Goal: Task Accomplishment & Management: Use online tool/utility

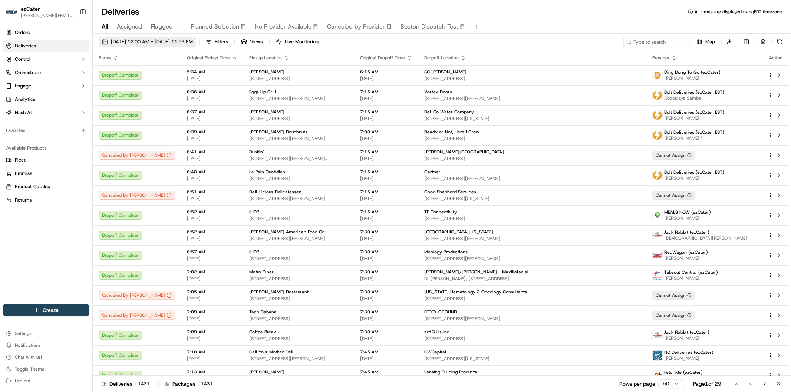
click at [173, 43] on span "09/18/2025 12:00 AM - 09/18/2025 11:59 PM" at bounding box center [152, 42] width 82 height 7
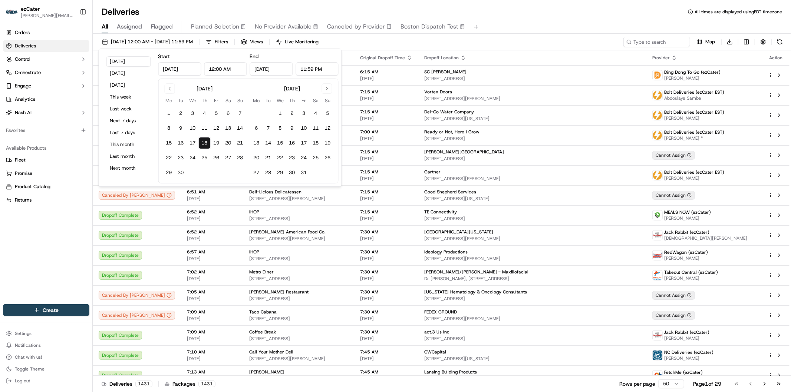
click at [201, 145] on button "18" at bounding box center [205, 143] width 12 height 12
click at [168, 88] on button "Go to previous month" at bounding box center [170, 88] width 10 height 10
click at [293, 142] on button "18" at bounding box center [292, 143] width 12 height 12
click at [169, 160] on button "18" at bounding box center [169, 158] width 12 height 12
type input "Aug 18, 2025"
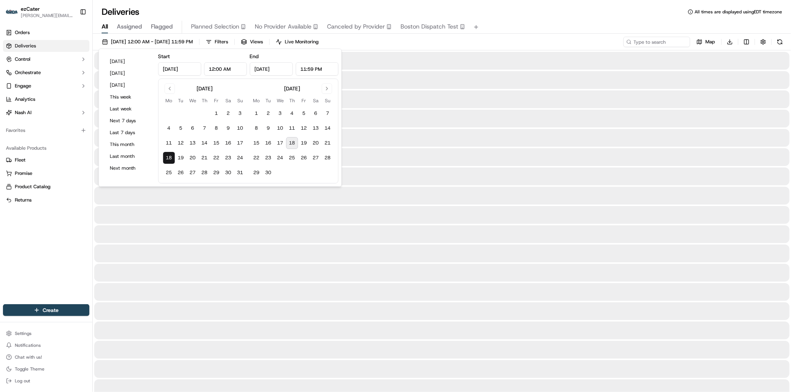
click at [291, 140] on button "18" at bounding box center [292, 143] width 12 height 12
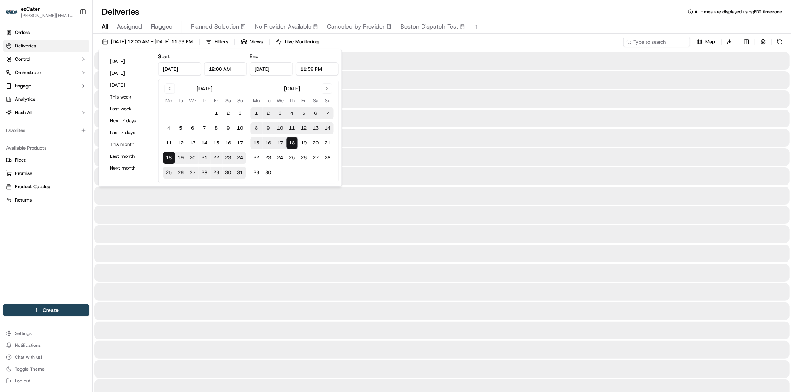
type input "[DATE]"
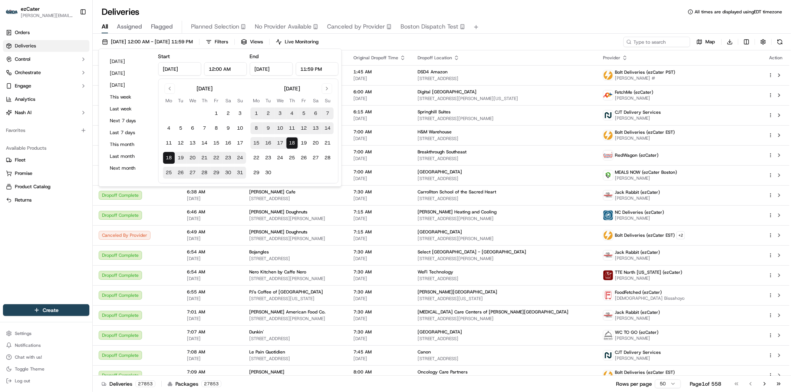
click at [555, 45] on div "08/18/2025 12:00 AM - 09/18/2025 11:59 PM Filters Views Live Monitoring Map Dow…" at bounding box center [442, 44] width 698 height 14
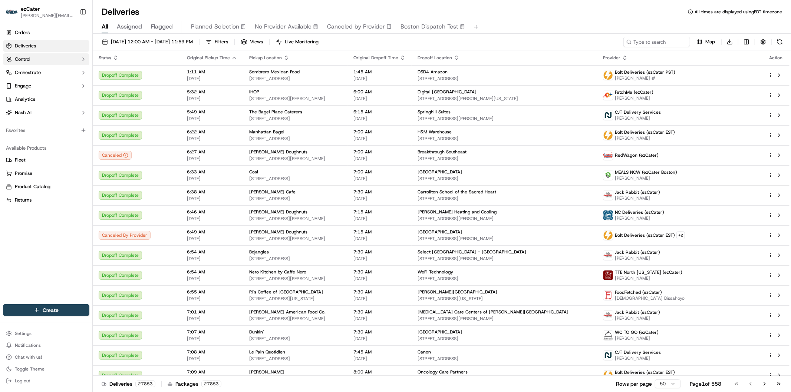
click at [83, 61] on icon "button" at bounding box center [83, 59] width 6 height 6
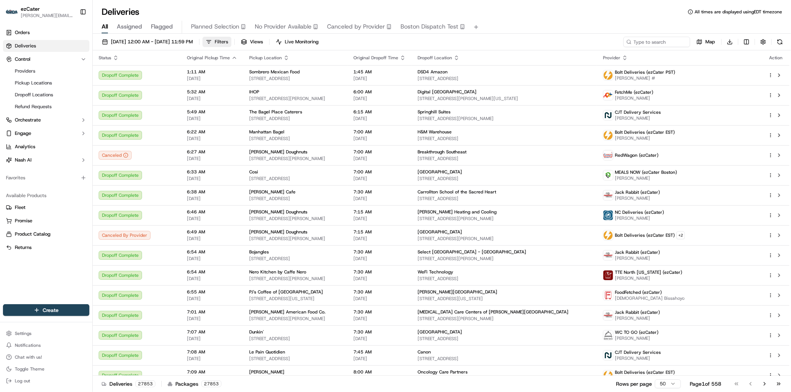
click at [228, 42] on span "Filters" at bounding box center [221, 42] width 13 height 7
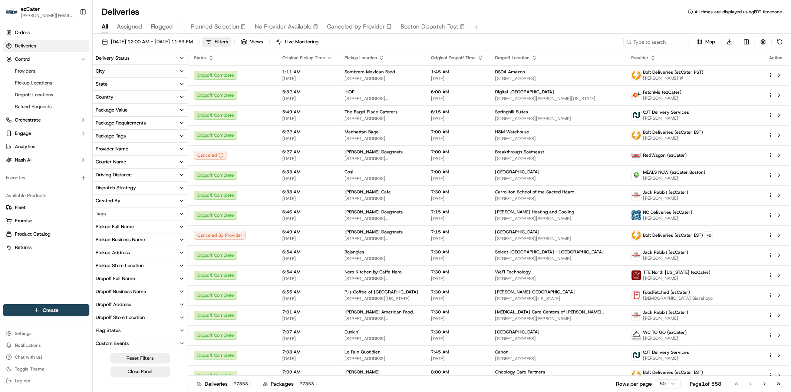
click at [180, 150] on icon "button" at bounding box center [182, 149] width 6 height 6
click at [128, 165] on input at bounding box center [145, 163] width 80 height 12
click at [99, 176] on Services "CJT Delivery Services" at bounding box center [99, 175] width 6 height 6
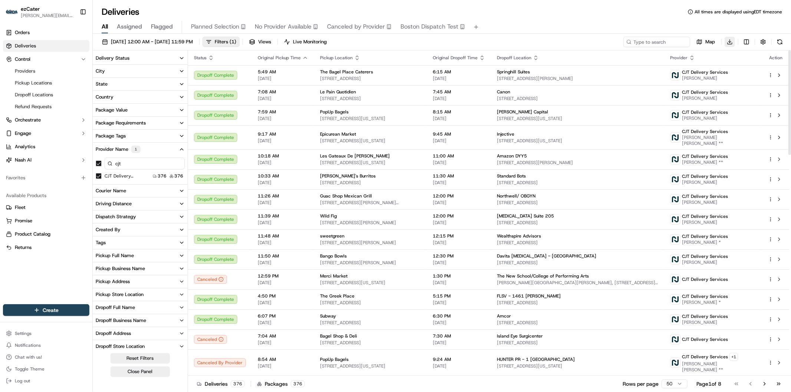
click at [731, 44] on html "ezCater massiel@thermda.org Toggle Sidebar Orders Deliveries Control Providers …" at bounding box center [395, 196] width 791 height 392
click at [709, 57] on span "Raw Report" at bounding box center [701, 56] width 23 height 6
click at [99, 175] on Services "CJT Delivery Services" at bounding box center [99, 176] width 6 height 6
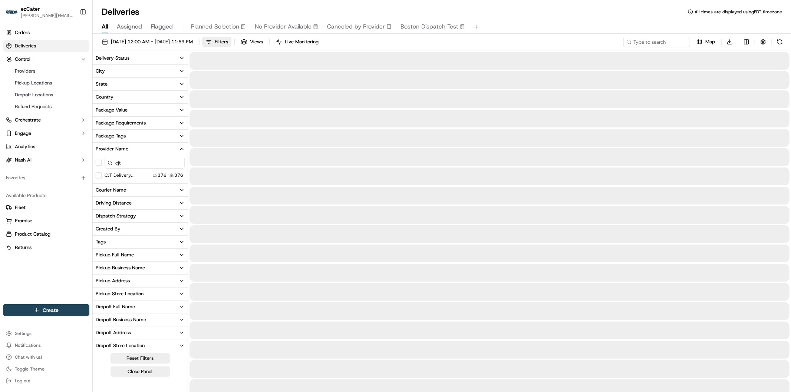
drag, startPoint x: 133, startPoint y: 162, endPoint x: 105, endPoint y: 163, distance: 27.5
click at [105, 163] on input "cjt" at bounding box center [145, 163] width 80 height 12
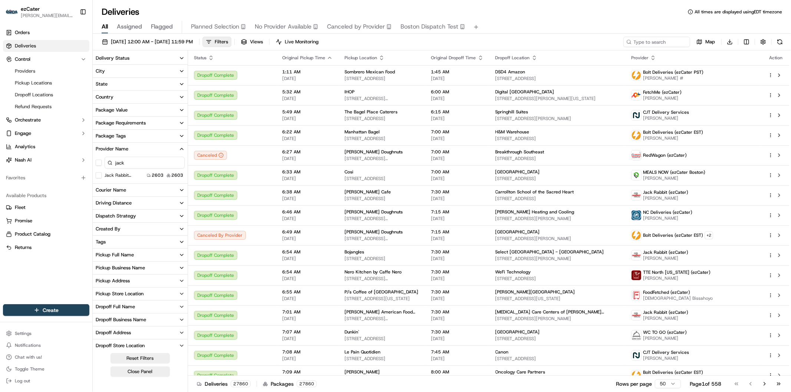
type input "jack"
click at [101, 177] on \(ezCater\) "Jack Rabbit (ezCater)" at bounding box center [99, 175] width 6 height 6
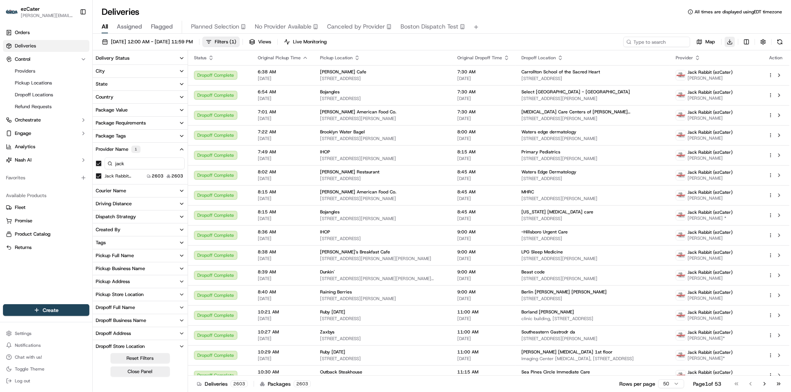
click at [729, 39] on html "ezCater massiel@thermda.org Toggle Sidebar Orders Deliveries Control Providers …" at bounding box center [395, 196] width 791 height 392
click at [727, 56] on div "Raw Report" at bounding box center [730, 56] width 81 height 6
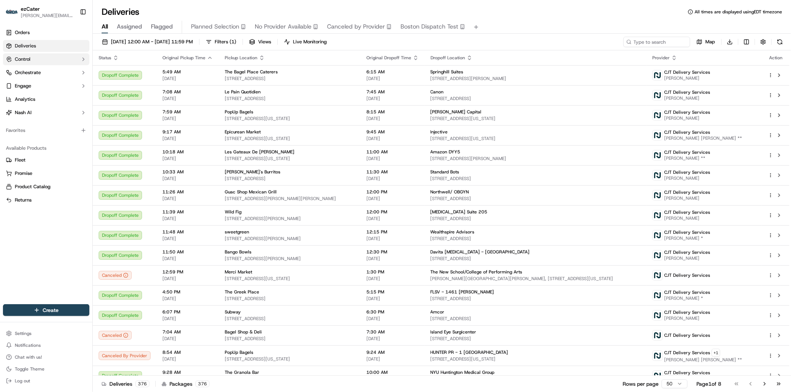
click at [57, 60] on button "Control" at bounding box center [46, 59] width 86 height 12
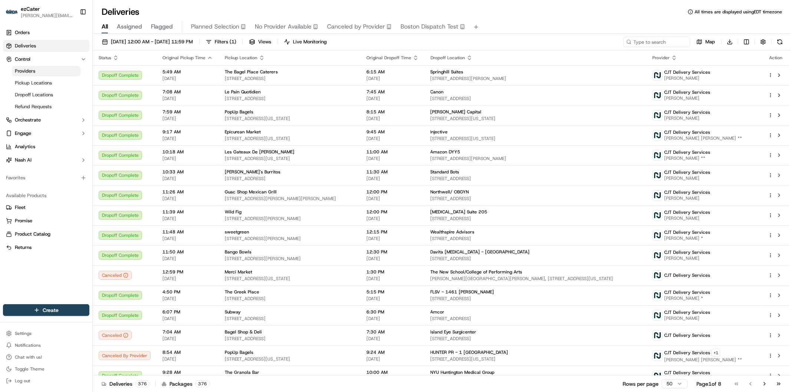
click at [25, 72] on span "Providers" at bounding box center [25, 71] width 20 height 7
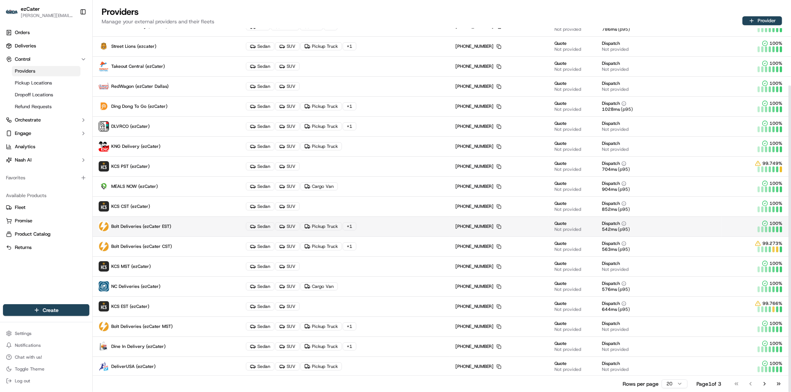
scroll to position [68, 0]
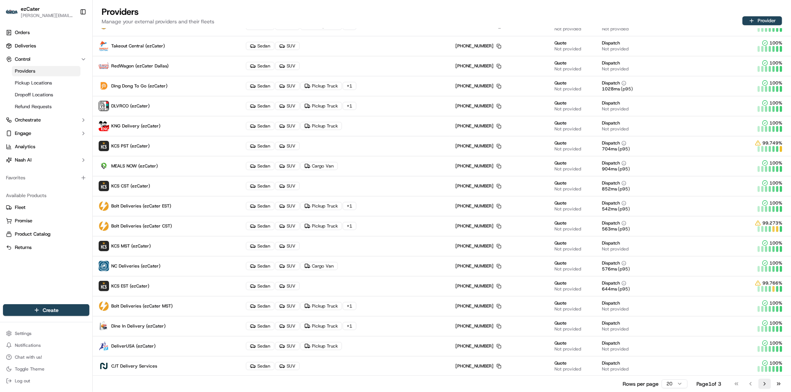
click at [765, 383] on button "Go to next page" at bounding box center [765, 384] width 13 height 10
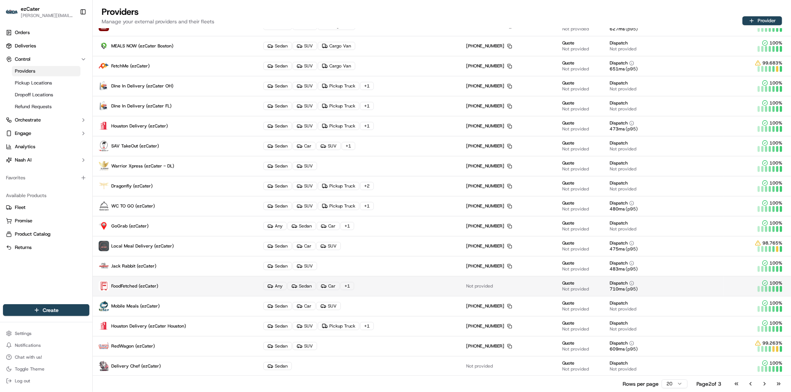
click at [152, 286] on span "FoodFetched (ezCater)" at bounding box center [134, 286] width 47 height 6
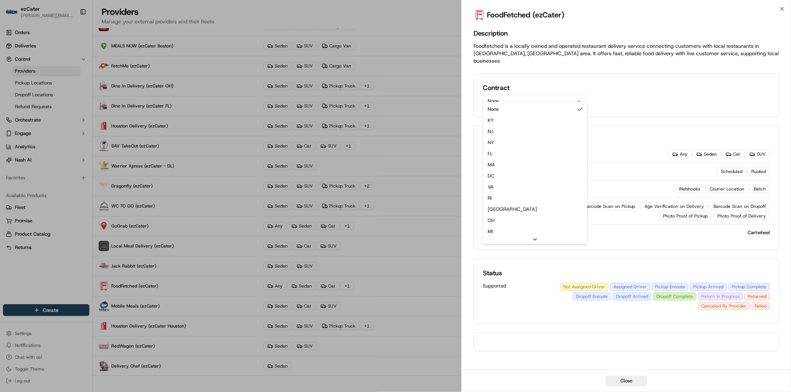
click at [527, 95] on button "None" at bounding box center [535, 101] width 104 height 13
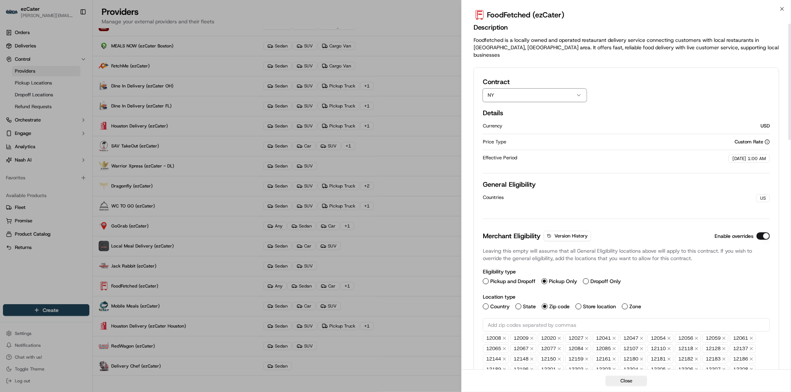
scroll to position [0, 0]
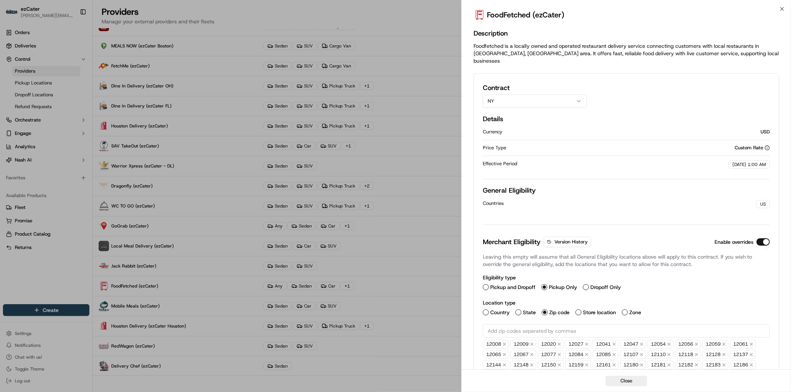
click at [566, 325] on input "text" at bounding box center [626, 331] width 287 height 13
paste input "text"
click at [574, 325] on input "text" at bounding box center [626, 331] width 287 height 13
paste input "text"
click at [585, 325] on input "text" at bounding box center [626, 331] width 287 height 13
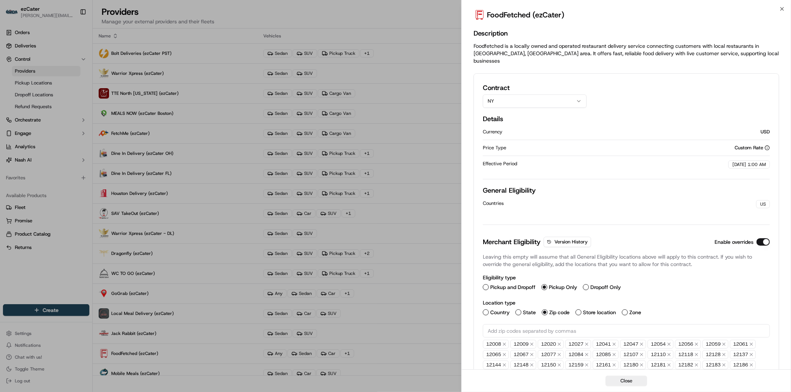
scroll to position [68, 0]
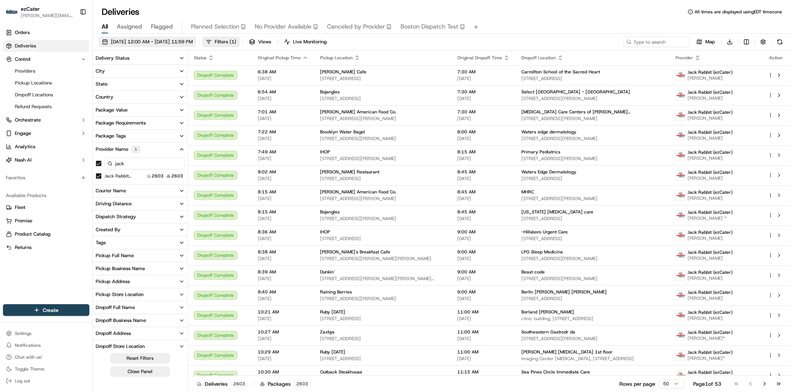
click at [164, 43] on span "08/18/2025 12:00 AM - 09/18/2025 11:59 PM" at bounding box center [152, 42] width 82 height 7
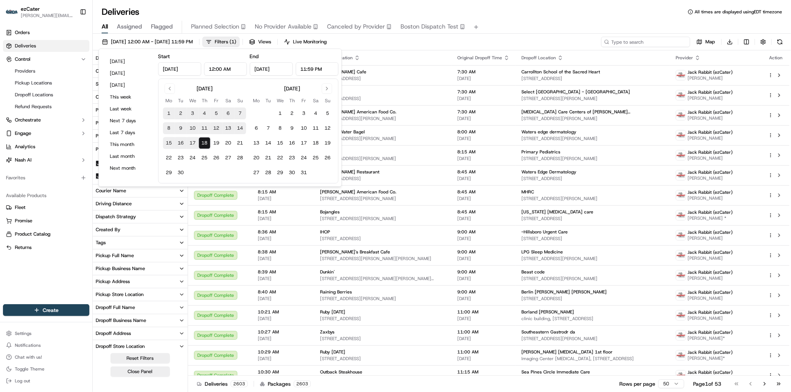
click at [642, 42] on input at bounding box center [645, 42] width 89 height 10
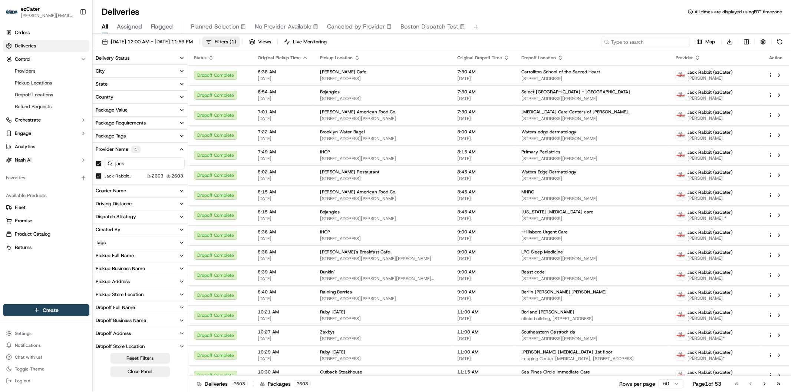
paste input "REL-C4UKU5"
type input "REL-C4UKU5"
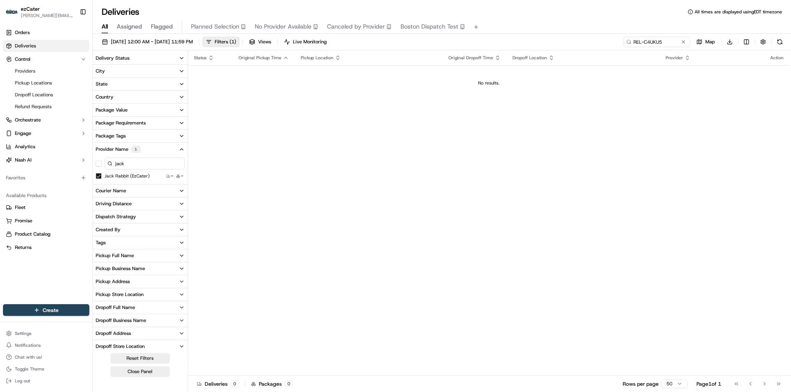
click at [99, 177] on \(ezCater\) "Jack Rabbit (ezCater)" at bounding box center [99, 176] width 6 height 6
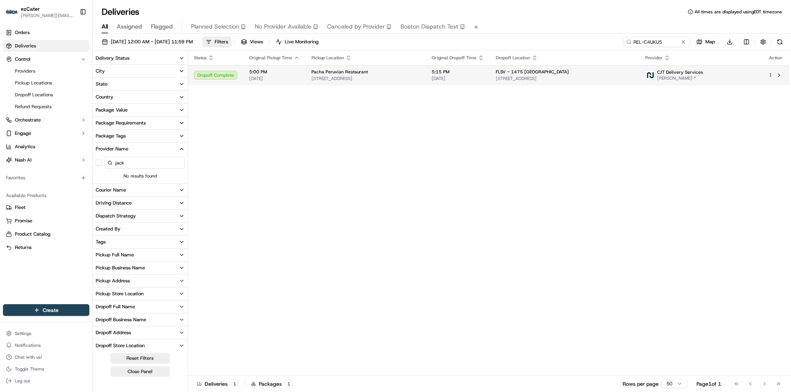
click at [484, 80] on span "09/15/2025" at bounding box center [458, 79] width 52 height 6
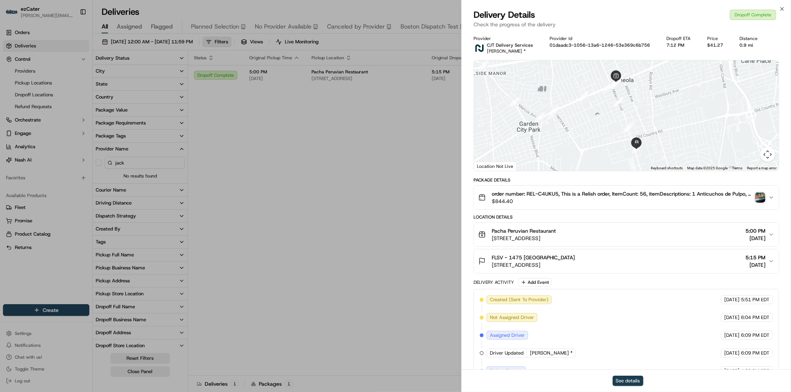
click at [629, 381] on button "See details" at bounding box center [628, 381] width 31 height 10
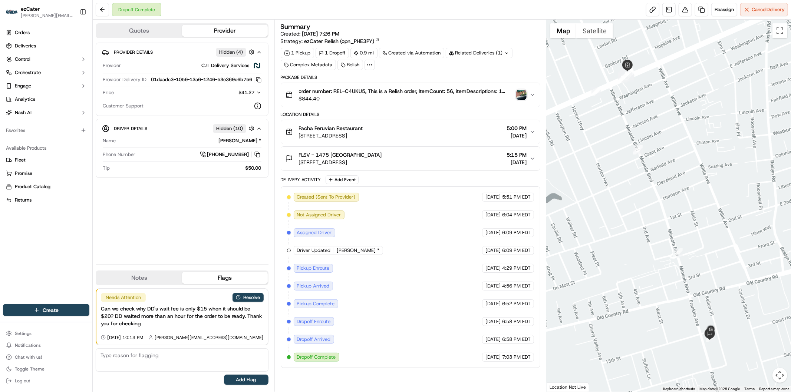
click at [256, 95] on icon "button" at bounding box center [258, 92] width 5 height 5
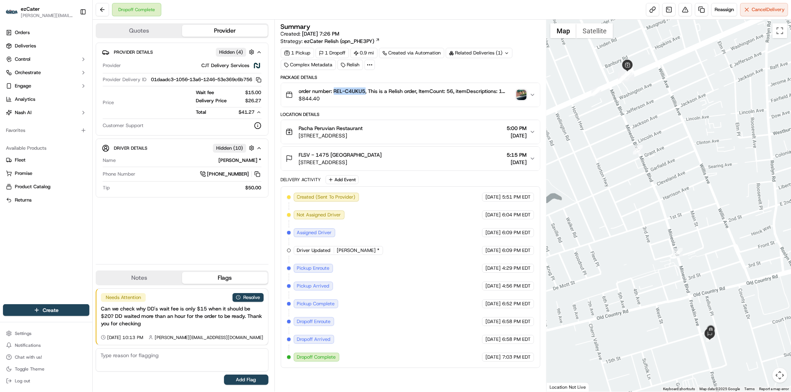
drag, startPoint x: 334, startPoint y: 91, endPoint x: 365, endPoint y: 91, distance: 30.8
click at [365, 91] on span "order number: REL-C4UKU5, This is a Relish order, ItemCount: 56, itemDescriptio…" at bounding box center [406, 91] width 214 height 7
copy span "REL-C4UKU5"
click at [407, 382] on div "Summary Created: 09/07/2025 7:26 PM Strategy: ezCater Relish (opn_PHE3PY) 1 Pic…" at bounding box center [411, 205] width 260 height 365
click at [257, 115] on icon "button" at bounding box center [258, 112] width 5 height 5
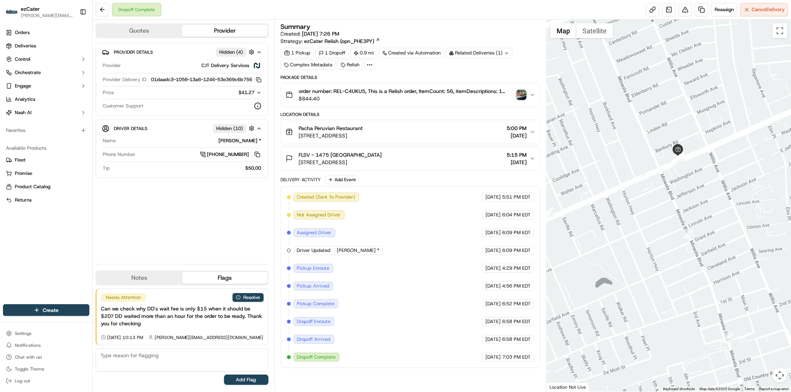
drag, startPoint x: 624, startPoint y: 118, endPoint x: 681, endPoint y: 264, distance: 157.4
click at [681, 264] on div at bounding box center [669, 206] width 244 height 372
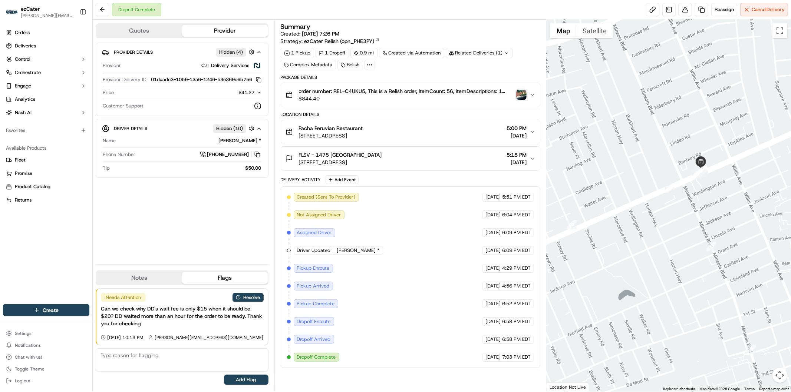
drag, startPoint x: 625, startPoint y: 244, endPoint x: 648, endPoint y: 256, distance: 26.1
click at [648, 256] on div at bounding box center [669, 206] width 244 height 372
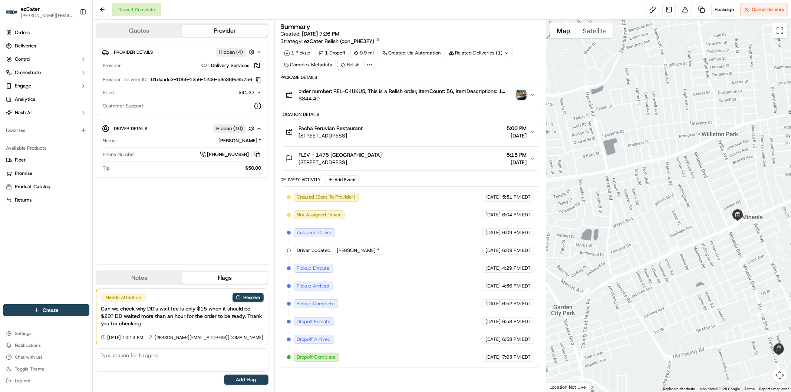
drag, startPoint x: 625, startPoint y: 235, endPoint x: 690, endPoint y: 265, distance: 71.9
click at [690, 265] on div at bounding box center [669, 206] width 244 height 372
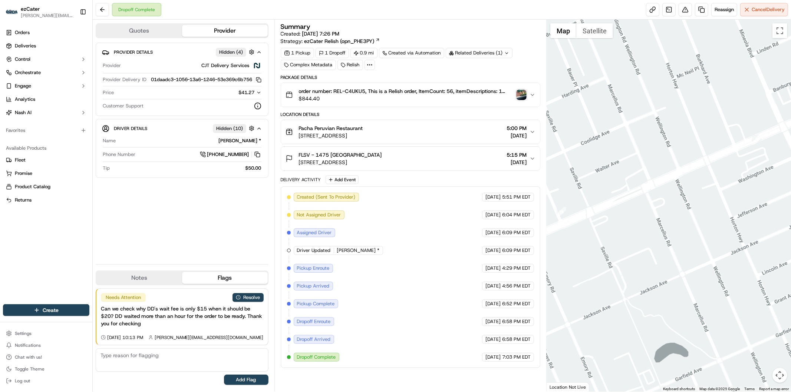
drag, startPoint x: 677, startPoint y: 245, endPoint x: 693, endPoint y: 253, distance: 18.1
click at [693, 253] on div at bounding box center [669, 206] width 244 height 372
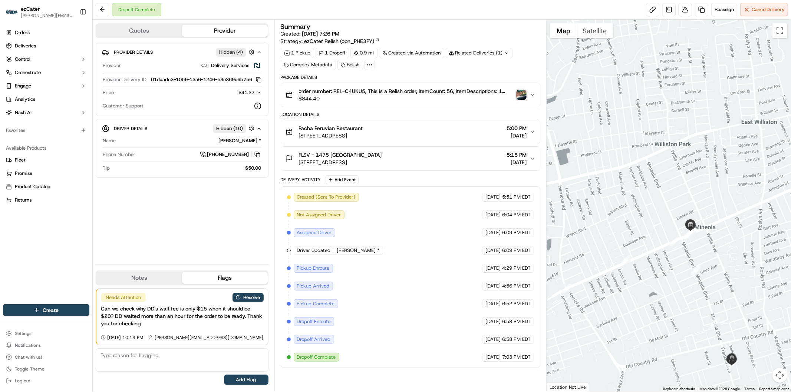
drag, startPoint x: 720, startPoint y: 257, endPoint x: 665, endPoint y: 287, distance: 62.6
click at [665, 287] on div at bounding box center [669, 206] width 244 height 372
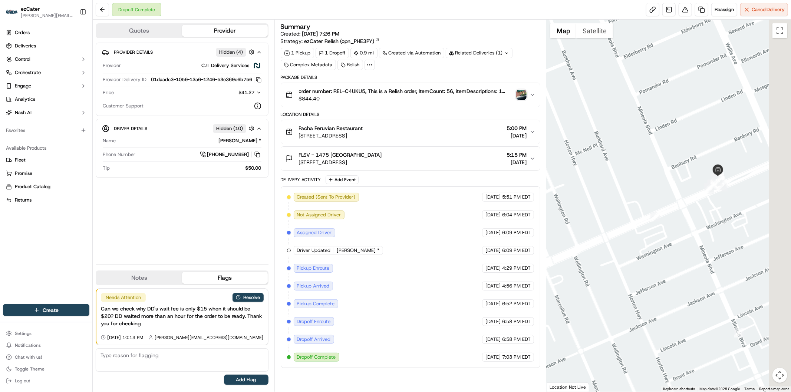
drag, startPoint x: 685, startPoint y: 224, endPoint x: 554, endPoint y: 295, distance: 148.6
click at [554, 295] on div at bounding box center [669, 206] width 244 height 372
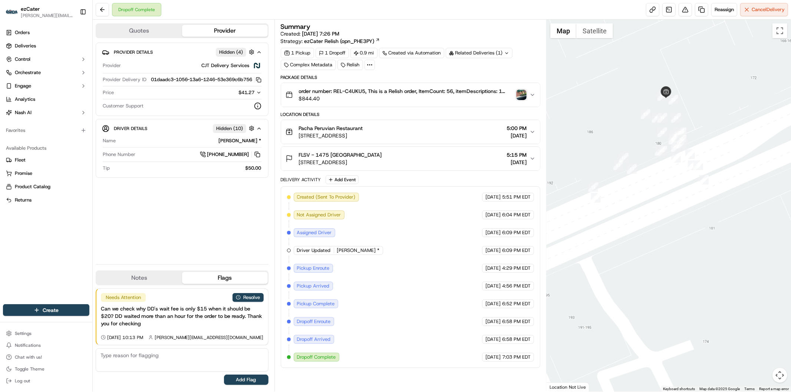
drag, startPoint x: 690, startPoint y: 147, endPoint x: 642, endPoint y: 210, distance: 79.3
click at [642, 210] on div at bounding box center [669, 206] width 244 height 372
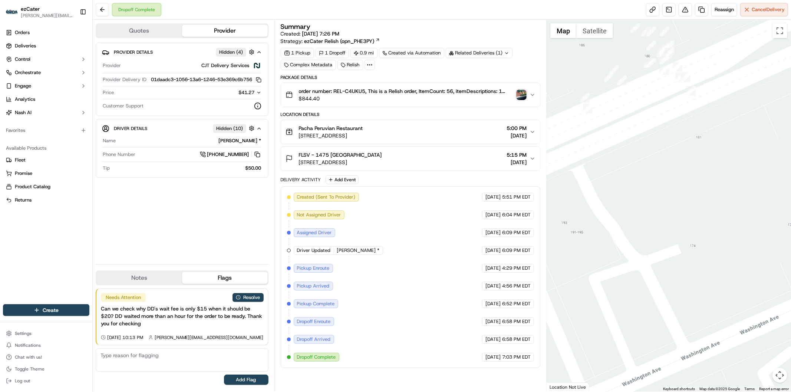
drag, startPoint x: 637, startPoint y: 242, endPoint x: 719, endPoint y: 175, distance: 105.7
click at [719, 175] on div at bounding box center [669, 206] width 244 height 372
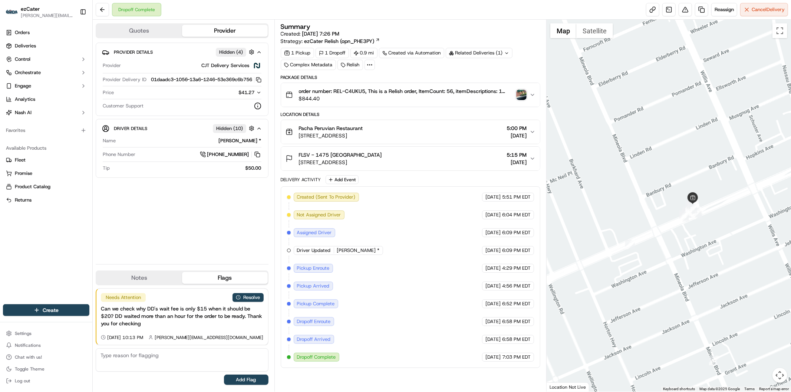
drag, startPoint x: 676, startPoint y: 224, endPoint x: 672, endPoint y: 257, distance: 34.0
click at [673, 256] on div at bounding box center [669, 206] width 244 height 372
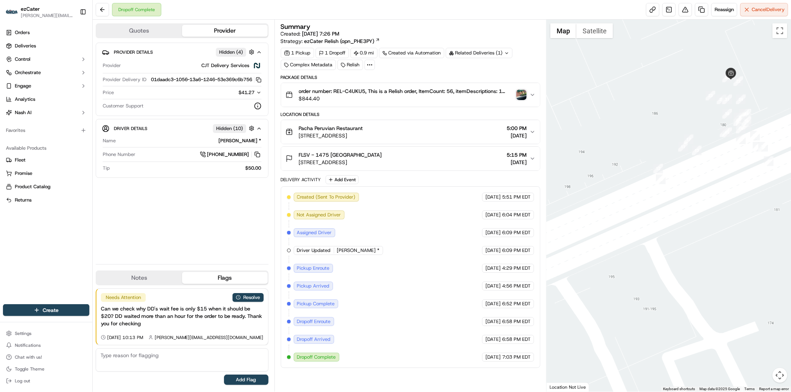
drag, startPoint x: 686, startPoint y: 189, endPoint x: 650, endPoint y: 241, distance: 63.4
click at [650, 241] on div at bounding box center [669, 206] width 244 height 372
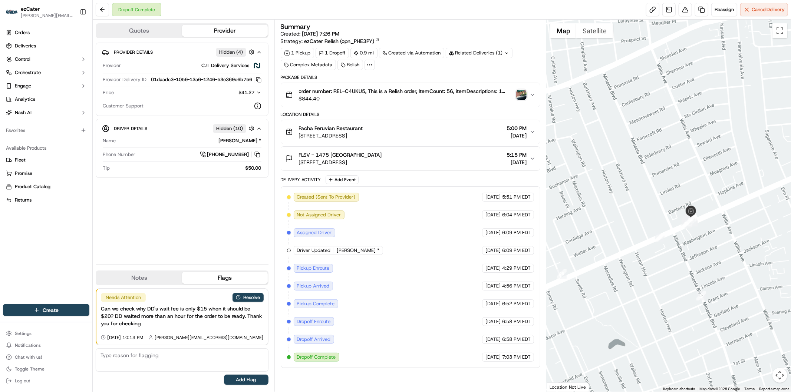
click at [259, 95] on icon "button" at bounding box center [258, 92] width 5 height 5
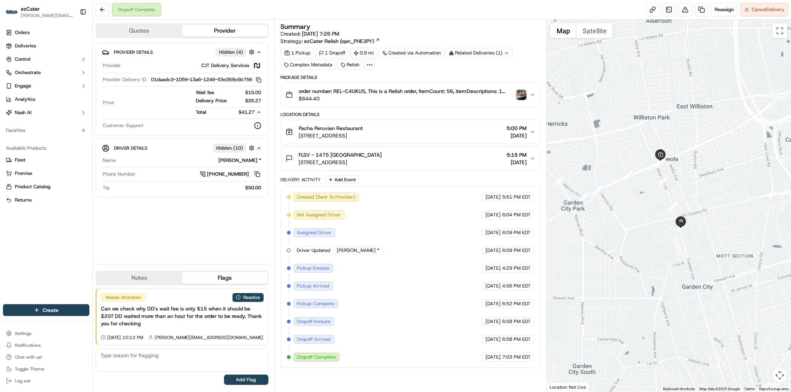
drag, startPoint x: 601, startPoint y: 173, endPoint x: 643, endPoint y: 214, distance: 58.2
click at [643, 214] on div at bounding box center [669, 206] width 244 height 372
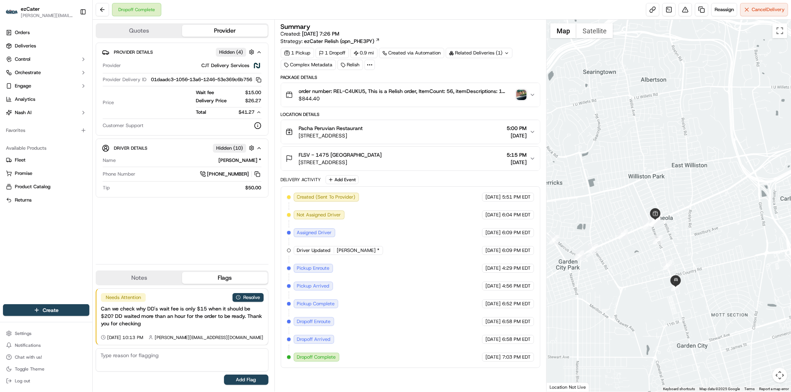
drag, startPoint x: 607, startPoint y: 219, endPoint x: 599, endPoint y: 276, distance: 57.7
click at [599, 276] on div at bounding box center [669, 206] width 244 height 372
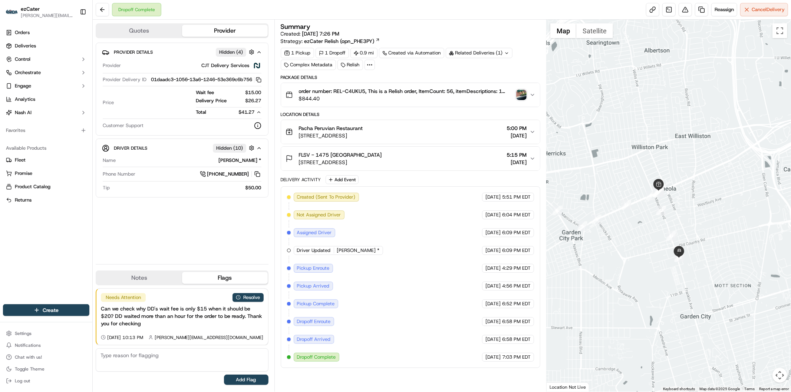
drag, startPoint x: 674, startPoint y: 200, endPoint x: 606, endPoint y: 228, distance: 73.2
click at [606, 228] on div at bounding box center [669, 206] width 244 height 372
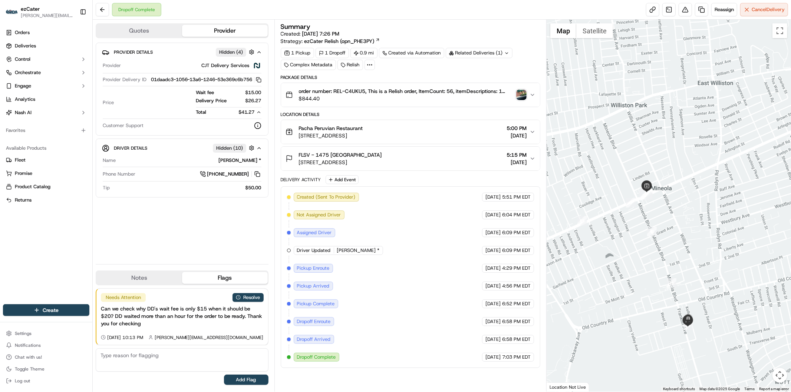
drag, startPoint x: 595, startPoint y: 221, endPoint x: 663, endPoint y: 218, distance: 67.6
click at [663, 218] on div at bounding box center [669, 206] width 244 height 372
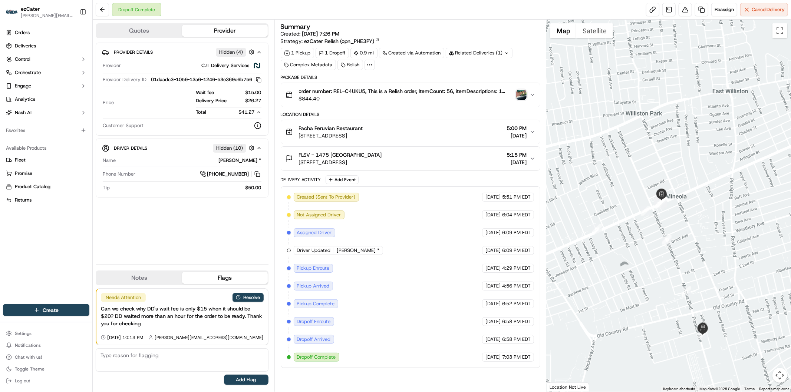
drag, startPoint x: 650, startPoint y: 221, endPoint x: 637, endPoint y: 234, distance: 18.1
click at [637, 234] on div at bounding box center [669, 206] width 244 height 372
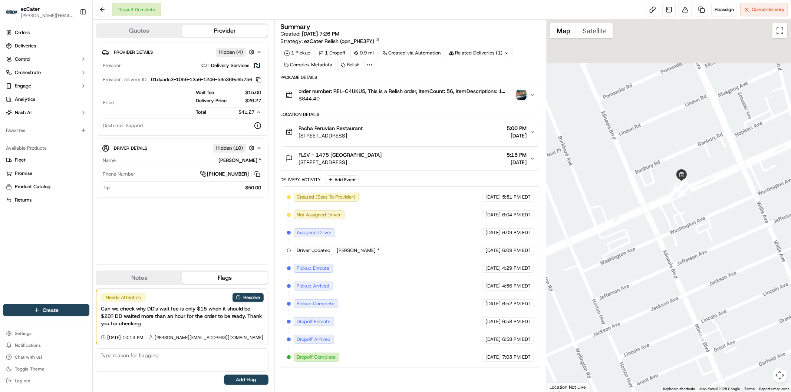
drag, startPoint x: 624, startPoint y: 238, endPoint x: 577, endPoint y: 334, distance: 107.2
click at [577, 334] on div at bounding box center [669, 206] width 244 height 372
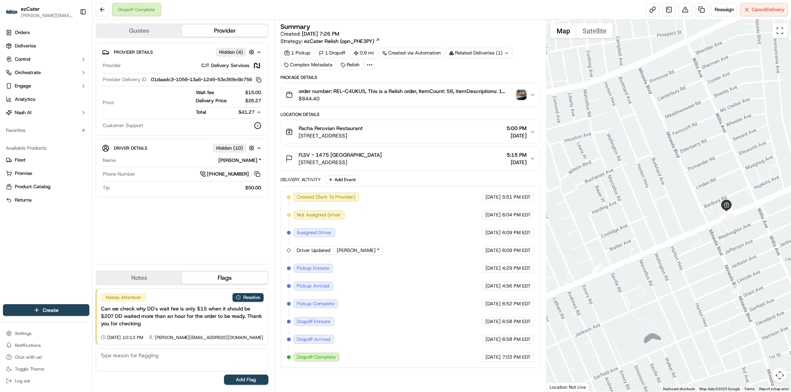
drag, startPoint x: 611, startPoint y: 283, endPoint x: 702, endPoint y: 261, distance: 93.8
click at [702, 261] on div at bounding box center [669, 206] width 244 height 372
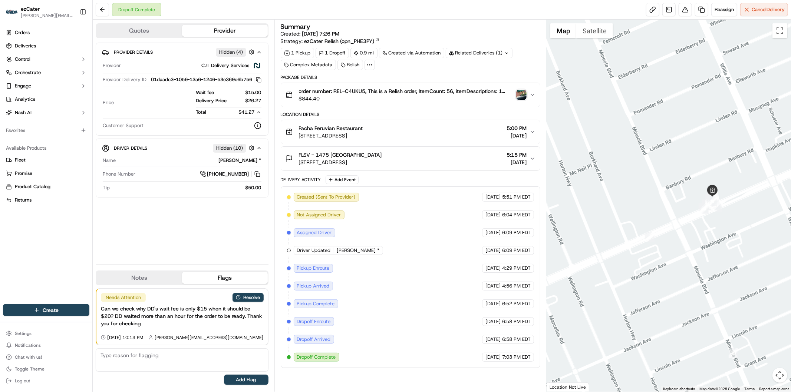
drag, startPoint x: 732, startPoint y: 216, endPoint x: 693, endPoint y: 240, distance: 46.1
click at [693, 240] on div at bounding box center [669, 206] width 244 height 372
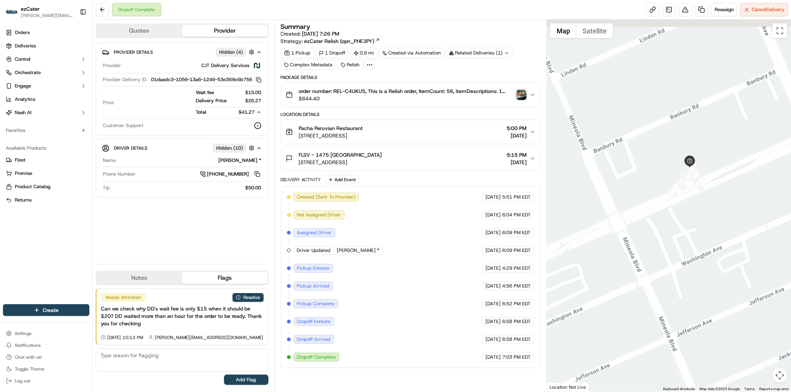
drag, startPoint x: 715, startPoint y: 205, endPoint x: 663, endPoint y: 240, distance: 62.6
click at [663, 240] on div at bounding box center [669, 206] width 244 height 372
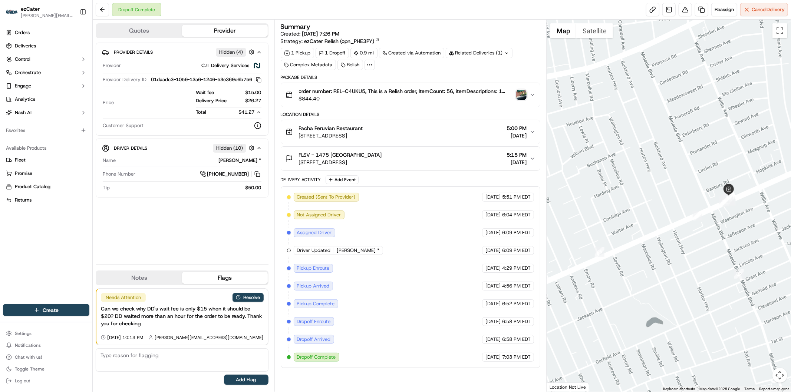
drag, startPoint x: 634, startPoint y: 287, endPoint x: 691, endPoint y: 255, distance: 65.6
click at [691, 255] on div at bounding box center [669, 206] width 244 height 372
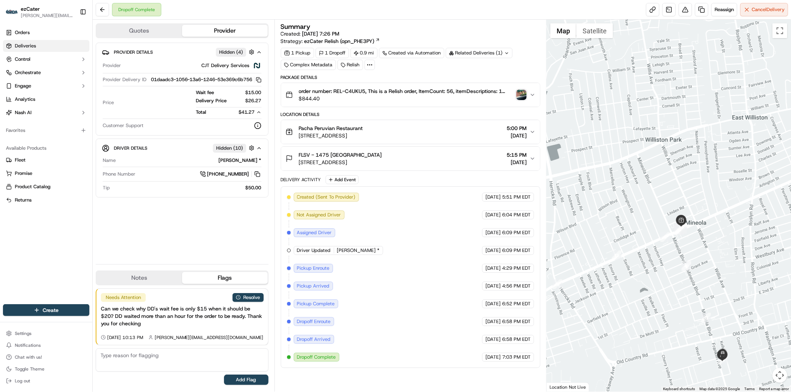
click at [39, 46] on link "Deliveries" at bounding box center [46, 46] width 86 height 12
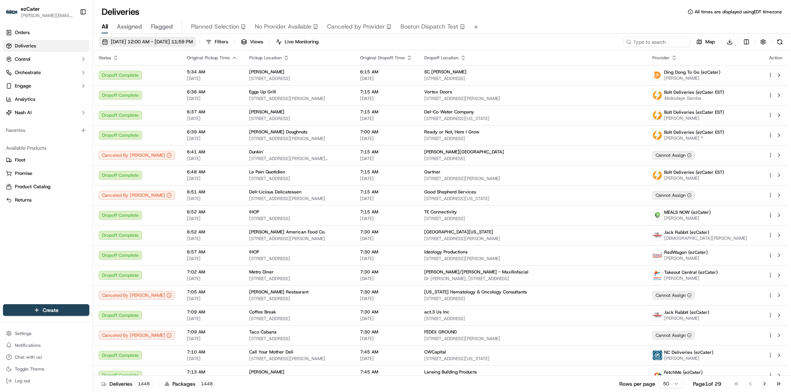
click at [151, 41] on span "09/18/2025 12:00 AM - 09/18/2025 11:59 PM" at bounding box center [152, 42] width 82 height 7
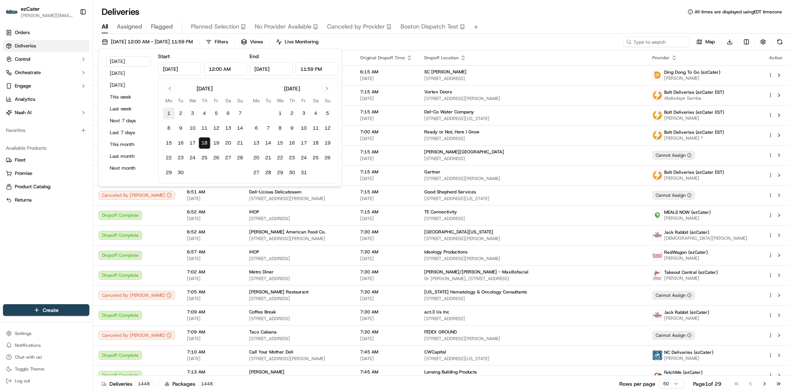
click at [171, 115] on button "1" at bounding box center [169, 114] width 12 height 12
type input "Sep 1, 2025"
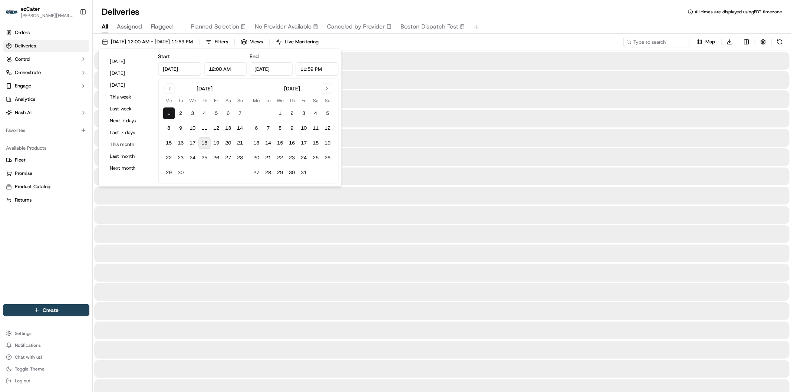
click at [205, 147] on button "18" at bounding box center [205, 143] width 12 height 12
type input "Sep 18, 2025"
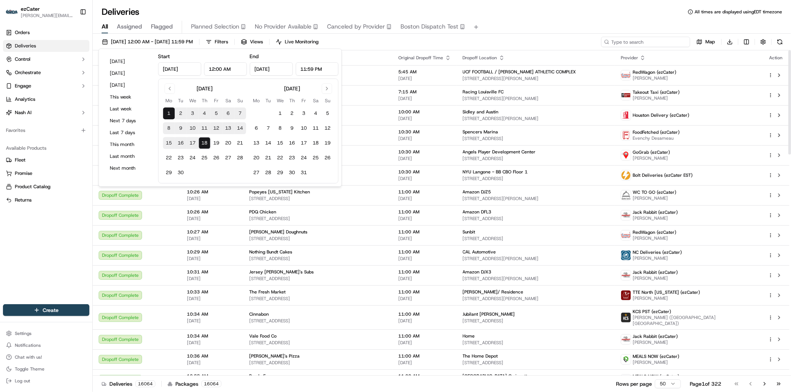
click at [665, 45] on input at bounding box center [645, 42] width 89 height 10
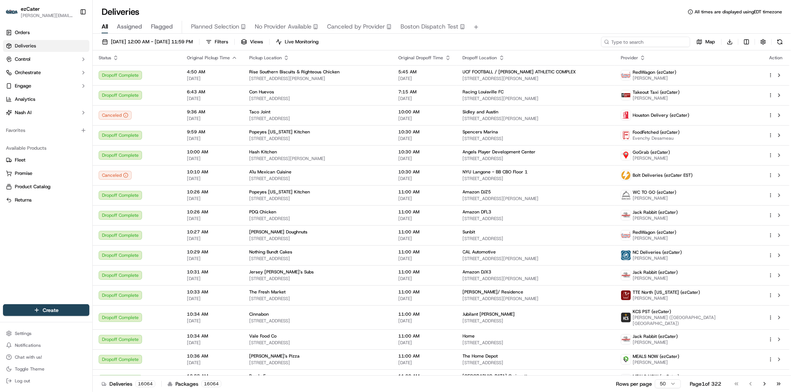
paste input "CFJACA"
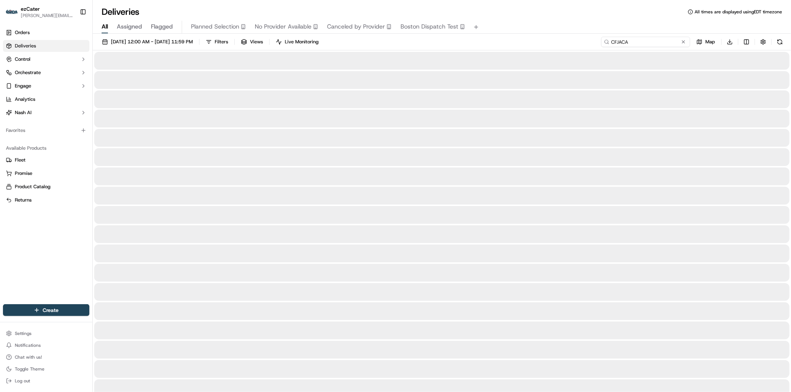
type input "CFJACA"
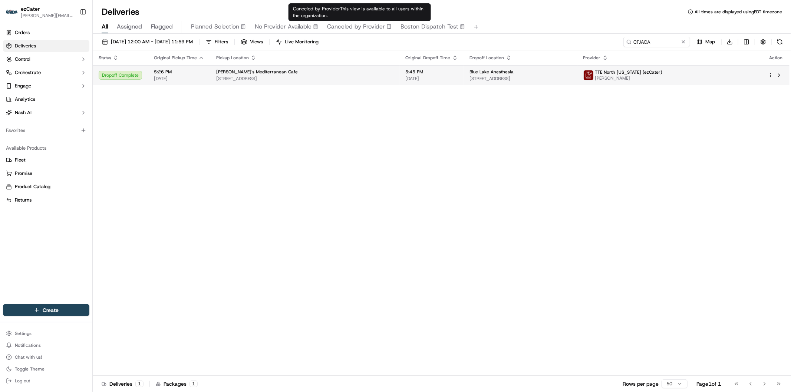
click at [361, 75] on div "Taziki's Mediterranean Cafe 3439 Colonnade Pkwy, Birmingham, AL 35243, USA" at bounding box center [305, 75] width 178 height 13
click at [470, 74] on span "Blue Lake Anesthesia" at bounding box center [492, 72] width 44 height 6
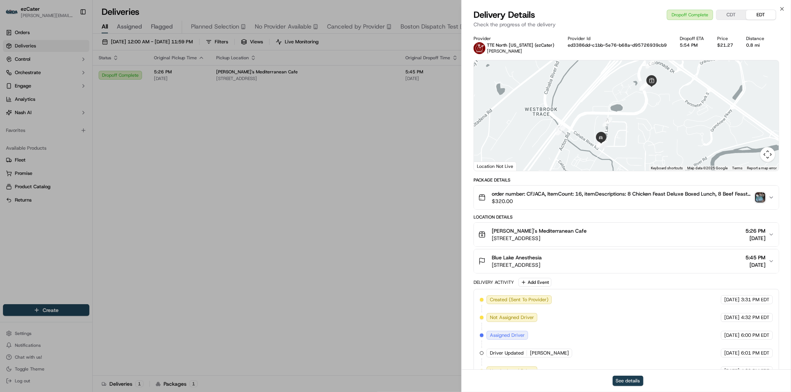
click at [635, 378] on button "See details" at bounding box center [628, 381] width 31 height 10
click at [783, 8] on icon "button" at bounding box center [782, 8] width 3 height 3
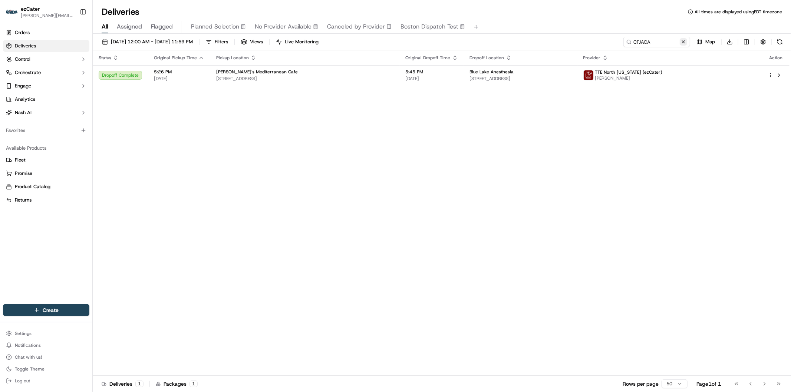
click at [683, 41] on button at bounding box center [683, 41] width 7 height 7
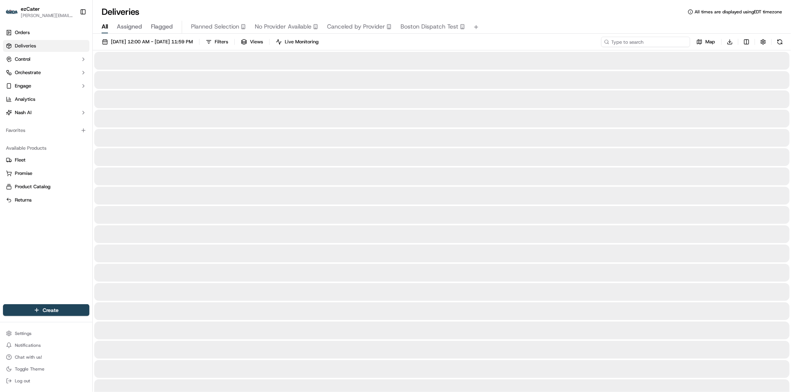
click at [654, 43] on input at bounding box center [645, 42] width 89 height 10
paste input "VTYWQX"
type input "VTYWQX"
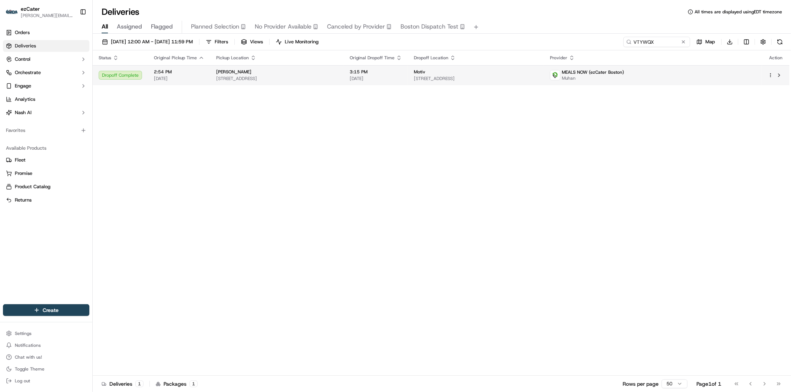
click at [498, 83] on td "Motiv 803 Summer St 2nd floor, Boston, MA 02127, USA" at bounding box center [476, 75] width 136 height 20
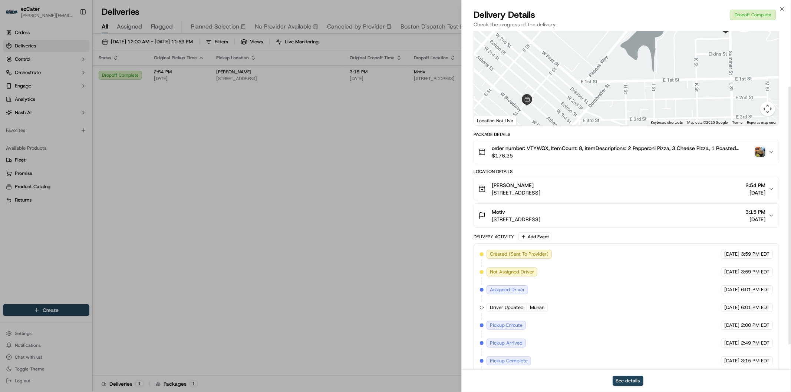
scroll to position [106, 0]
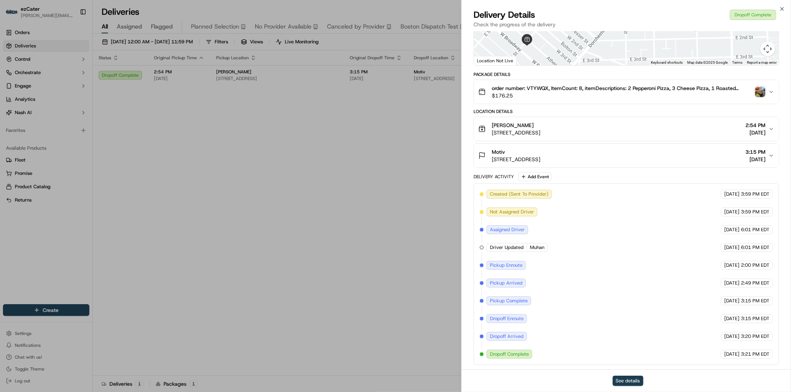
click at [625, 384] on button "See details" at bounding box center [628, 381] width 31 height 10
click at [783, 6] on icon "button" at bounding box center [782, 9] width 6 height 6
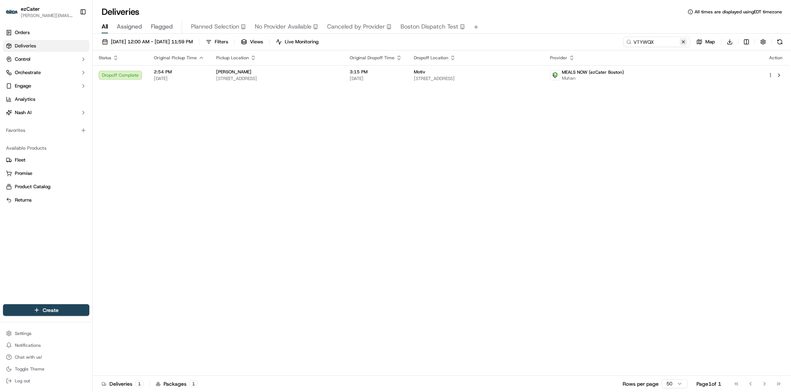
click at [683, 41] on button at bounding box center [683, 41] width 7 height 7
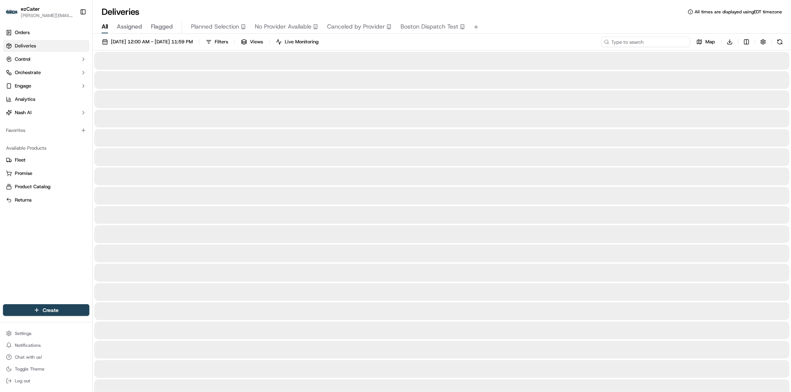
click at [659, 44] on input at bounding box center [645, 42] width 89 height 10
paste input "A2MEMM"
type input "A2MEMM"
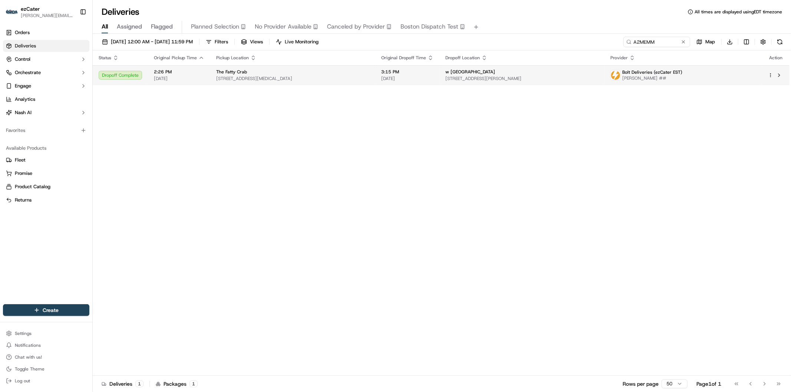
click at [505, 76] on span "2201 Collins Ave, Miami Beach, FL 33139, USA" at bounding box center [522, 79] width 153 height 6
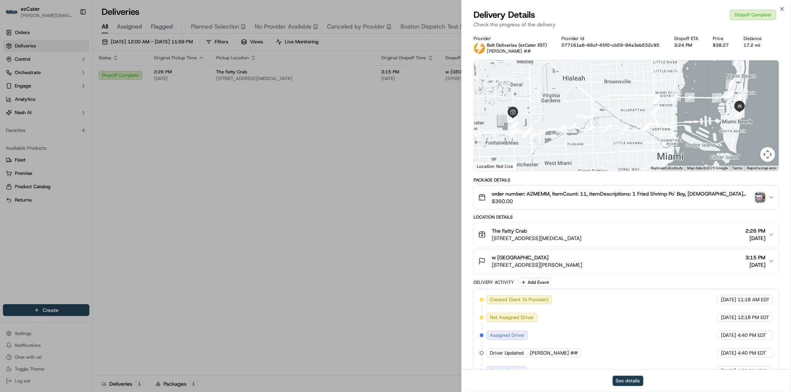
click at [631, 379] on button "See details" at bounding box center [628, 381] width 31 height 10
click at [782, 8] on icon "button" at bounding box center [782, 9] width 6 height 6
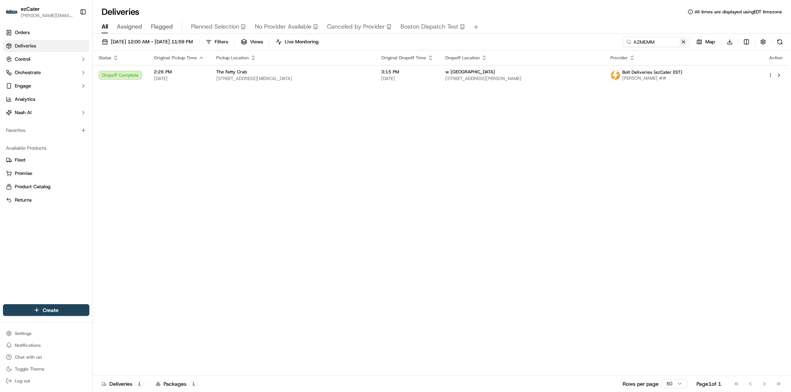
click at [686, 41] on button at bounding box center [683, 41] width 7 height 7
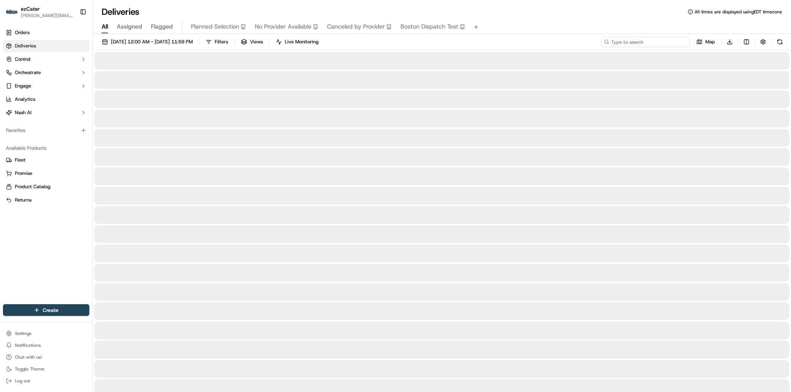
click at [666, 40] on input at bounding box center [645, 42] width 89 height 10
paste input "2C0F0J"
type input "2C0F0J"
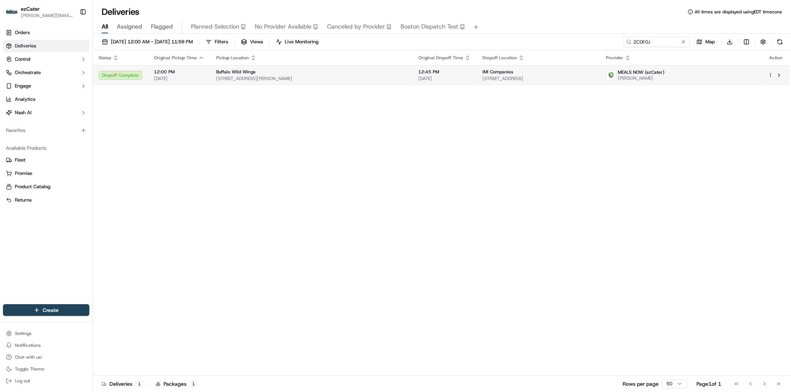
click at [477, 82] on td "IMI Companies 1616 Cleveland Blvd, Granite City, IL 62040, USA" at bounding box center [539, 75] width 124 height 20
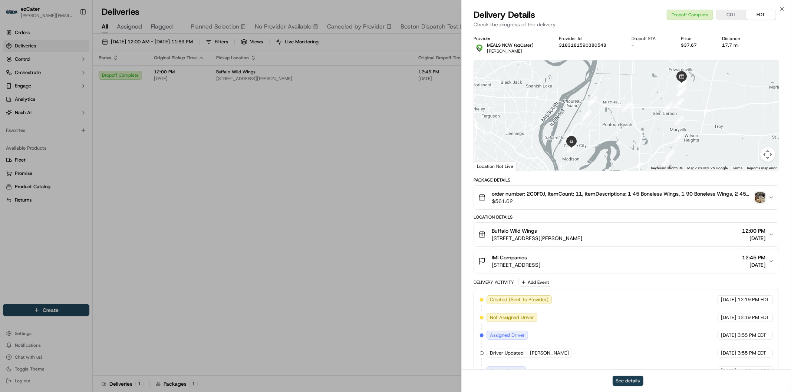
click at [627, 384] on button "See details" at bounding box center [628, 381] width 31 height 10
click at [781, 9] on icon "button" at bounding box center [782, 9] width 6 height 6
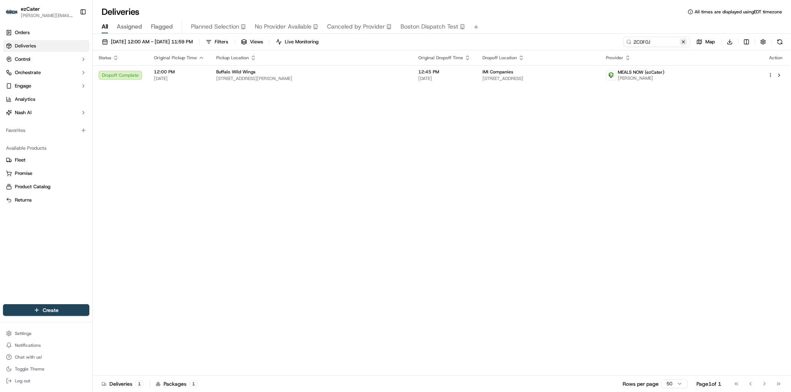
drag, startPoint x: 683, startPoint y: 42, endPoint x: 658, endPoint y: 43, distance: 25.3
click at [682, 42] on button at bounding box center [683, 41] width 7 height 7
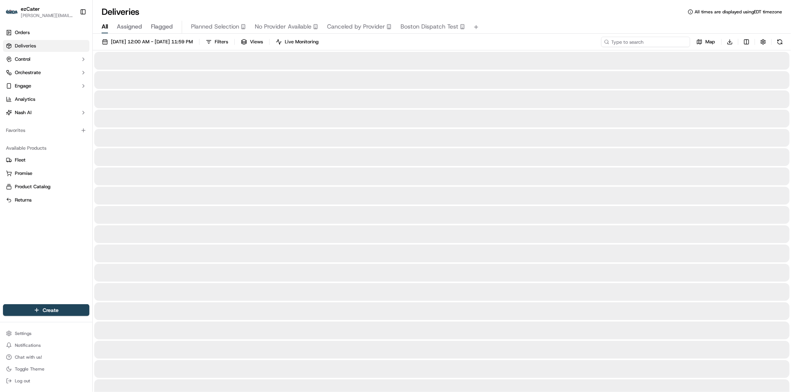
click at [646, 43] on input at bounding box center [645, 42] width 89 height 10
paste input "P7W9FC"
type input "P7W9FC"
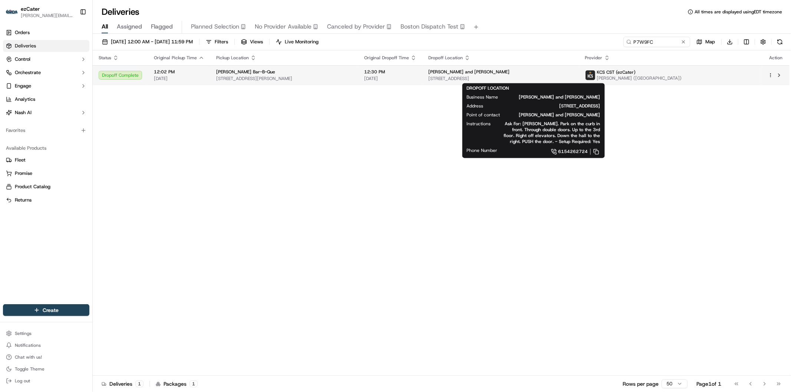
click at [486, 79] on span "545 Mainstream Dr #320, Nashville, TN 37228, USA" at bounding box center [500, 79] width 145 height 6
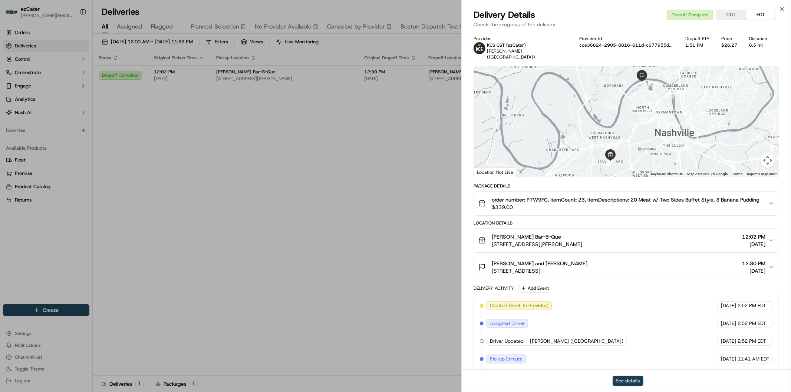
click at [632, 380] on button "See details" at bounding box center [628, 381] width 31 height 10
click at [786, 9] on div "Delivery Details Dropoff Complete CDT EDT Check the progress of the delivery" at bounding box center [626, 20] width 329 height 22
click at [781, 9] on icon "button" at bounding box center [782, 9] width 6 height 6
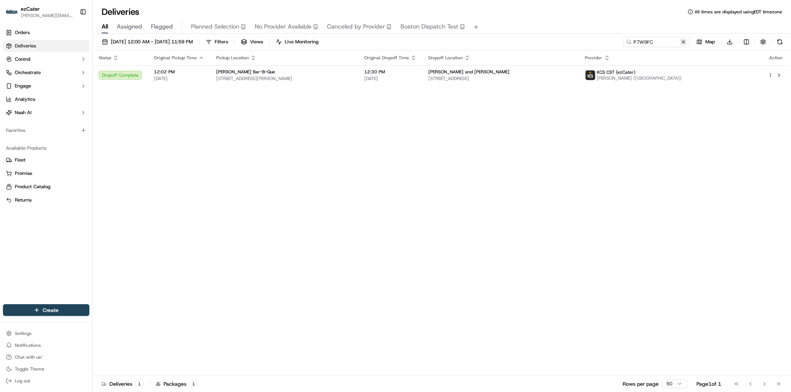
click at [683, 42] on button at bounding box center [683, 41] width 7 height 7
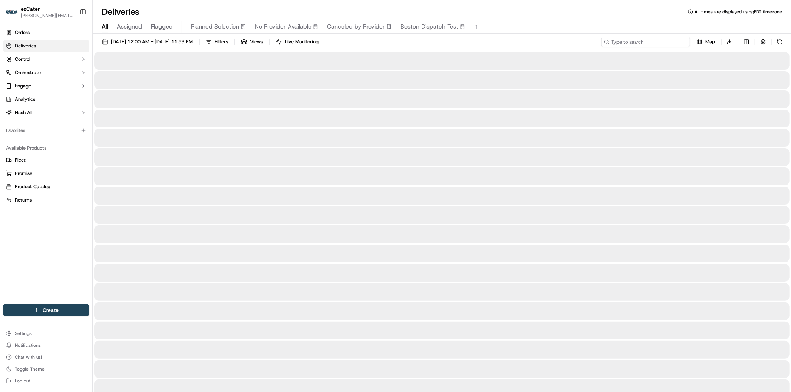
click at [658, 46] on input at bounding box center [645, 42] width 89 height 10
paste input "F0W6U3"
type input "F0W6U3"
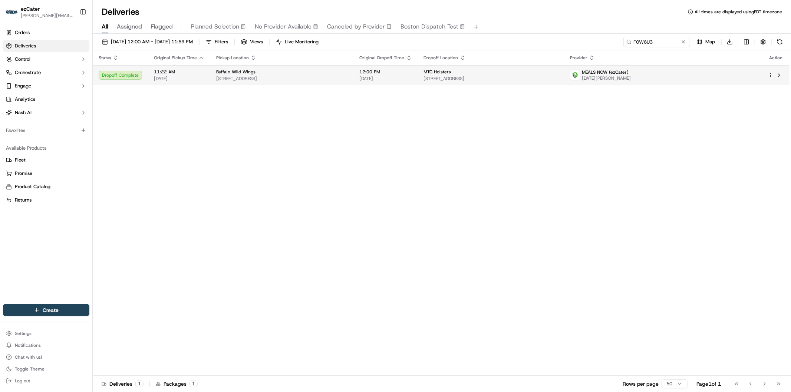
click at [412, 76] on span "09/17/2025" at bounding box center [386, 79] width 52 height 6
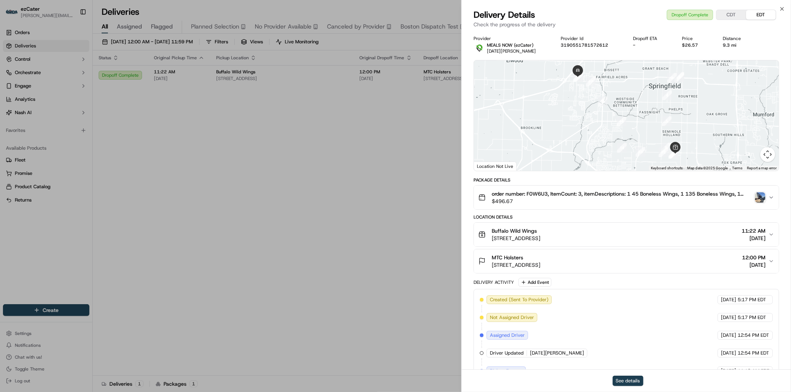
click at [635, 382] on button "See details" at bounding box center [628, 381] width 31 height 10
click at [780, 9] on icon "button" at bounding box center [782, 9] width 6 height 6
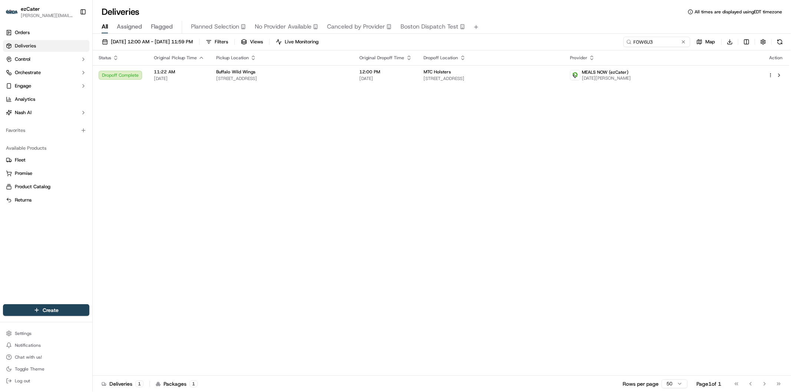
click at [684, 41] on button at bounding box center [683, 41] width 7 height 7
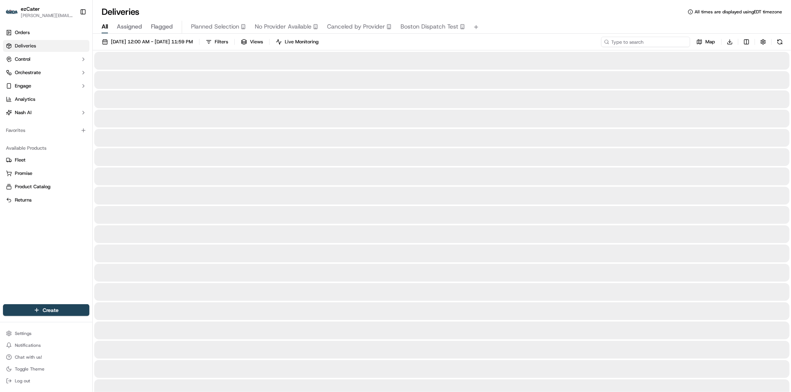
click at [659, 41] on input at bounding box center [645, 42] width 89 height 10
paste input "H93MX1"
type input "H93MX1"
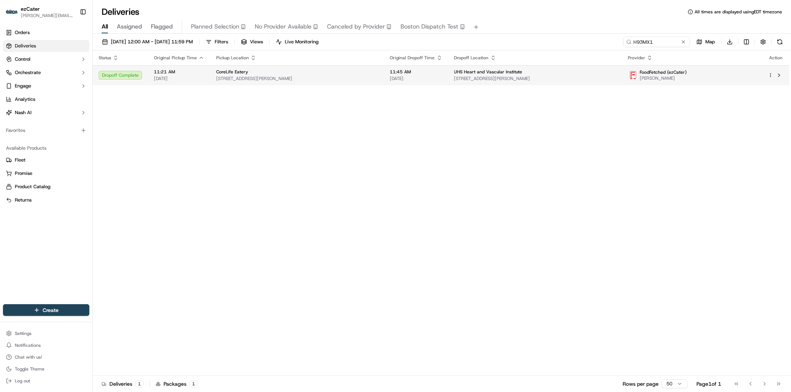
click at [455, 74] on span "UHS Heart and Vascular Institute" at bounding box center [488, 72] width 68 height 6
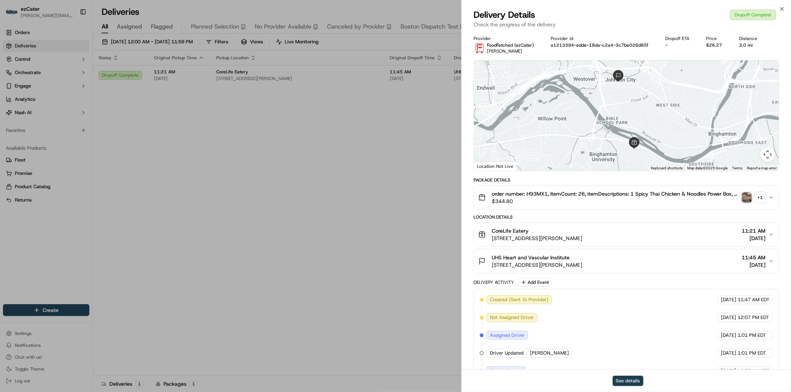
click at [634, 381] on button "See details" at bounding box center [628, 381] width 31 height 10
click at [780, 9] on icon "button" at bounding box center [782, 9] width 6 height 6
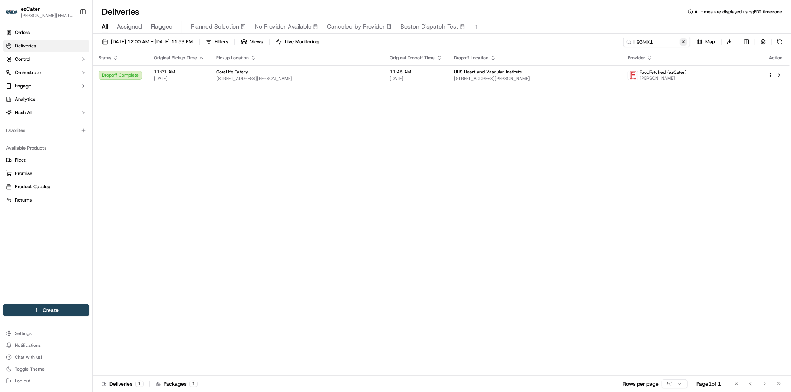
click at [685, 39] on button at bounding box center [683, 41] width 7 height 7
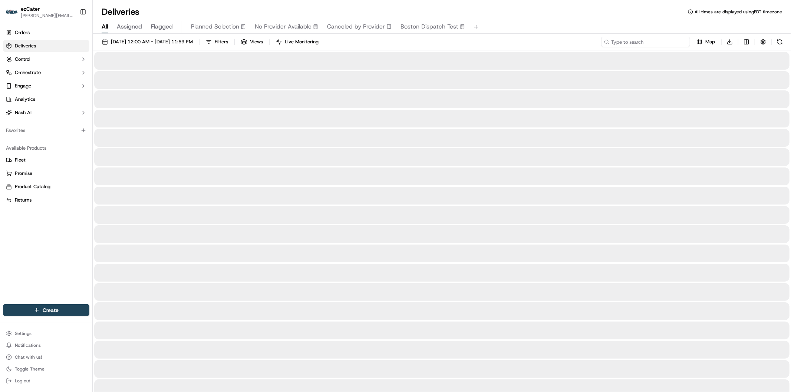
click at [676, 40] on input at bounding box center [645, 42] width 89 height 10
paste input "5KX2MH"
type input "5KX2MH"
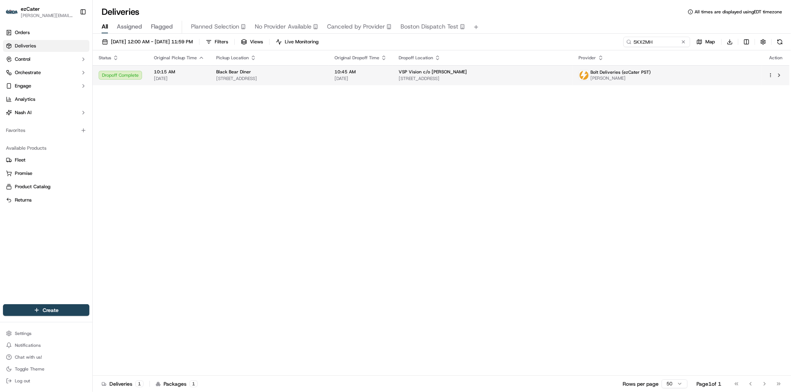
click at [498, 84] on td "VSP Vision c/o Veronica Jefferson 3333 Quality Dr, Rancho Cordova, CA 95670, USA" at bounding box center [483, 75] width 180 height 20
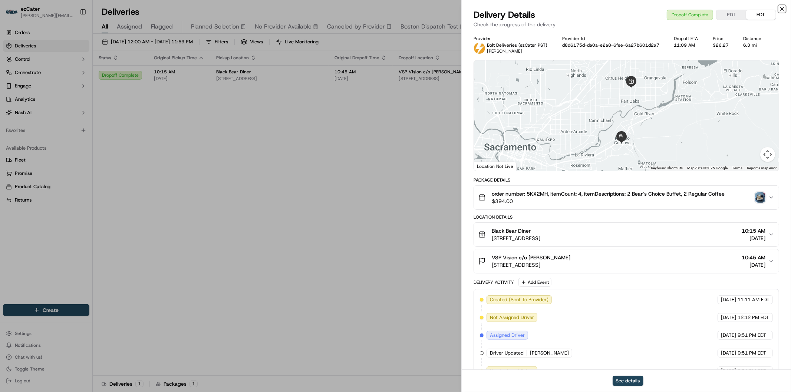
click at [784, 8] on icon "button" at bounding box center [782, 9] width 6 height 6
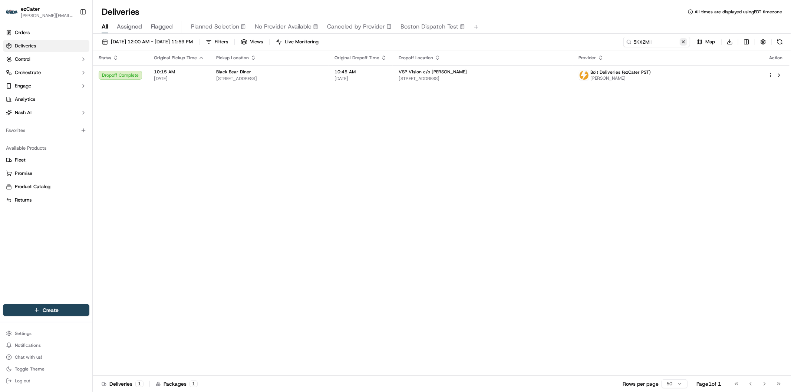
click at [685, 42] on button at bounding box center [683, 41] width 7 height 7
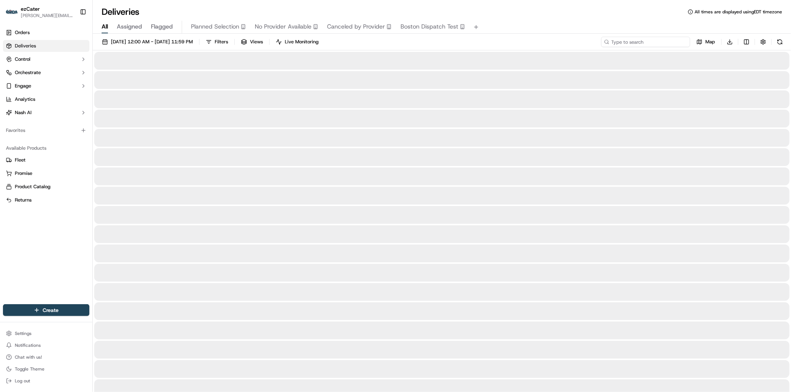
click at [639, 41] on input at bounding box center [645, 42] width 89 height 10
paste input "384GC2"
type input "384GC2"
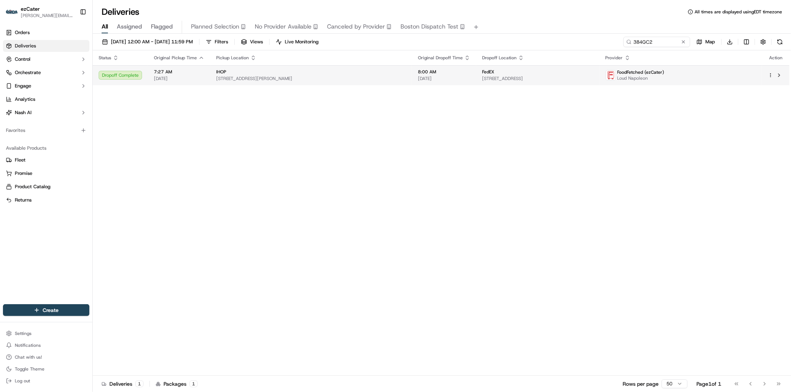
click at [421, 80] on span "09/17/2025" at bounding box center [444, 79] width 52 height 6
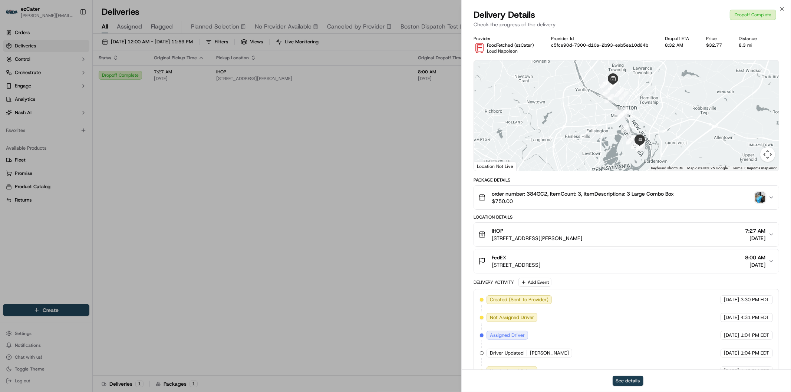
click at [629, 383] on button "See details" at bounding box center [628, 381] width 31 height 10
click at [780, 10] on icon "button" at bounding box center [782, 9] width 6 height 6
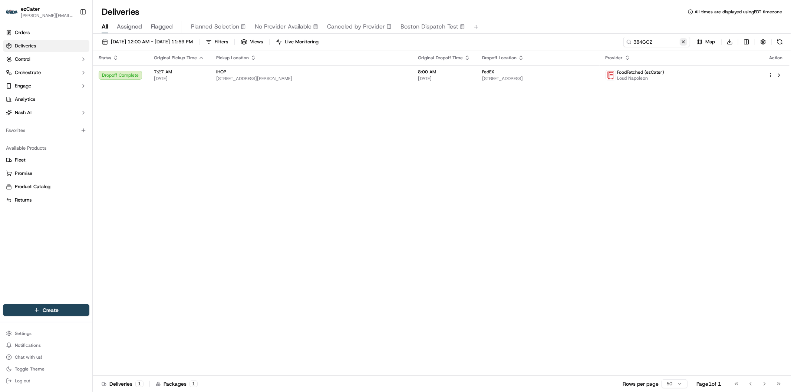
click at [684, 42] on button at bounding box center [683, 41] width 7 height 7
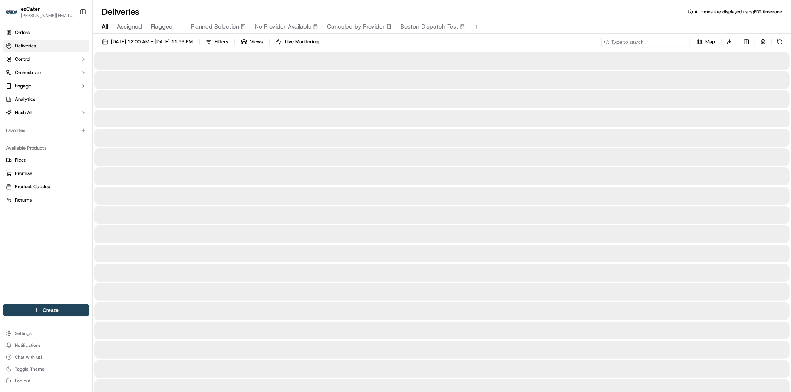
click at [677, 42] on input at bounding box center [645, 42] width 89 height 10
paste input "V4UUHE"
type input "V4UUHE"
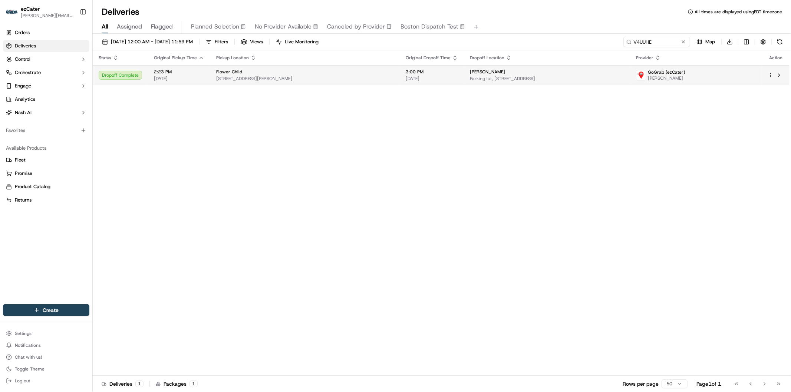
click at [518, 76] on span "Parking lot, 2065 W Obispo Ave 101 101, Gilbert, AZ 85233, USA" at bounding box center [547, 79] width 154 height 6
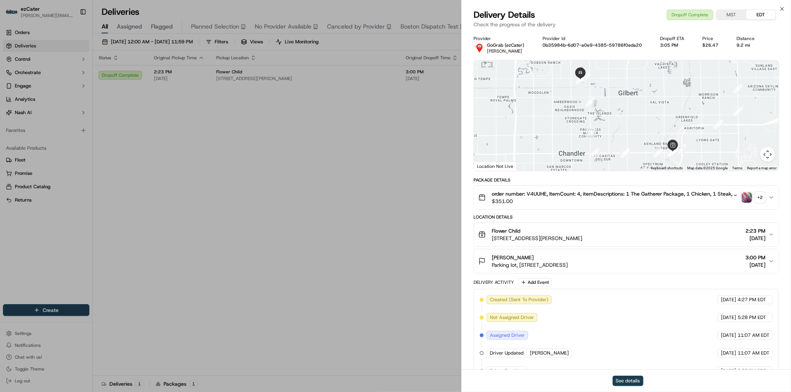
click at [627, 381] on button "See details" at bounding box center [628, 381] width 31 height 10
click at [782, 6] on icon "button" at bounding box center [782, 9] width 6 height 6
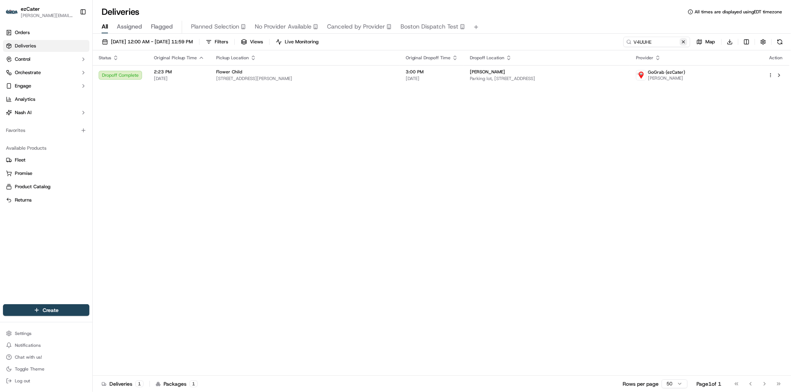
drag, startPoint x: 685, startPoint y: 39, endPoint x: 659, endPoint y: 40, distance: 26.3
click at [685, 39] on button at bounding box center [683, 41] width 7 height 7
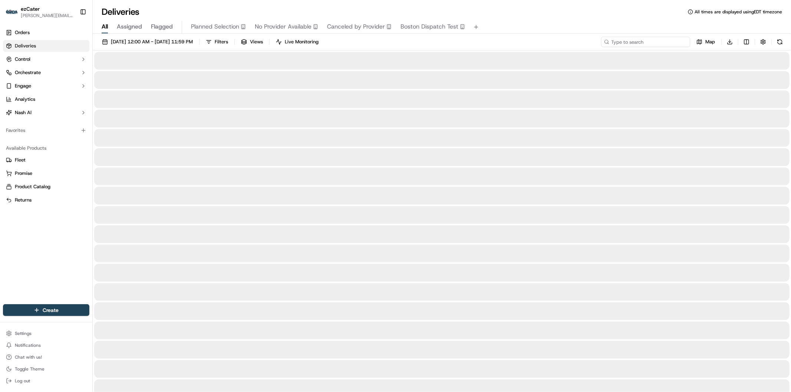
click at [656, 40] on input at bounding box center [645, 42] width 89 height 10
paste input "5EFQ06"
type input "5EFQ06"
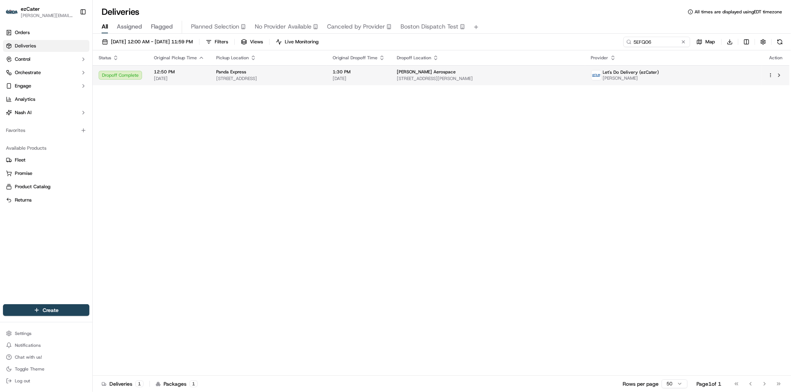
click at [466, 76] on span "50 William White Blvd, Pueblo, CO 81001, USA" at bounding box center [488, 79] width 183 height 6
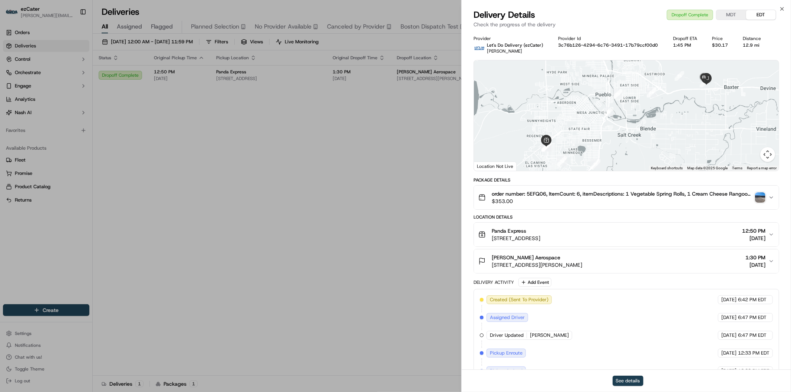
click at [625, 381] on button "See details" at bounding box center [628, 381] width 31 height 10
click at [783, 9] on icon "button" at bounding box center [782, 9] width 6 height 6
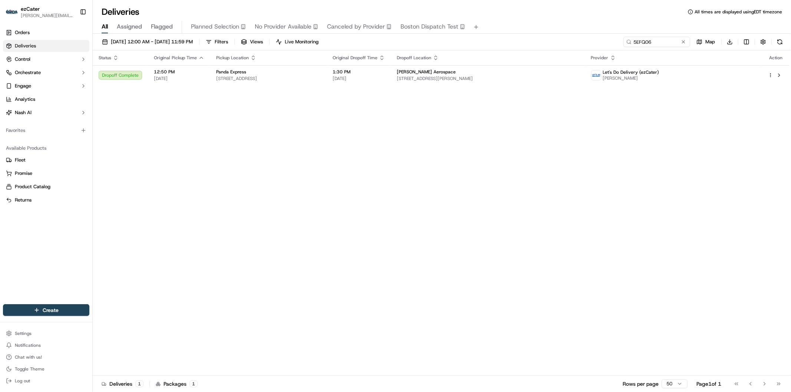
click at [683, 42] on button at bounding box center [683, 41] width 7 height 7
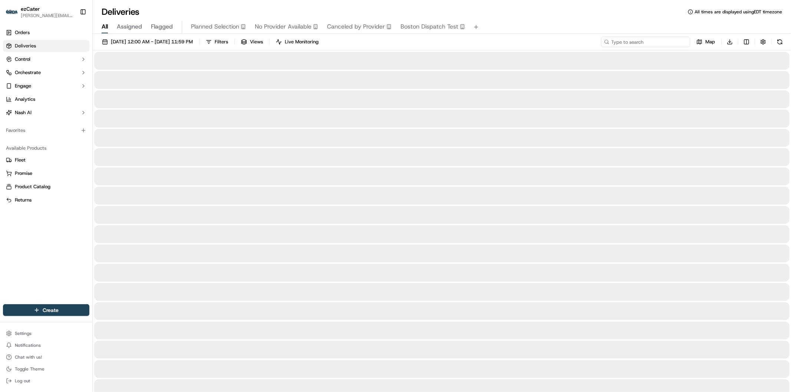
click at [642, 42] on input at bounding box center [645, 42] width 89 height 10
paste input "6YQQW2"
type input "6YQQW2"
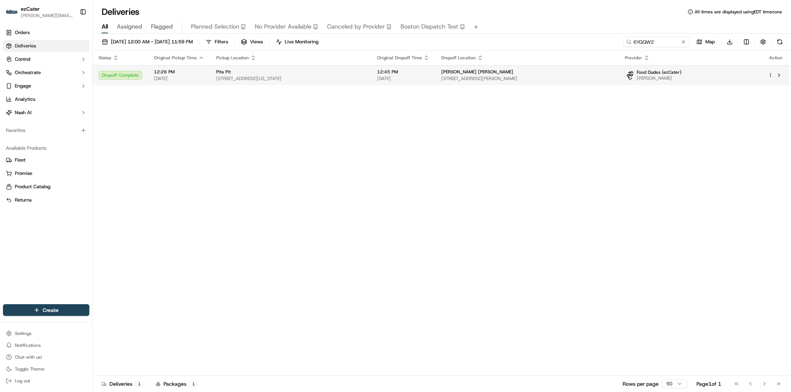
click at [552, 73] on div "Morgan Stanley" at bounding box center [527, 72] width 172 height 6
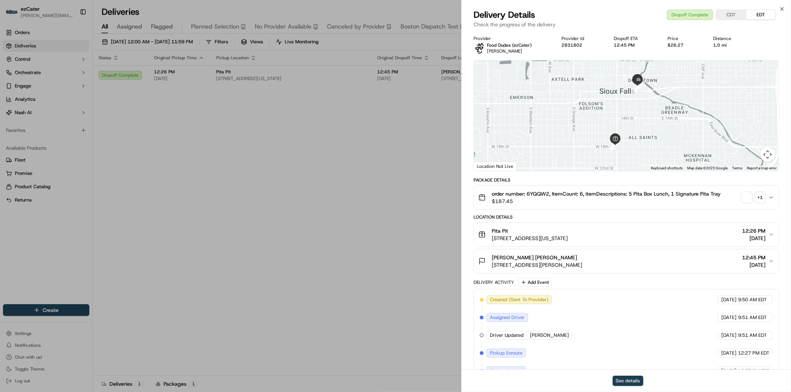
click at [632, 382] on button "See details" at bounding box center [628, 381] width 31 height 10
click at [780, 9] on icon "button" at bounding box center [782, 9] width 6 height 6
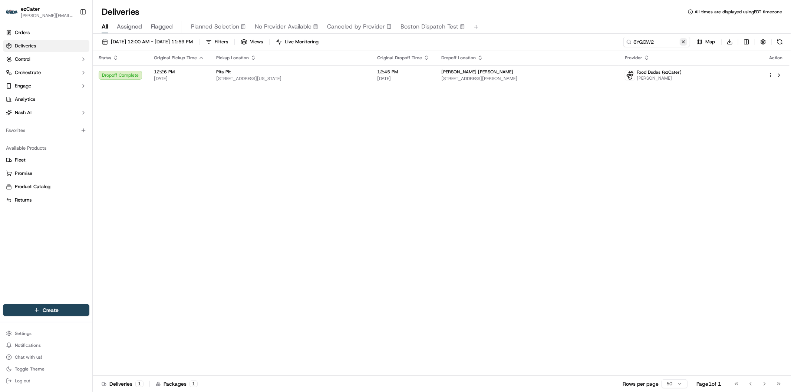
click at [683, 40] on button at bounding box center [683, 41] width 7 height 7
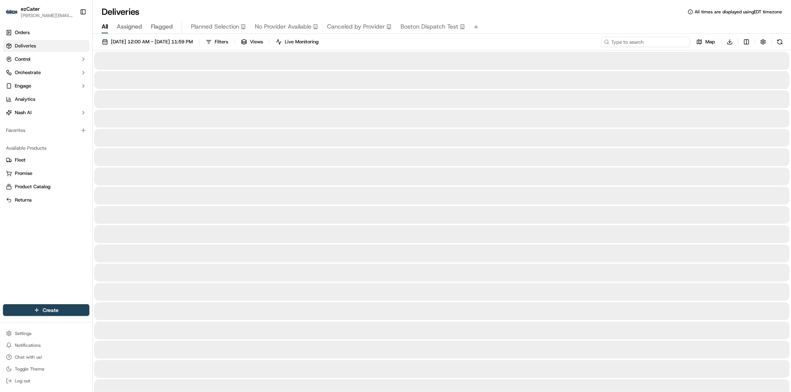
click at [654, 44] on input at bounding box center [645, 42] width 89 height 10
paste input "GXX554"
type input "GXX554"
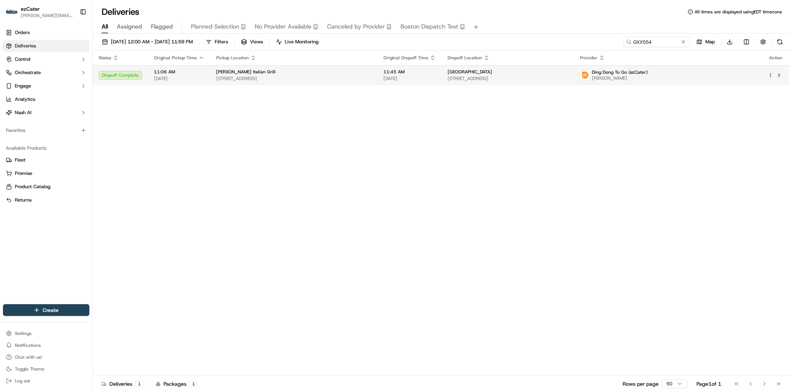
click at [464, 75] on span "Peace River Center" at bounding box center [470, 72] width 45 height 6
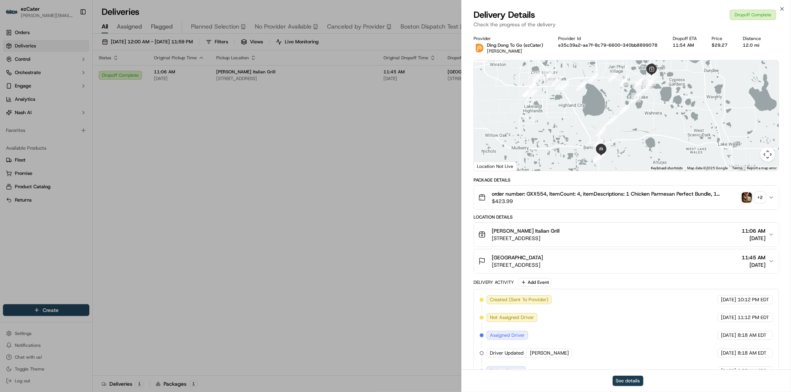
click at [627, 381] on button "See details" at bounding box center [628, 381] width 31 height 10
click at [784, 9] on icon "button" at bounding box center [782, 9] width 6 height 6
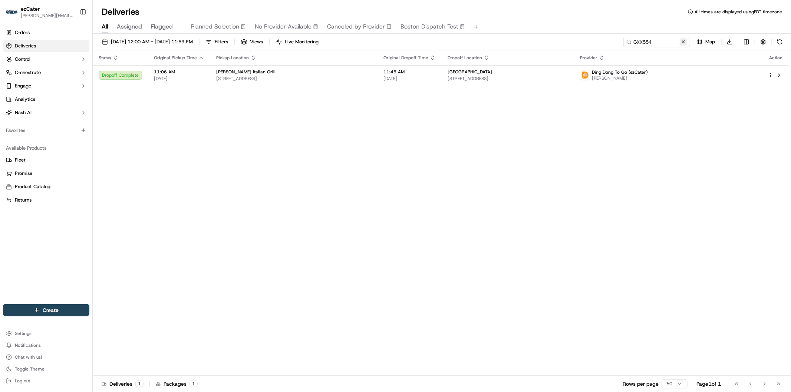
click at [684, 42] on button at bounding box center [683, 41] width 7 height 7
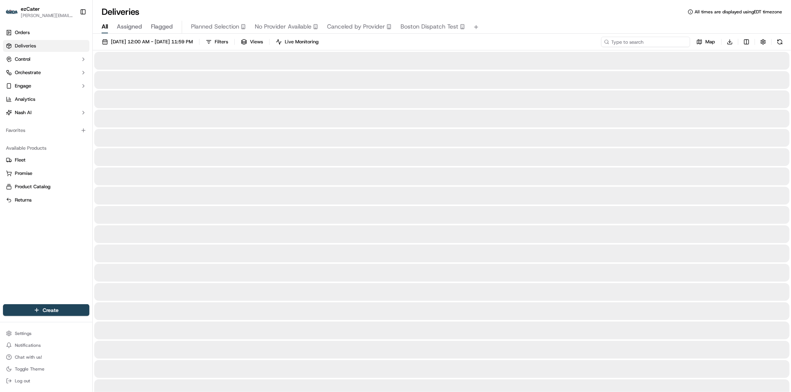
click at [659, 42] on input at bounding box center [645, 42] width 89 height 10
paste input "ZE1FG9"
type input "ZE1FG9"
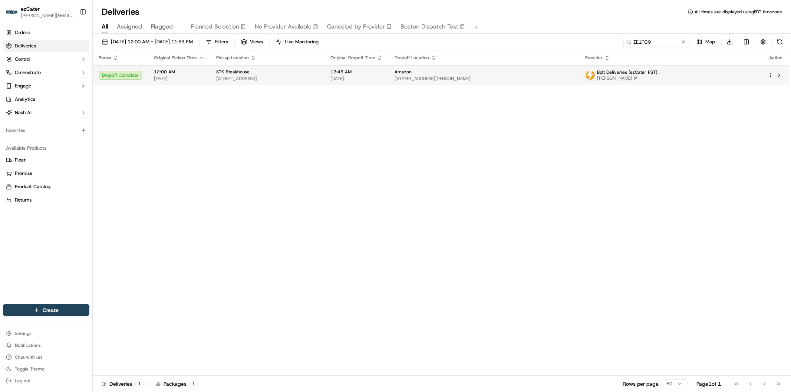
click at [383, 76] on span "09/16/2025" at bounding box center [357, 79] width 52 height 6
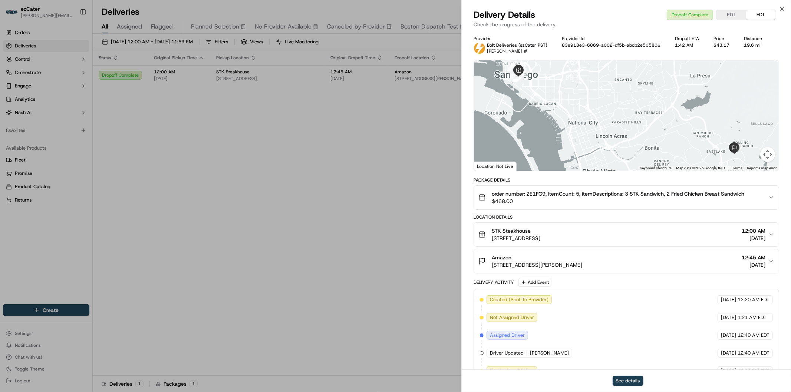
click at [625, 384] on button "See details" at bounding box center [628, 381] width 31 height 10
click at [782, 10] on icon "button" at bounding box center [782, 9] width 6 height 6
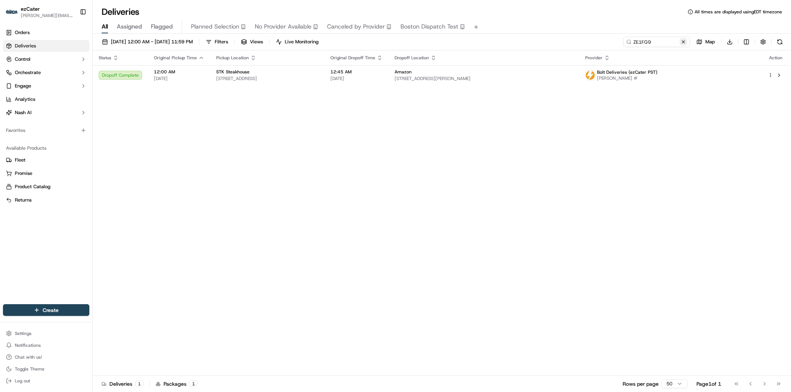
click at [684, 41] on button at bounding box center [683, 41] width 7 height 7
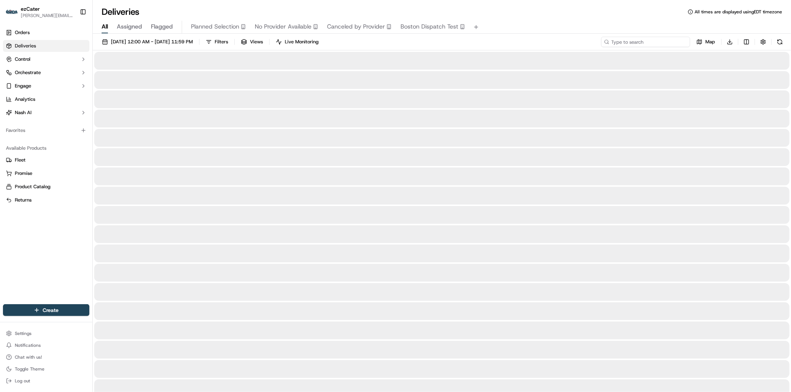
click at [657, 42] on input at bounding box center [645, 42] width 89 height 10
paste input "RE6MX3"
type input "RE6MX3"
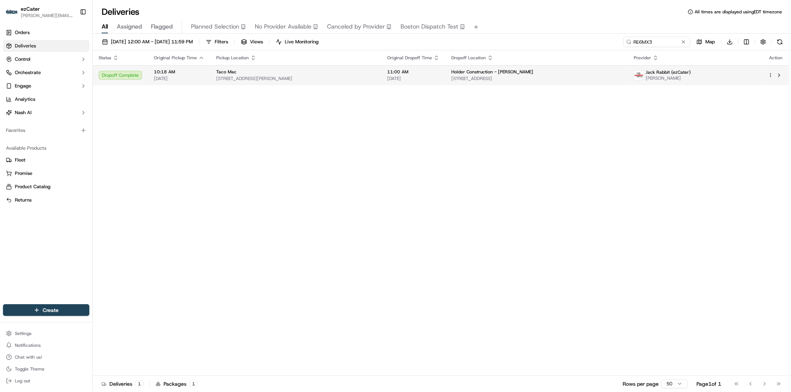
click at [535, 76] on span "1551 N River Rd, Lithia Springs, GA 30122, USA" at bounding box center [536, 79] width 171 height 6
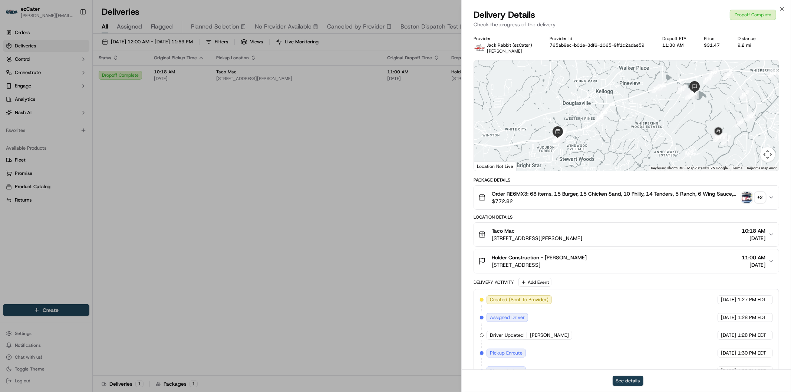
click at [629, 382] on button "See details" at bounding box center [628, 381] width 31 height 10
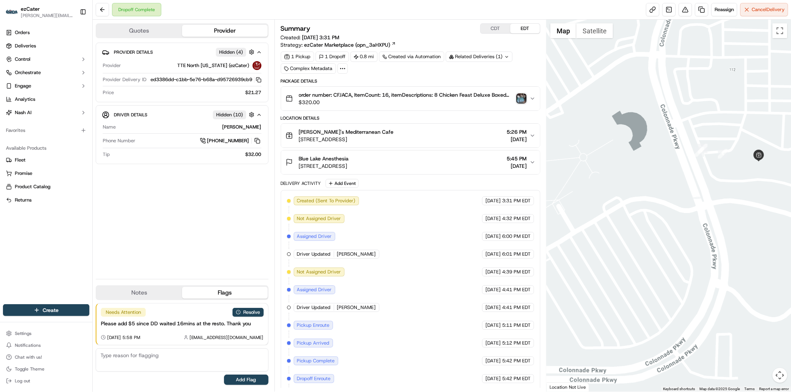
drag, startPoint x: 703, startPoint y: 117, endPoint x: 710, endPoint y: 198, distance: 81.9
click at [710, 198] on div at bounding box center [669, 206] width 244 height 372
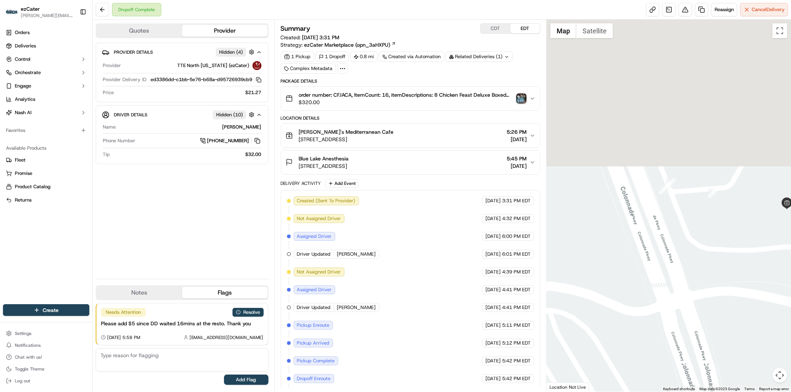
drag, startPoint x: 691, startPoint y: 53, endPoint x: 689, endPoint y: 296, distance: 243.4
click at [689, 296] on div at bounding box center [669, 206] width 244 height 372
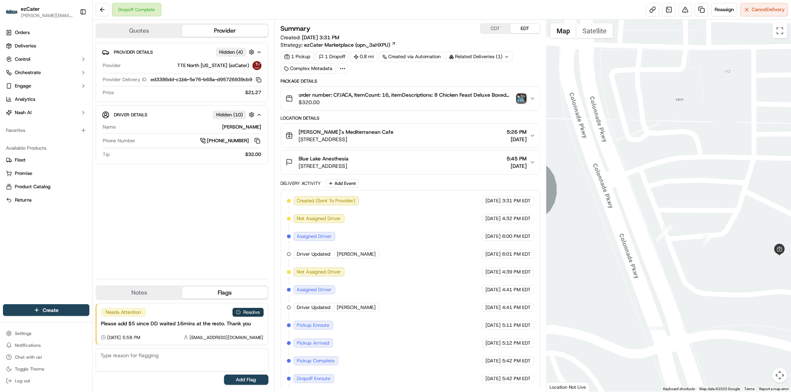
click at [258, 309] on button "Resolve" at bounding box center [248, 312] width 31 height 9
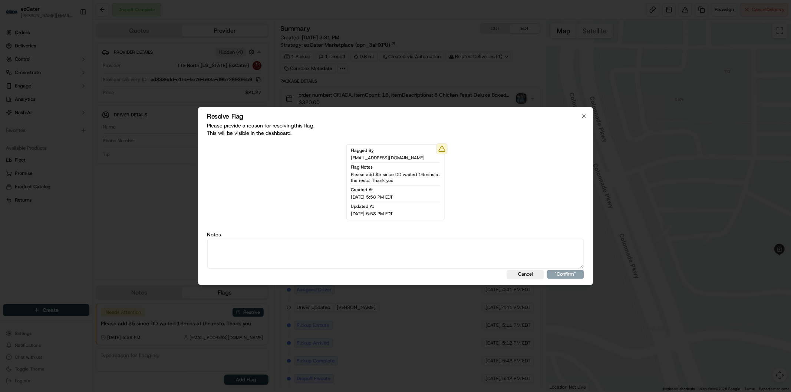
click at [281, 249] on textarea at bounding box center [395, 254] width 377 height 30
type textarea "Actual wait time 17 minutes. Wait fee 5."
click at [558, 275] on button ""Confirm"" at bounding box center [565, 274] width 37 height 9
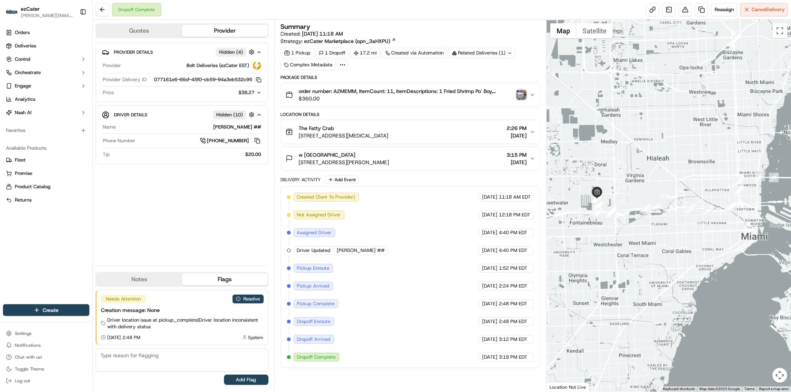
drag, startPoint x: 597, startPoint y: 227, endPoint x: 626, endPoint y: 257, distance: 41.2
click at [626, 257] on div at bounding box center [669, 206] width 244 height 372
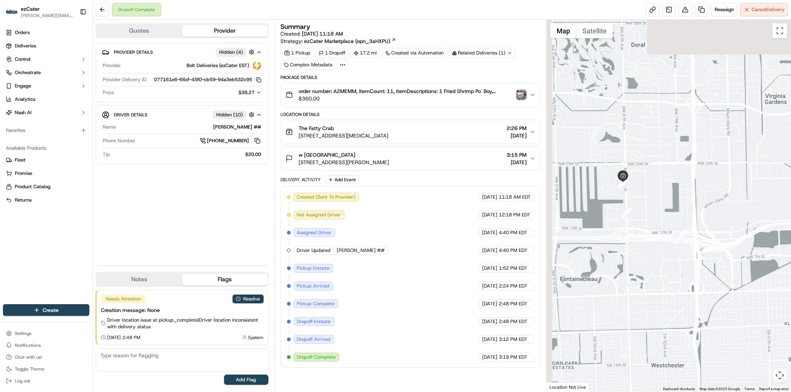
drag, startPoint x: 596, startPoint y: 148, endPoint x: 634, endPoint y: 249, distance: 108.0
click at [634, 249] on div at bounding box center [669, 206] width 244 height 372
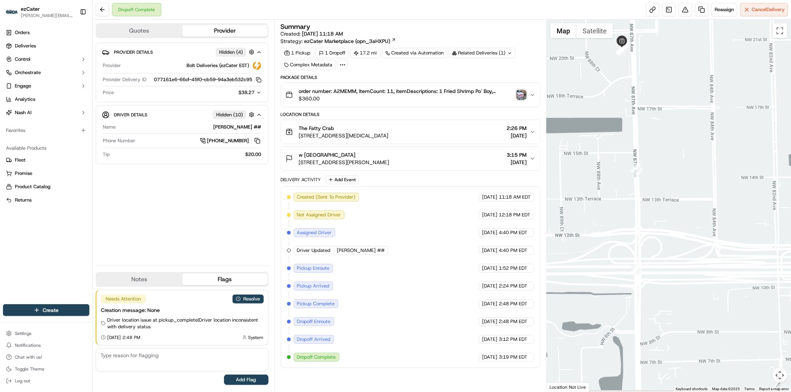
drag, startPoint x: 729, startPoint y: 321, endPoint x: 652, endPoint y: 266, distance: 95.4
click at [652, 266] on div at bounding box center [669, 206] width 244 height 372
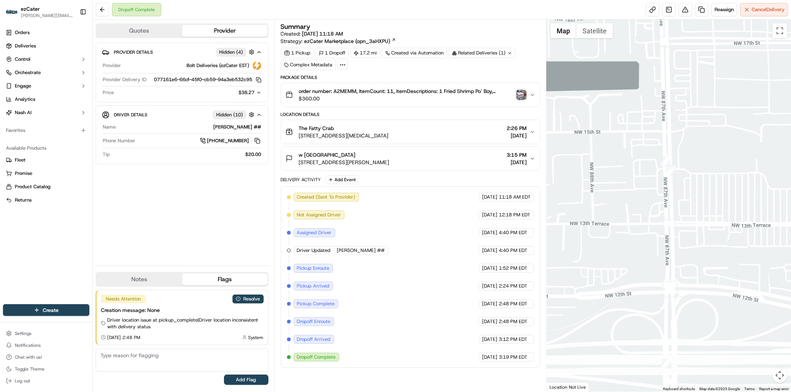
drag, startPoint x: 595, startPoint y: 167, endPoint x: 759, endPoint y: 273, distance: 195.0
click at [759, 273] on div at bounding box center [669, 206] width 244 height 372
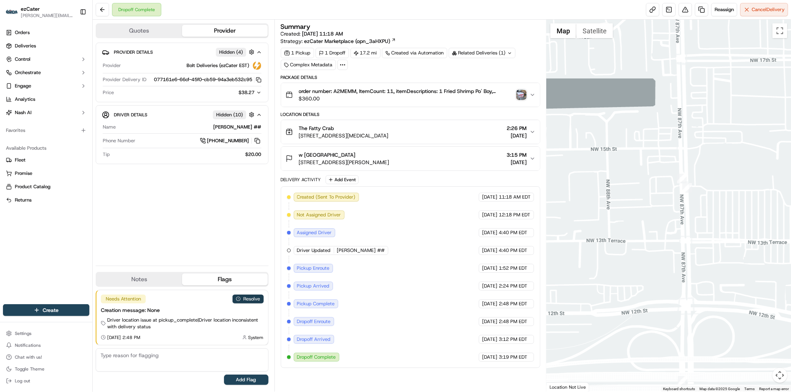
click at [251, 299] on button "Resolve" at bounding box center [248, 299] width 31 height 9
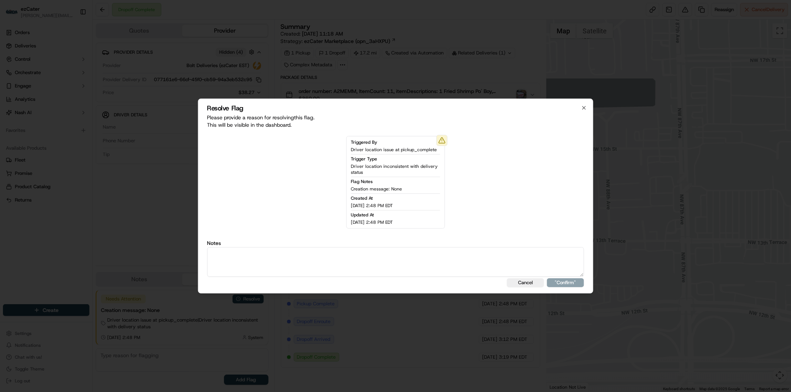
click at [280, 263] on textarea at bounding box center [395, 262] width 377 height 30
type textarea "Actual wait time 20 minutes. Wait fee 5."
click at [565, 283] on button ""Confirm"" at bounding box center [565, 283] width 37 height 9
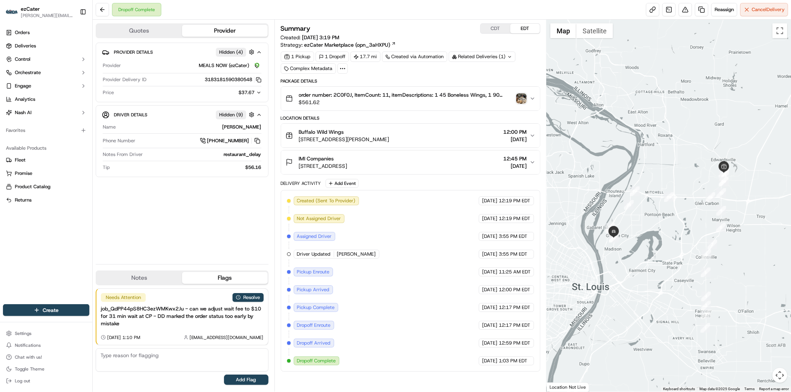
click at [257, 95] on icon "button" at bounding box center [258, 92] width 5 height 5
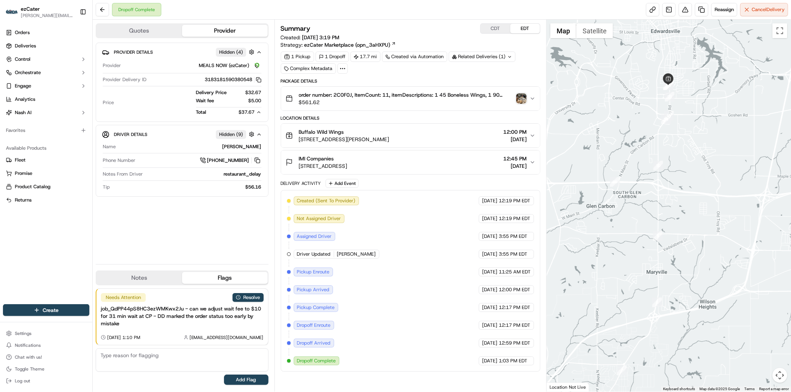
drag, startPoint x: 687, startPoint y: 194, endPoint x: 657, endPoint y: 358, distance: 166.8
click at [657, 358] on div at bounding box center [669, 206] width 244 height 372
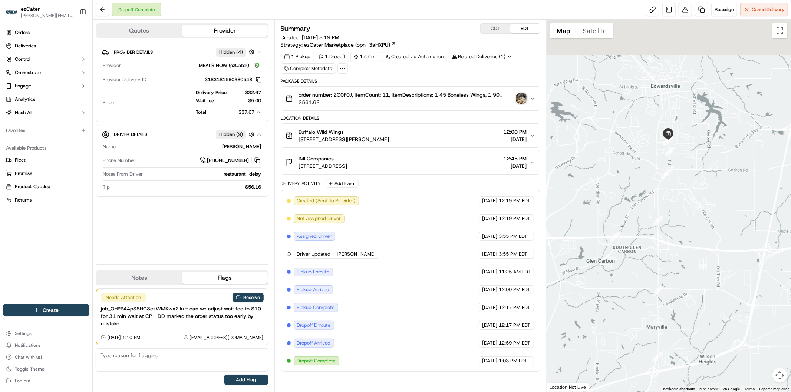
drag, startPoint x: 693, startPoint y: 177, endPoint x: 693, endPoint y: 234, distance: 56.8
click at [693, 234] on div at bounding box center [669, 206] width 244 height 372
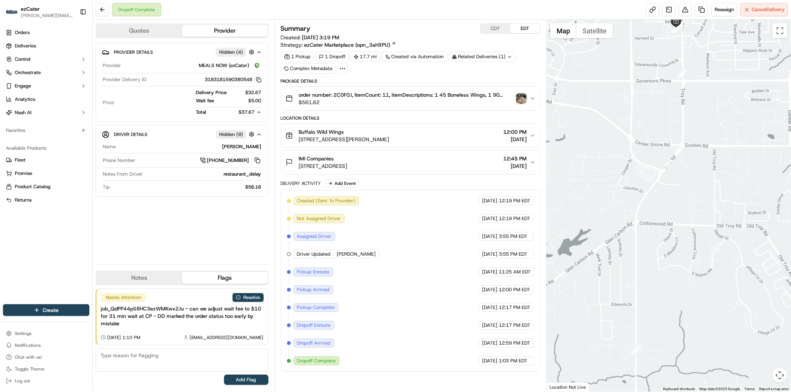
drag, startPoint x: 633, startPoint y: 101, endPoint x: 691, endPoint y: 281, distance: 189.0
click at [691, 281] on div at bounding box center [669, 206] width 244 height 372
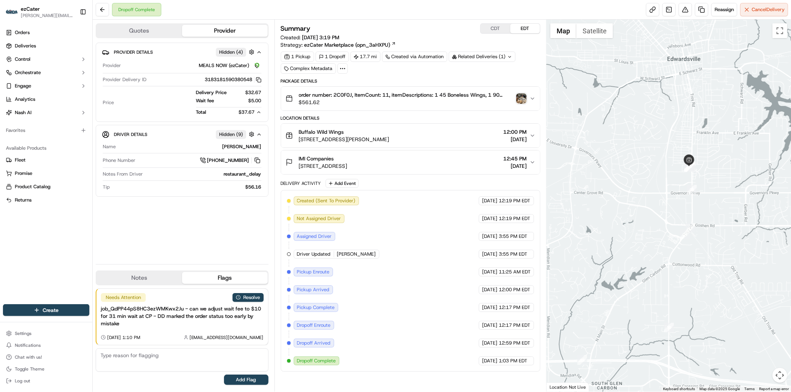
drag, startPoint x: 713, startPoint y: 192, endPoint x: 717, endPoint y: 217, distance: 25.5
click at [717, 217] on div at bounding box center [669, 206] width 244 height 372
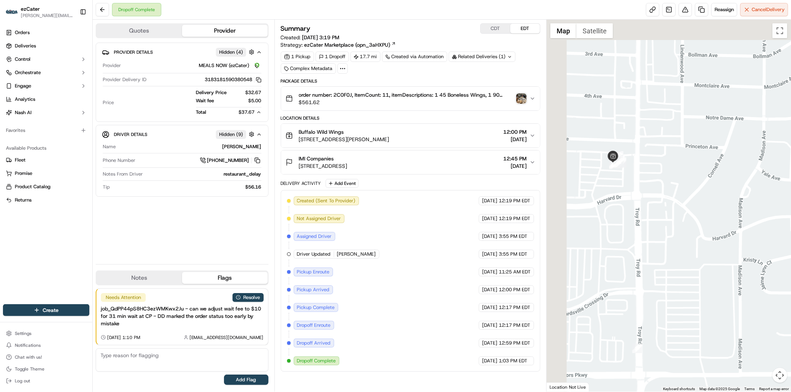
drag, startPoint x: 651, startPoint y: 205, endPoint x: 658, endPoint y: 223, distance: 19.3
click at [658, 223] on div at bounding box center [669, 206] width 244 height 372
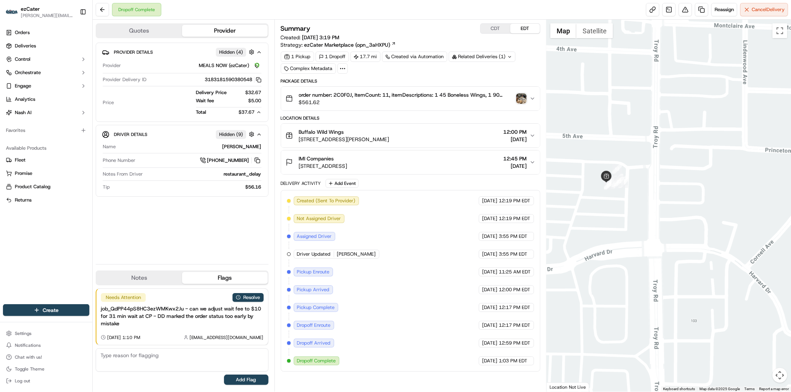
drag, startPoint x: 604, startPoint y: 167, endPoint x: 628, endPoint y: 219, distance: 57.7
click at [628, 219] on div at bounding box center [669, 206] width 244 height 372
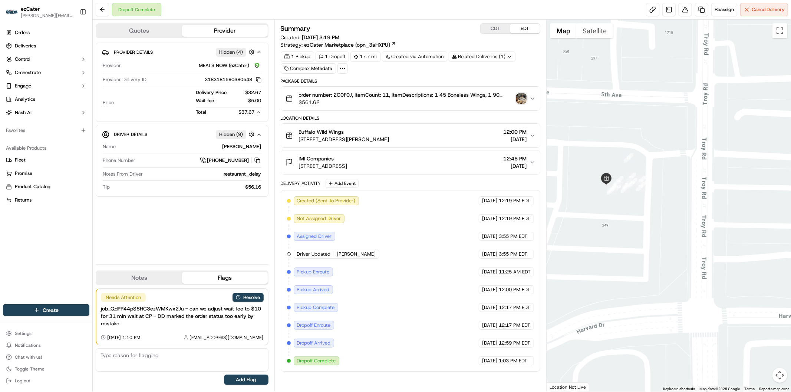
drag, startPoint x: 608, startPoint y: 190, endPoint x: 632, endPoint y: 230, distance: 46.9
click at [632, 233] on div at bounding box center [669, 206] width 244 height 372
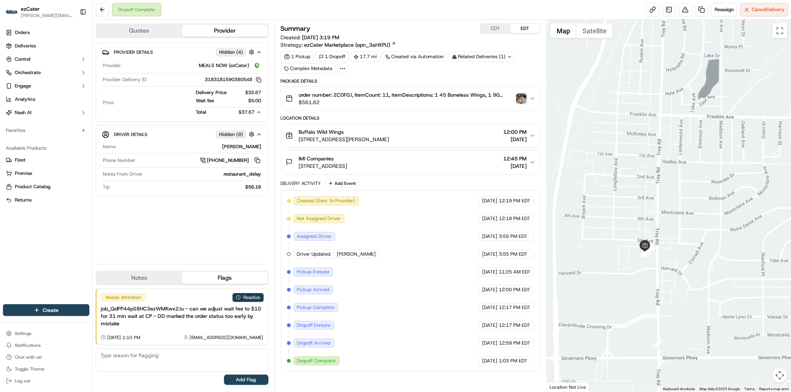
click at [254, 299] on button "Resolve" at bounding box center [248, 297] width 31 height 9
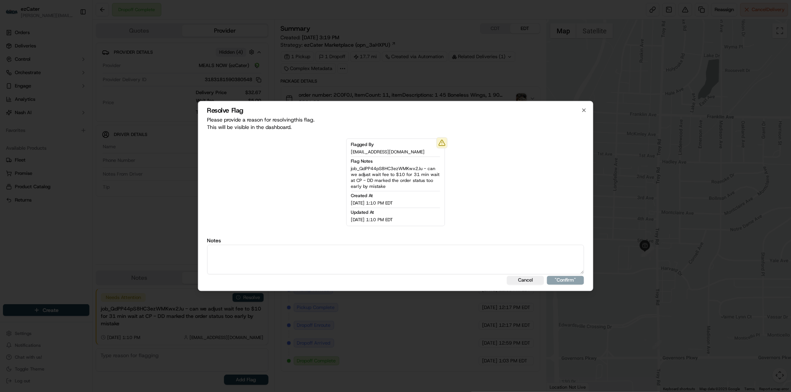
click at [280, 263] on textarea at bounding box center [395, 260] width 377 height 30
type textarea "Actual wait time 31 minutes. Wait fee 5."
click at [570, 282] on button ""Confirm"" at bounding box center [565, 280] width 37 height 9
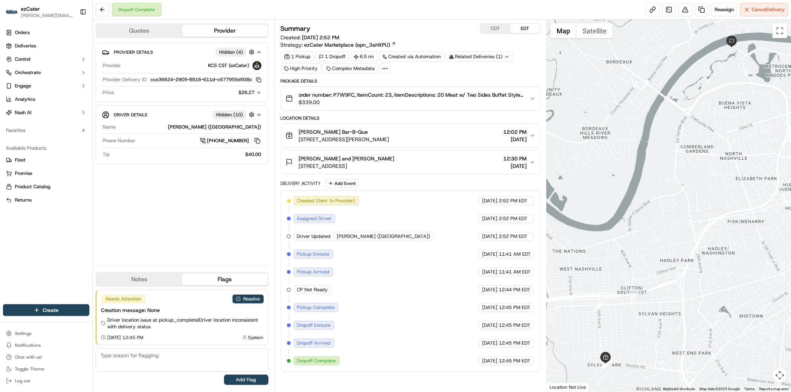
click at [260, 95] on icon "button" at bounding box center [258, 92] width 5 height 5
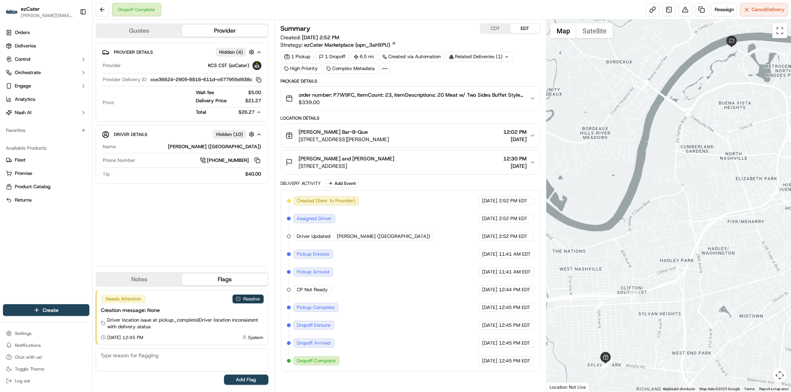
click at [255, 300] on button "Resolve" at bounding box center [248, 299] width 31 height 9
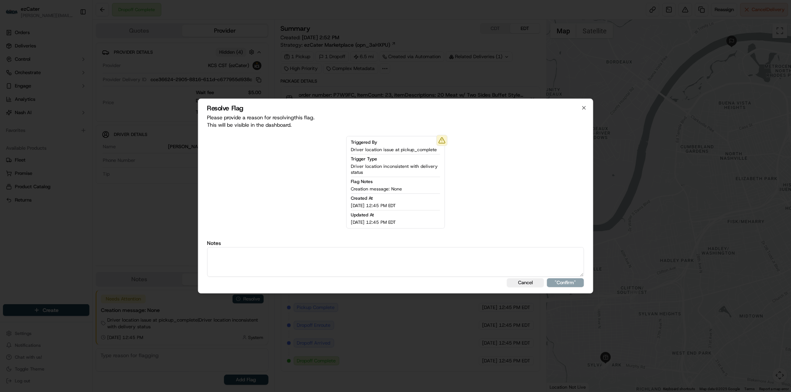
click at [275, 273] on textarea at bounding box center [395, 262] width 377 height 30
type textarea "CP Not Ready. Wait fee 0."
click at [558, 281] on button ""Confirm"" at bounding box center [565, 283] width 37 height 9
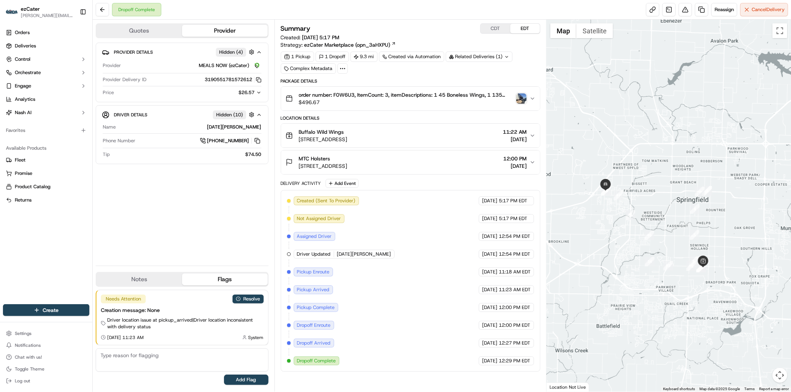
drag, startPoint x: 735, startPoint y: 309, endPoint x: 673, endPoint y: 295, distance: 63.8
click at [673, 295] on div at bounding box center [669, 206] width 244 height 372
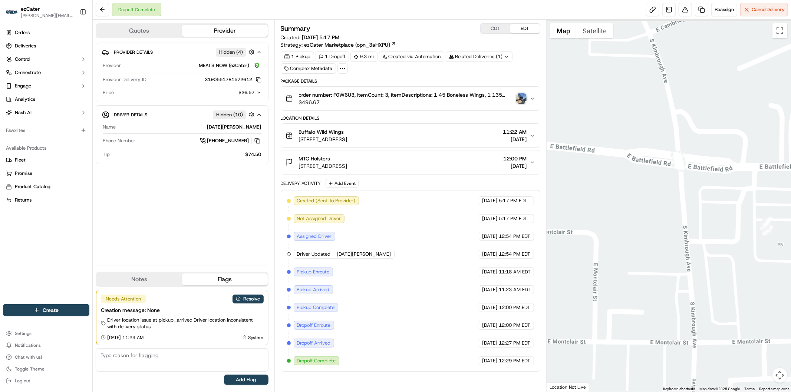
drag, startPoint x: 638, startPoint y: 139, endPoint x: 752, endPoint y: 270, distance: 173.6
click at [752, 270] on div at bounding box center [669, 206] width 244 height 372
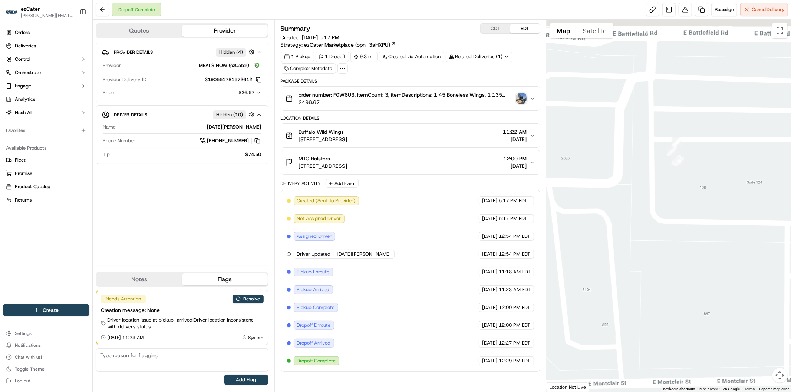
drag, startPoint x: 665, startPoint y: 142, endPoint x: 673, endPoint y: 200, distance: 58.3
click at [673, 200] on div at bounding box center [669, 206] width 244 height 372
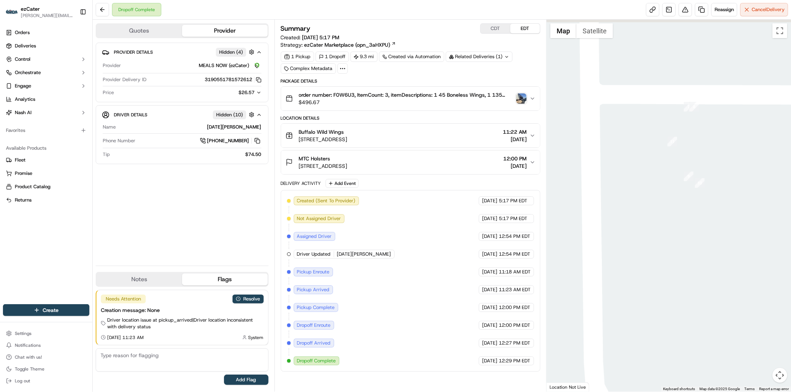
drag, startPoint x: 664, startPoint y: 130, endPoint x: 671, endPoint y: 232, distance: 102.6
click at [664, 246] on div at bounding box center [669, 206] width 244 height 372
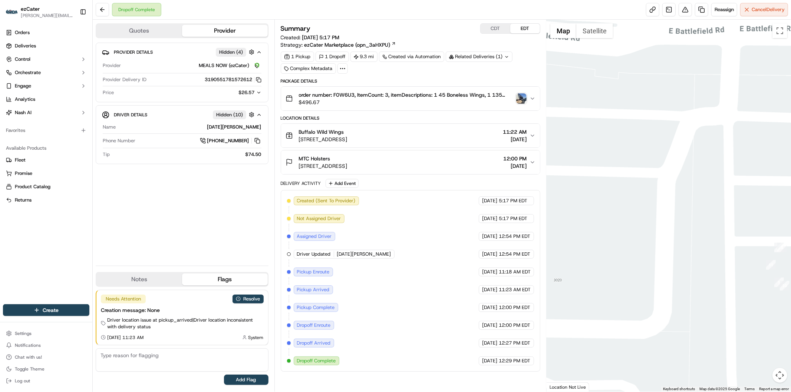
drag, startPoint x: 624, startPoint y: 217, endPoint x: 753, endPoint y: 302, distance: 154.8
click at [753, 302] on div at bounding box center [669, 206] width 244 height 372
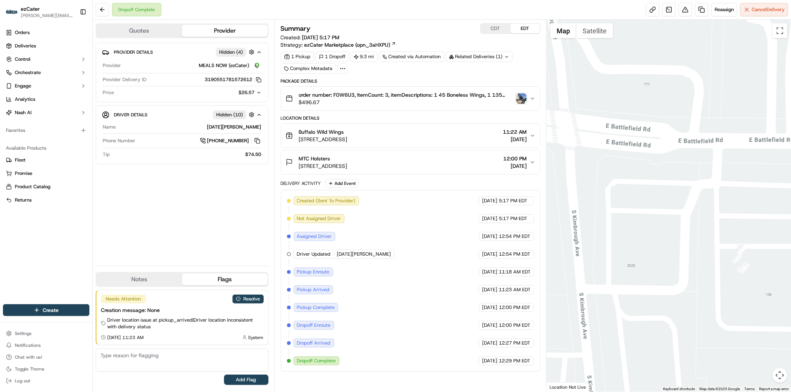
drag, startPoint x: 572, startPoint y: 210, endPoint x: 655, endPoint y: 296, distance: 120.1
click at [655, 296] on div at bounding box center [669, 206] width 244 height 372
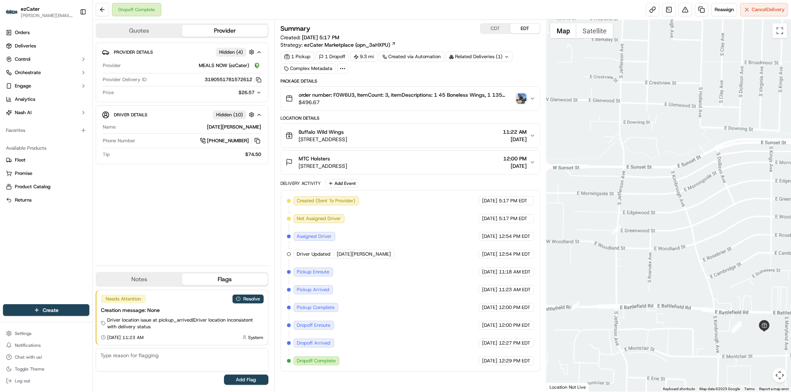
drag, startPoint x: 601, startPoint y: 278, endPoint x: 666, endPoint y: 306, distance: 70.5
click at [666, 306] on div at bounding box center [669, 206] width 244 height 372
click at [260, 93] on icon "button" at bounding box center [258, 92] width 5 height 5
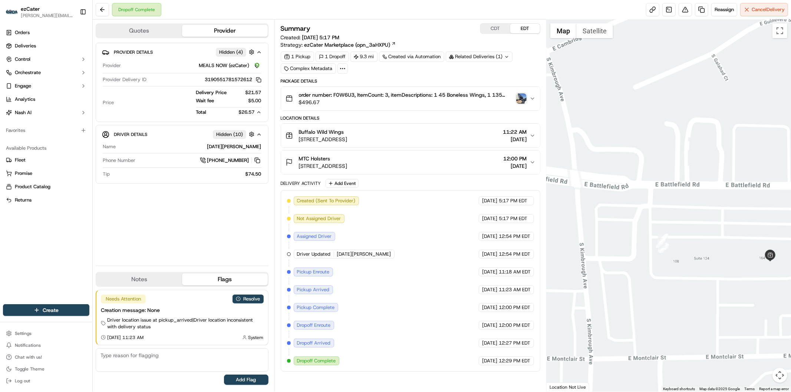
click at [662, 283] on div at bounding box center [669, 206] width 244 height 372
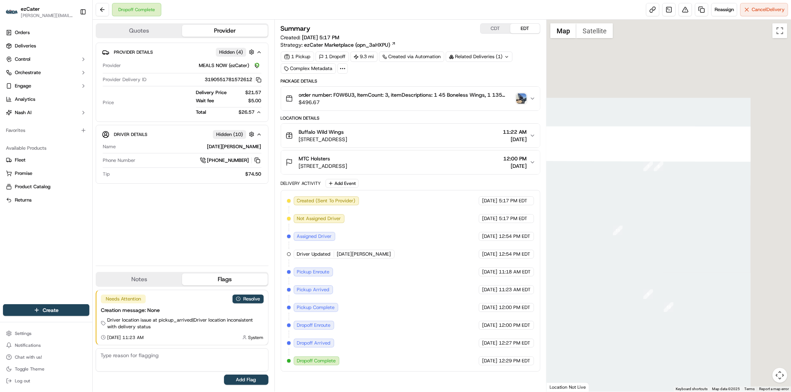
drag, startPoint x: 678, startPoint y: 113, endPoint x: 585, endPoint y: 384, distance: 286.7
click at [585, 384] on div "← Move left → Move right ↑ Move up ↓ Move down + Zoom in - Zoom out Home Jump l…" at bounding box center [669, 206] width 244 height 372
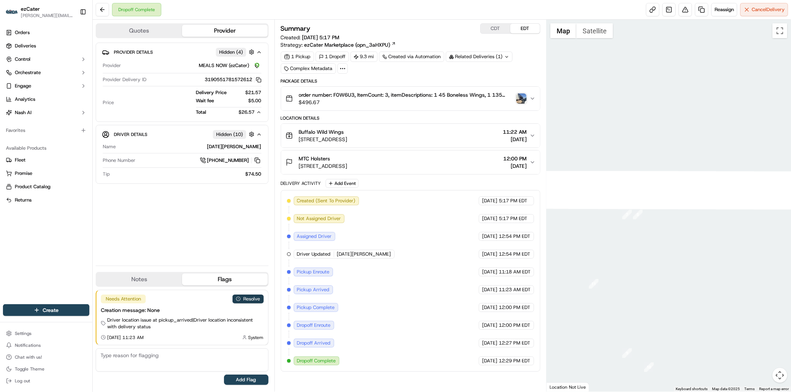
click at [250, 299] on button "Resolve" at bounding box center [248, 299] width 31 height 9
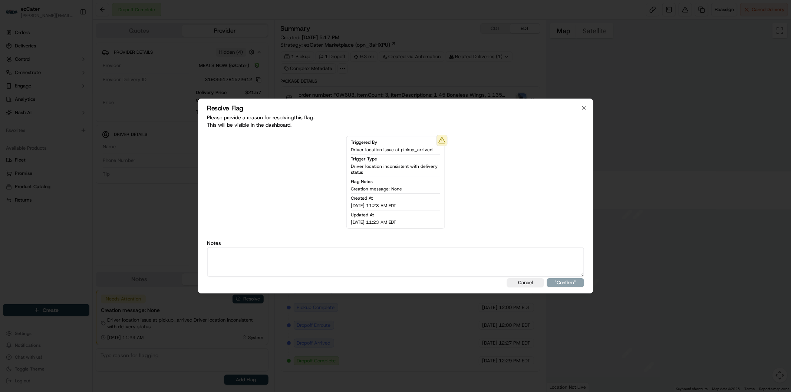
click at [283, 265] on textarea at bounding box center [395, 262] width 377 height 30
type textarea "Actual wait time 23 minutes. Wait fee 5."
click at [577, 282] on button ""Confirm"" at bounding box center [565, 283] width 37 height 9
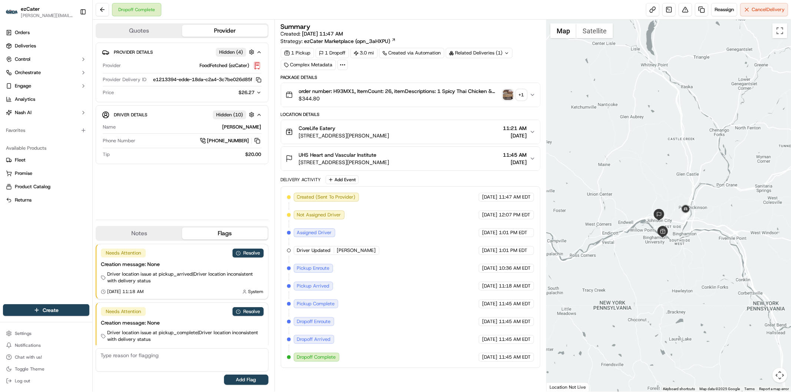
click at [258, 93] on icon "button" at bounding box center [258, 92] width 5 height 5
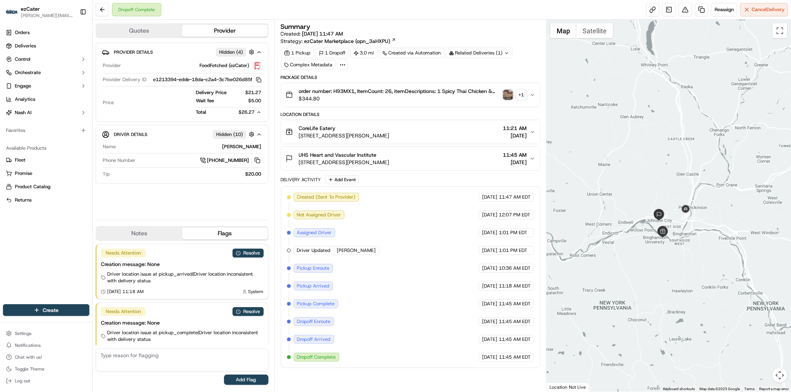
click at [209, 209] on div "Provider Details Hidden ( 4 ) Provider FoodFetched (ezCater) Provider Delivery …" at bounding box center [182, 128] width 173 height 171
click at [259, 116] on div "$26.27" at bounding box center [246, 112] width 32 height 7
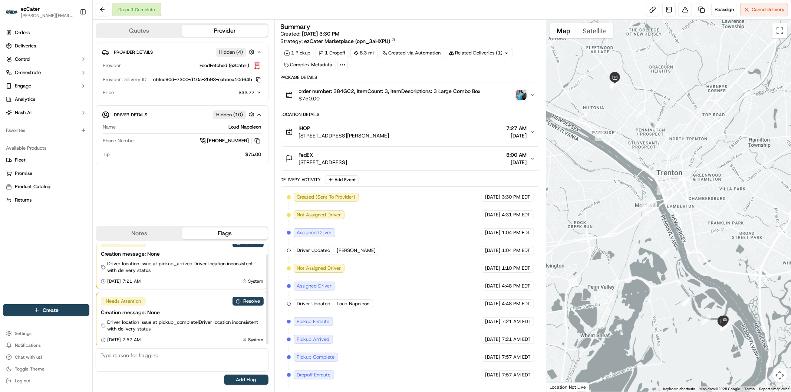
scroll to position [13, 0]
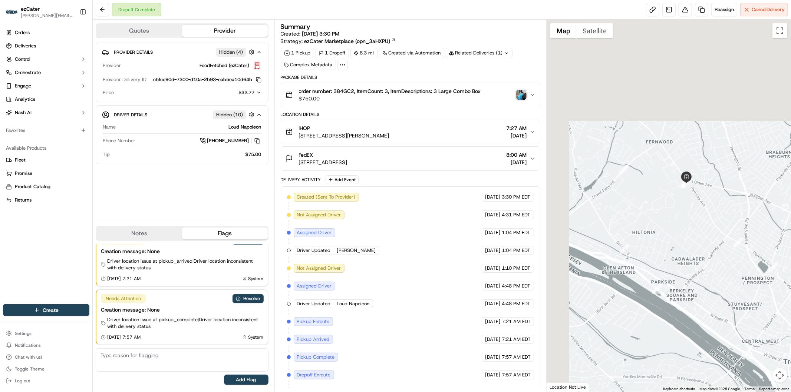
drag, startPoint x: 636, startPoint y: 102, endPoint x: 724, endPoint y: 287, distance: 205.4
click at [724, 287] on div at bounding box center [669, 206] width 244 height 372
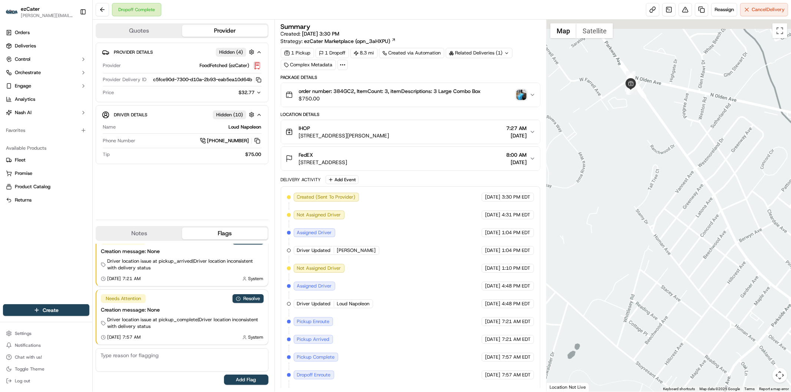
drag, startPoint x: 640, startPoint y: 83, endPoint x: 643, endPoint y: 244, distance: 161.4
click at [643, 244] on div at bounding box center [669, 206] width 244 height 372
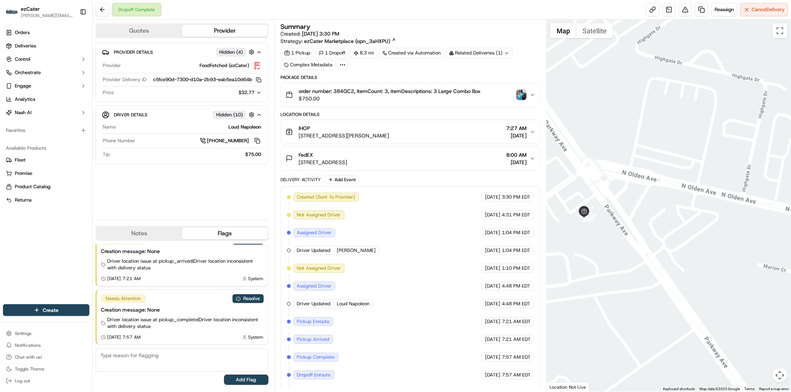
drag, startPoint x: 589, startPoint y: 213, endPoint x: 615, endPoint y: 240, distance: 37.5
click at [615, 240] on div at bounding box center [669, 206] width 244 height 372
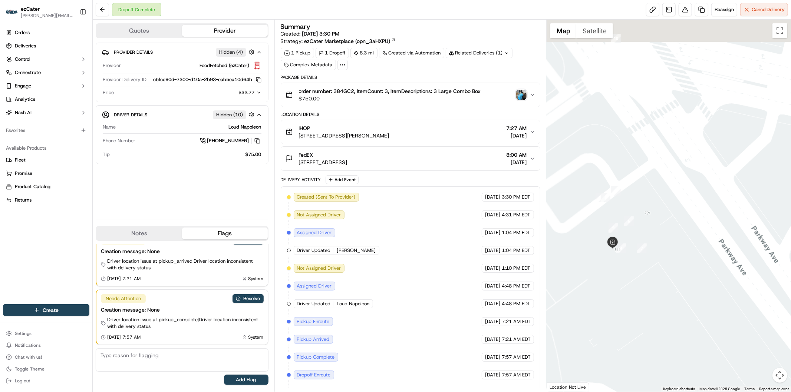
drag, startPoint x: 591, startPoint y: 216, endPoint x: 668, endPoint y: 290, distance: 106.5
click at [668, 290] on div at bounding box center [669, 206] width 244 height 372
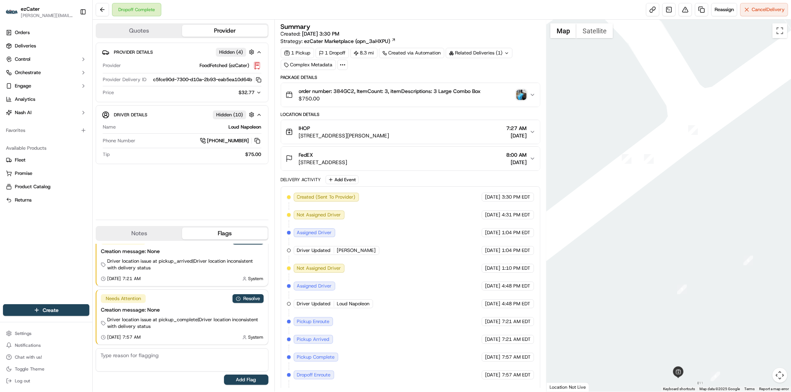
drag, startPoint x: 590, startPoint y: 78, endPoint x: 628, endPoint y: 313, distance: 238.3
click at [628, 313] on div at bounding box center [669, 206] width 244 height 372
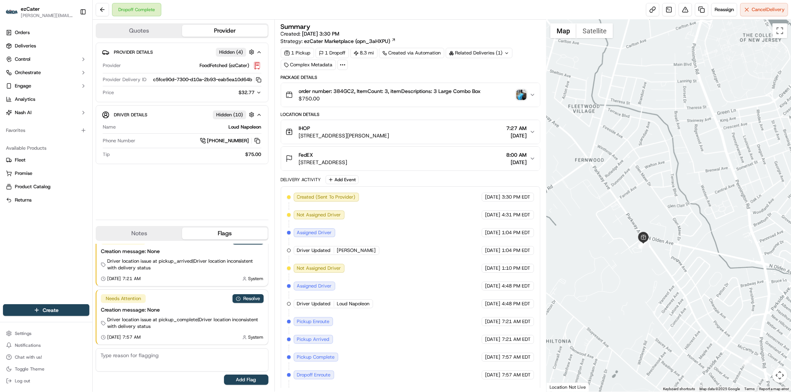
drag, startPoint x: 631, startPoint y: 315, endPoint x: 642, endPoint y: 223, distance: 93.1
click at [642, 223] on div at bounding box center [669, 206] width 244 height 372
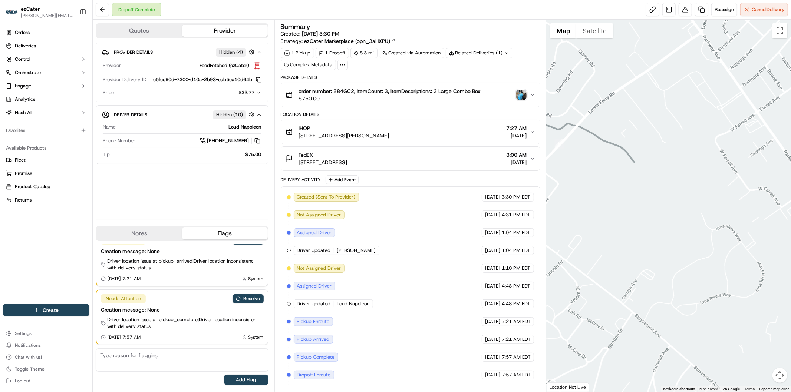
drag, startPoint x: 601, startPoint y: 186, endPoint x: 662, endPoint y: 232, distance: 76.3
click at [662, 232] on div at bounding box center [669, 206] width 244 height 372
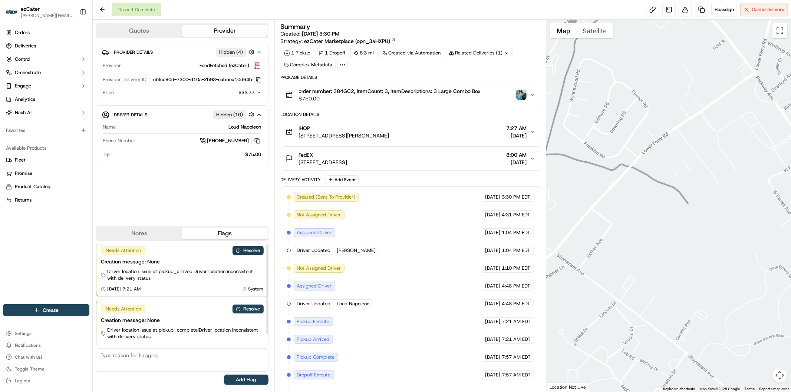
scroll to position [0, 0]
click at [250, 253] on button "Resolve" at bounding box center [248, 253] width 31 height 9
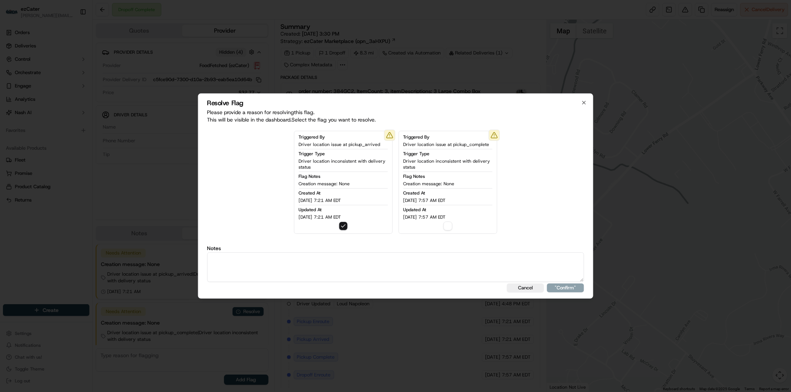
click at [296, 265] on textarea at bounding box center [395, 268] width 377 height 30
paste textarea "Actual wait time 27 minutes. Wait fee 5."
type textarea "Actual wait time 27 minutes. Wait fee 5."
click at [562, 289] on button ""Confirm"" at bounding box center [565, 288] width 37 height 9
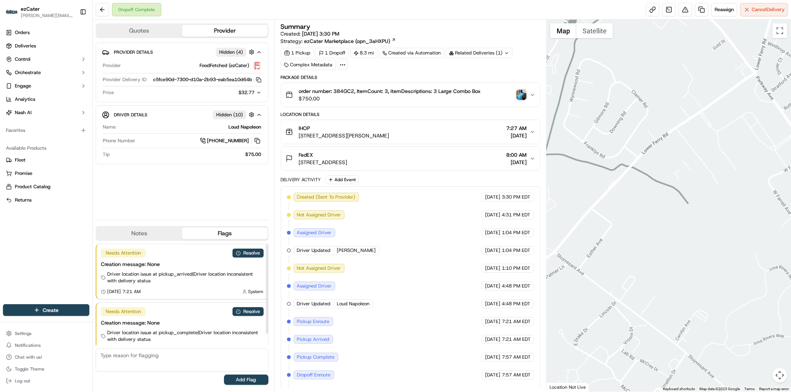
scroll to position [26, 0]
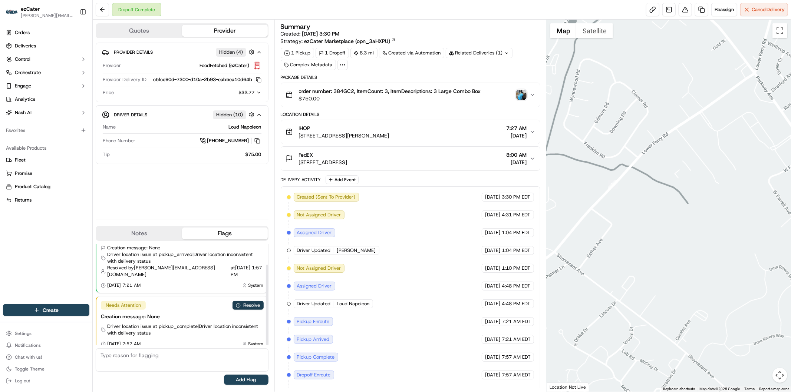
click at [253, 301] on button "Resolve" at bounding box center [248, 305] width 31 height 9
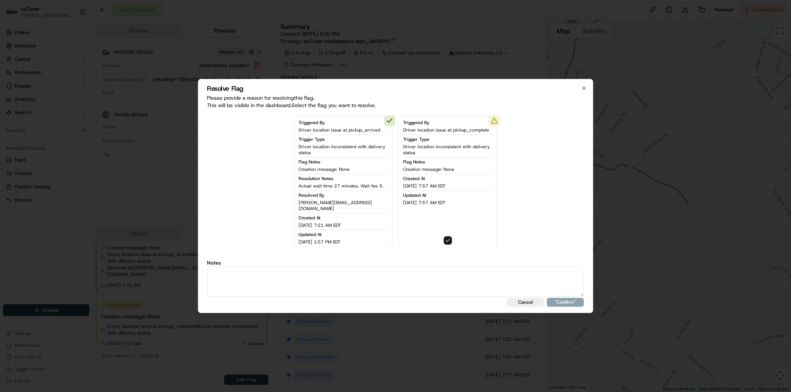
click at [287, 283] on textarea at bounding box center [395, 282] width 377 height 30
paste textarea "Actual wait time 27 minutes. Wait fee 5."
type textarea "Actual wait time 27 minutes. Wait fee 5."
click at [573, 299] on button ""Confirm"" at bounding box center [565, 302] width 37 height 9
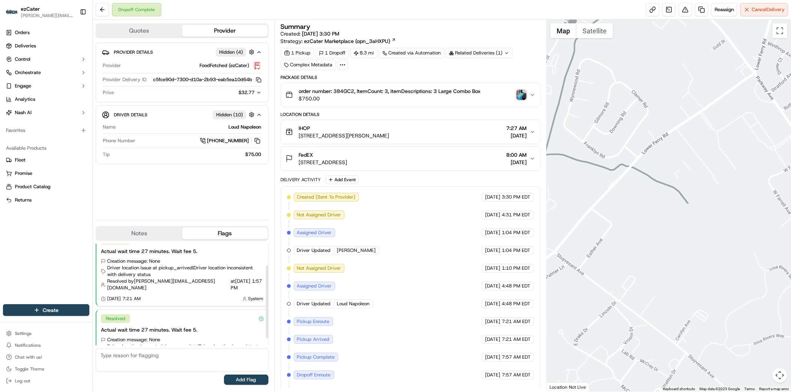
scroll to position [0, 0]
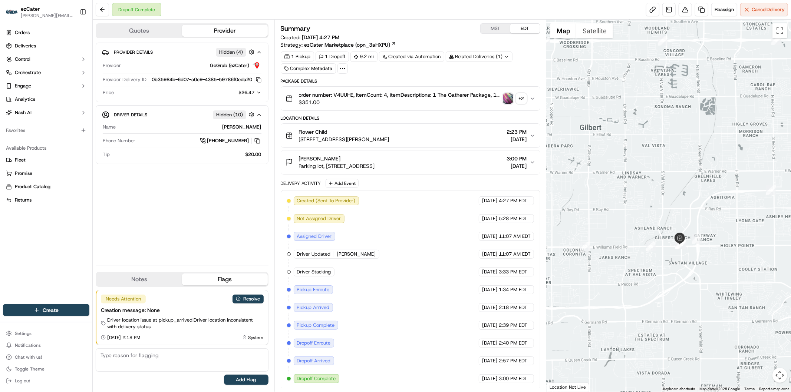
drag, startPoint x: 737, startPoint y: 303, endPoint x: 654, endPoint y: 269, distance: 89.6
click at [654, 269] on div at bounding box center [669, 206] width 244 height 372
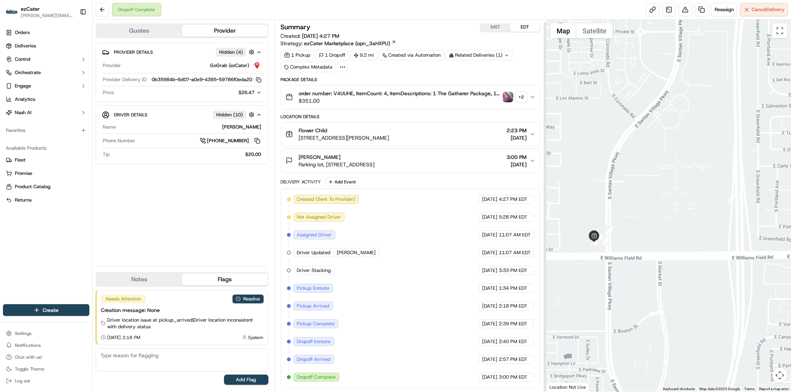
scroll to position [2, 0]
click at [249, 301] on button "Resolve" at bounding box center [248, 299] width 31 height 9
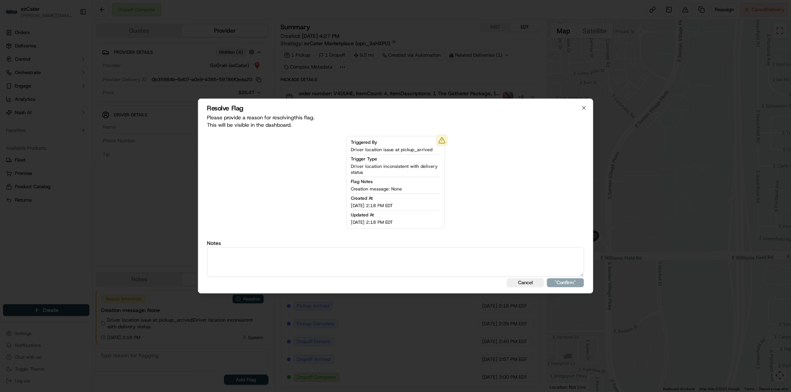
click at [285, 265] on textarea at bounding box center [395, 262] width 377 height 30
type textarea "Actual wait time 16 minutes. Wait fee 5."
click at [566, 283] on button ""Confirm"" at bounding box center [565, 283] width 37 height 9
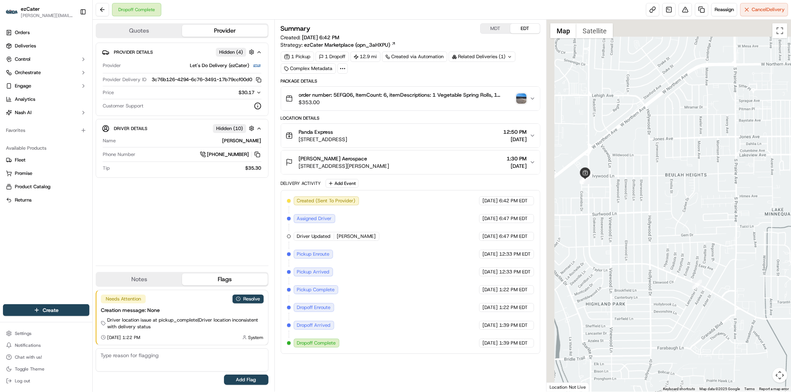
drag, startPoint x: 595, startPoint y: 207, endPoint x: 631, endPoint y: 269, distance: 71.8
click at [631, 269] on div at bounding box center [669, 206] width 244 height 372
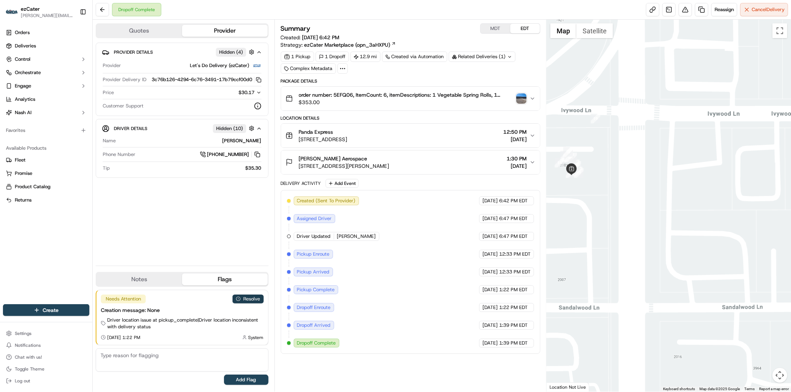
click at [252, 301] on button "Resolve" at bounding box center [248, 299] width 31 height 9
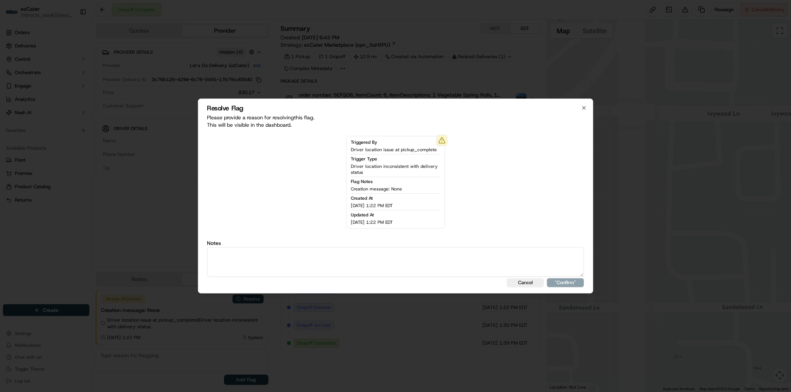
click at [275, 260] on textarea at bounding box center [395, 262] width 377 height 30
type textarea "Actual wait time 30 minutes. Wait fee 5."
click at [562, 283] on button ""Confirm"" at bounding box center [565, 283] width 37 height 9
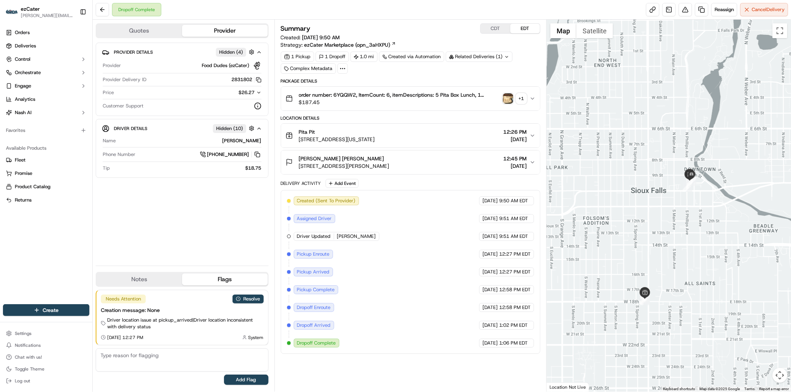
drag, startPoint x: 648, startPoint y: 354, endPoint x: 645, endPoint y: 318, distance: 36.5
click at [645, 319] on div at bounding box center [669, 206] width 244 height 372
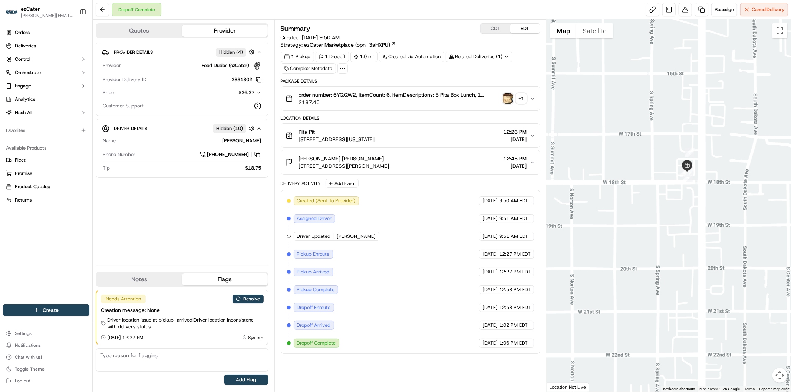
drag, startPoint x: 676, startPoint y: 66, endPoint x: 677, endPoint y: 285, distance: 218.9
click at [677, 285] on div at bounding box center [669, 206] width 244 height 372
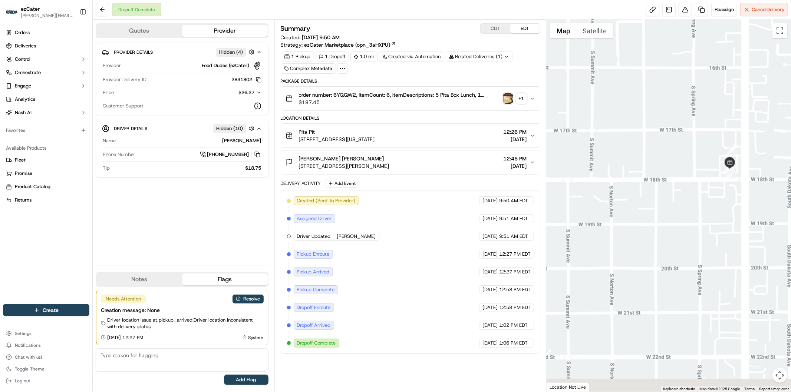
drag, startPoint x: 602, startPoint y: 315, endPoint x: 718, endPoint y: 229, distance: 144.4
click at [718, 229] on div at bounding box center [669, 206] width 244 height 372
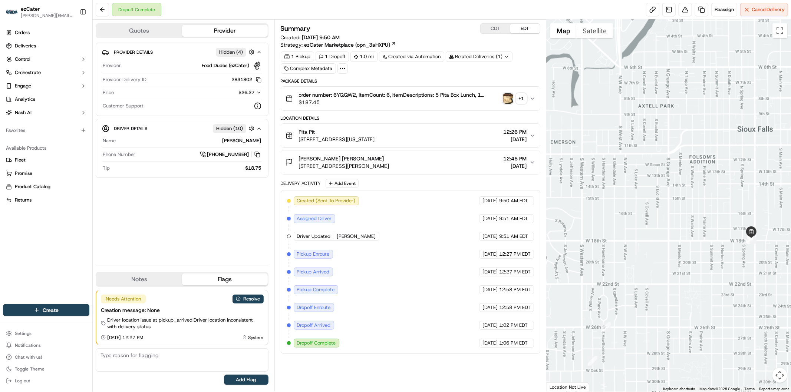
drag, startPoint x: 623, startPoint y: 296, endPoint x: 701, endPoint y: 298, distance: 78.3
click at [701, 298] on div at bounding box center [669, 206] width 244 height 372
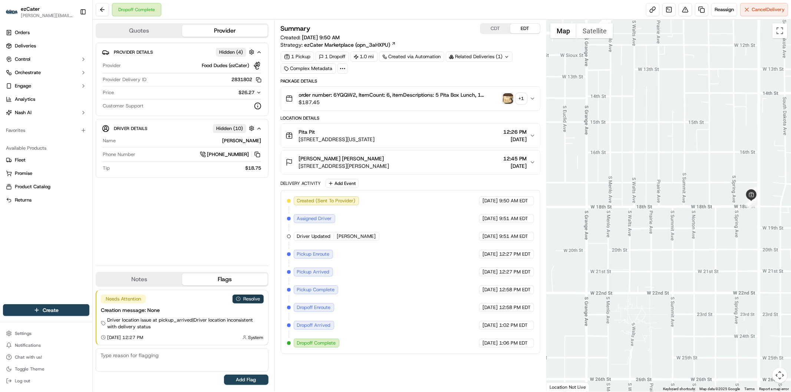
click at [249, 299] on button "Resolve" at bounding box center [248, 299] width 31 height 9
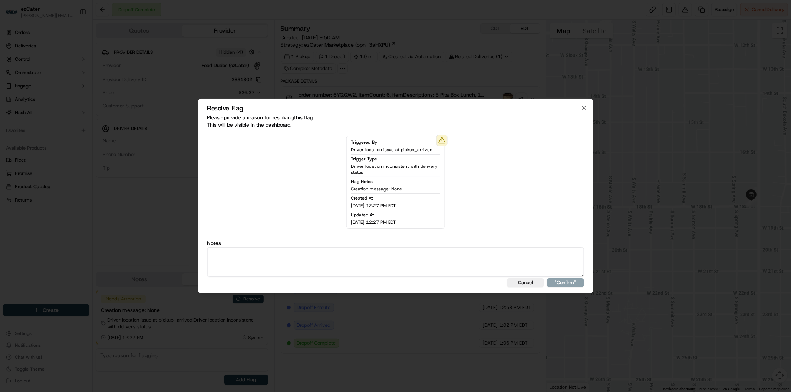
click at [261, 262] on textarea at bounding box center [395, 262] width 377 height 30
type textarea "Actual wait time 22 minutes. Wait fee 5."
click at [568, 282] on button ""Confirm"" at bounding box center [565, 283] width 37 height 9
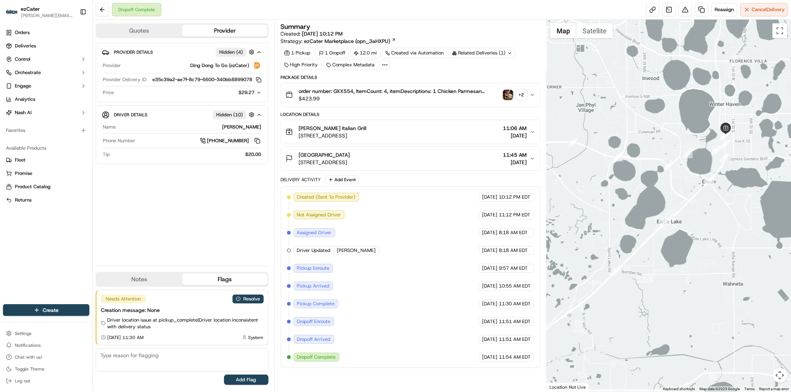
drag, startPoint x: 754, startPoint y: 135, endPoint x: 703, endPoint y: 229, distance: 106.6
click at [703, 229] on div at bounding box center [669, 206] width 244 height 372
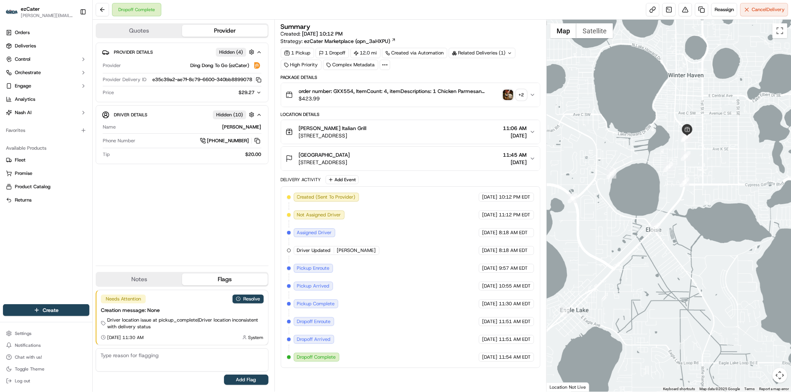
drag, startPoint x: 704, startPoint y: 153, endPoint x: 677, endPoint y: 224, distance: 76.1
click at [677, 224] on div at bounding box center [669, 206] width 244 height 372
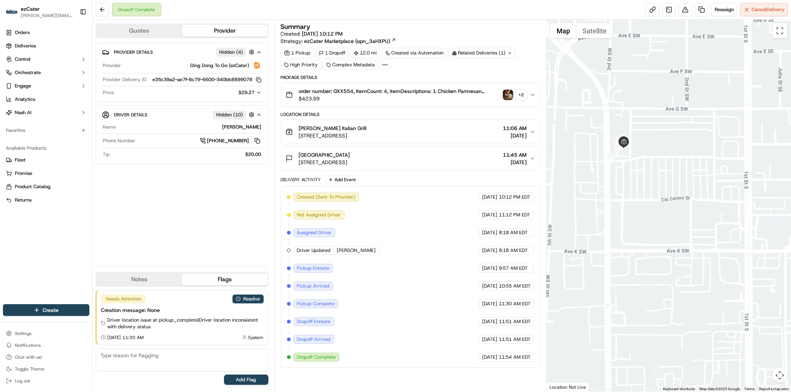
drag, startPoint x: 609, startPoint y: 92, endPoint x: 636, endPoint y: 216, distance: 127.2
click at [636, 216] on div at bounding box center [669, 206] width 244 height 372
click at [255, 301] on button "Resolve" at bounding box center [248, 299] width 31 height 9
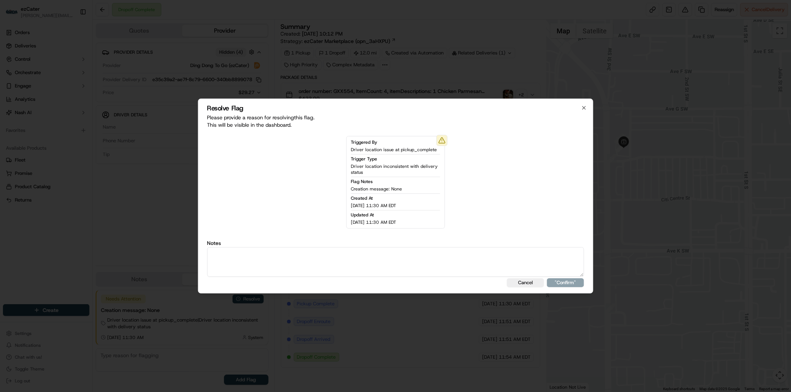
click at [283, 262] on textarea at bounding box center [395, 262] width 377 height 30
type textarea "Actual wait time 21 minutes. Wait fee 5."
click at [566, 279] on button ""Confirm"" at bounding box center [565, 283] width 37 height 9
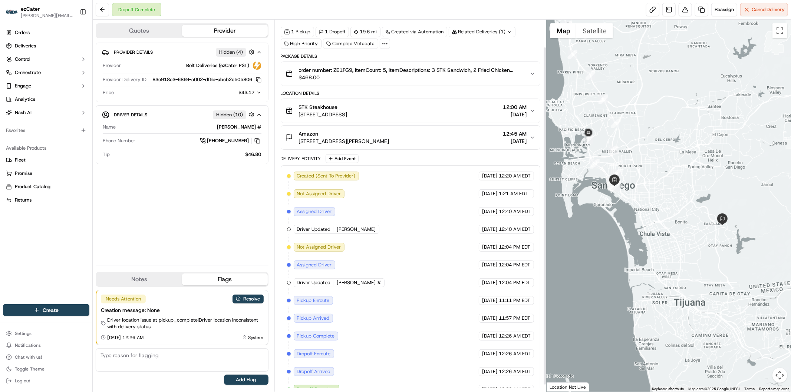
scroll to position [38, 0]
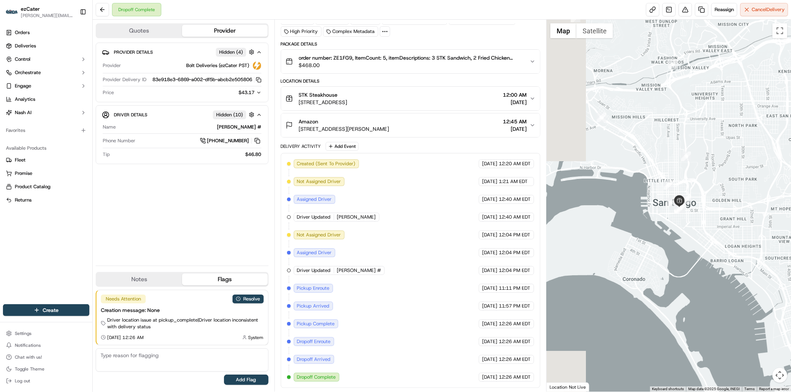
drag, startPoint x: 591, startPoint y: 176, endPoint x: 653, endPoint y: 236, distance: 85.8
click at [653, 236] on div at bounding box center [669, 206] width 244 height 372
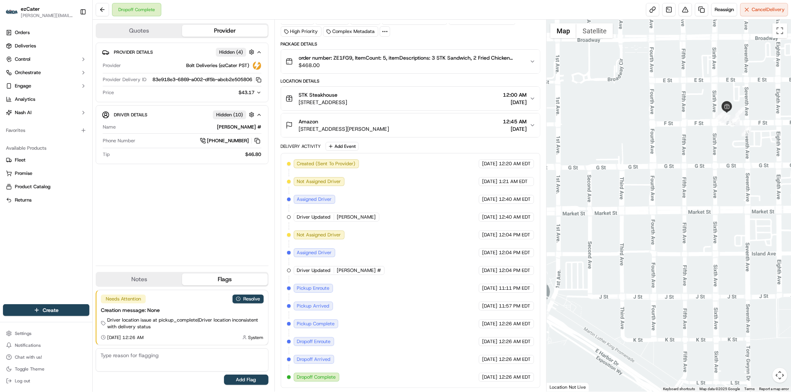
drag, startPoint x: 747, startPoint y: 165, endPoint x: 692, endPoint y: 204, distance: 67.5
click at [692, 204] on div at bounding box center [669, 206] width 244 height 372
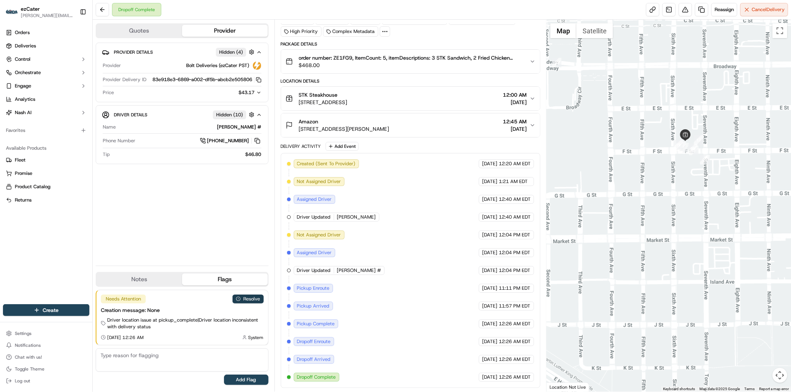
click at [254, 297] on button "Resolve" at bounding box center [248, 299] width 31 height 9
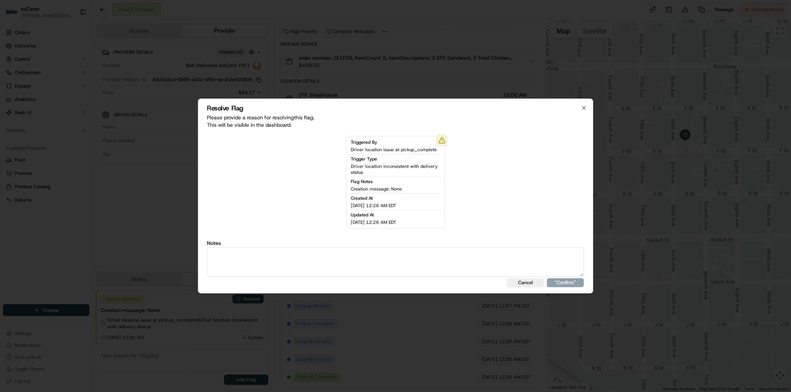
click at [295, 262] on textarea at bounding box center [395, 262] width 377 height 30
type textarea "Actual wait time 17 minutes. Wait fee 5."
click at [568, 284] on button ""Confirm"" at bounding box center [565, 283] width 37 height 9
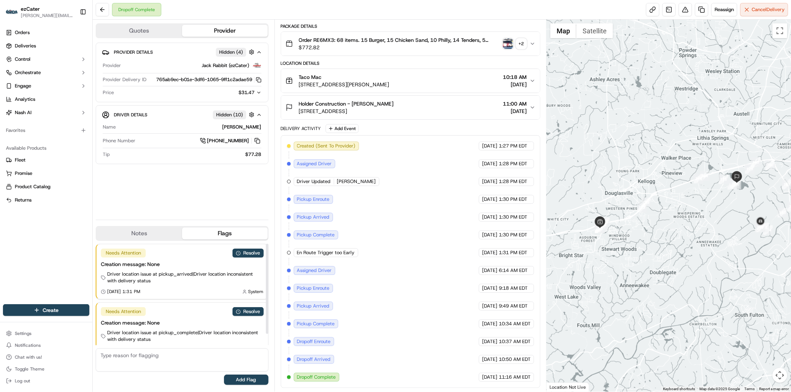
scroll to position [13, 0]
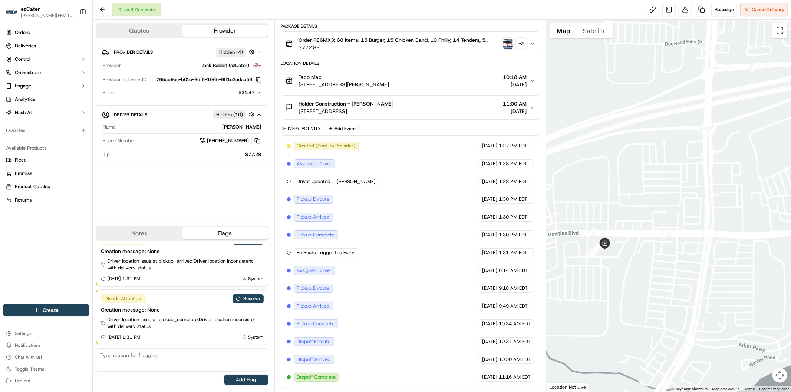
drag, startPoint x: 733, startPoint y: 142, endPoint x: 667, endPoint y: 191, distance: 82.3
click at [667, 191] on div at bounding box center [669, 206] width 244 height 372
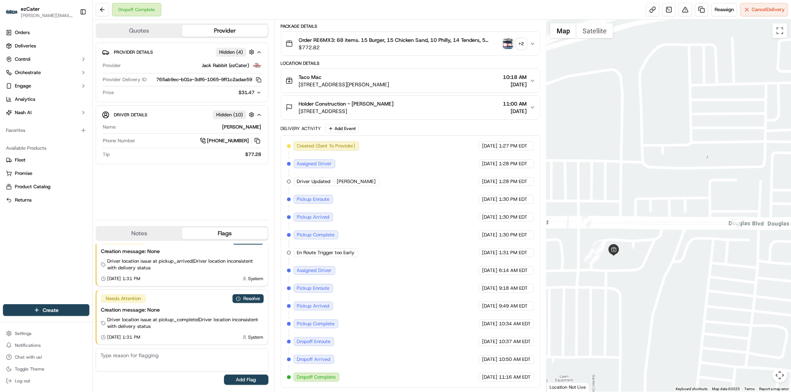
drag, startPoint x: 599, startPoint y: 245, endPoint x: 642, endPoint y: 276, distance: 53.2
click at [642, 276] on div at bounding box center [669, 206] width 244 height 372
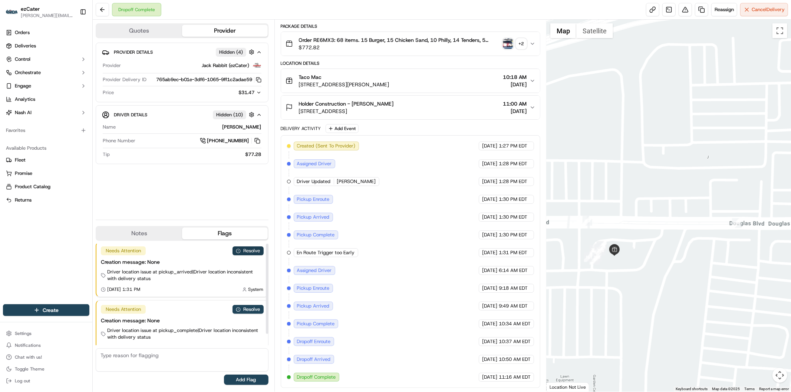
scroll to position [0, 0]
click at [253, 251] on button "Resolve" at bounding box center [248, 253] width 31 height 9
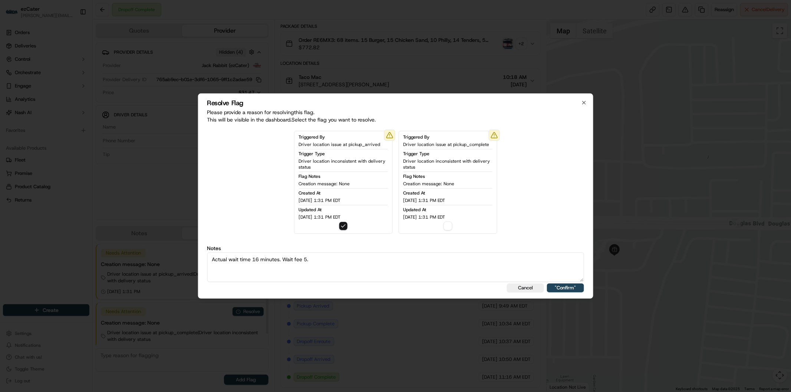
type textarea "Actual wait time 16 minutes. Wait fee 5."
click at [566, 287] on button ""Confirm"" at bounding box center [565, 288] width 37 height 9
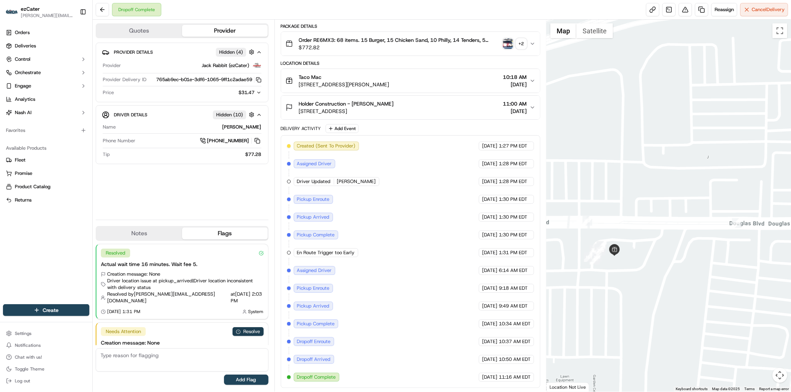
click at [251, 328] on button "Resolve" at bounding box center [248, 332] width 31 height 9
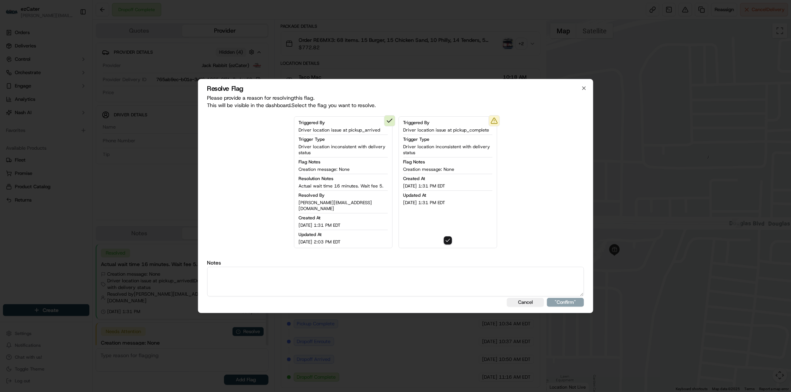
click at [337, 279] on textarea at bounding box center [395, 282] width 377 height 30
paste textarea "Actual wait time 16 minutes. Wait fee 5."
type textarea "Actual wait time 16 minutes. Wait fee 5."
click at [562, 298] on button ""Confirm"" at bounding box center [565, 302] width 37 height 9
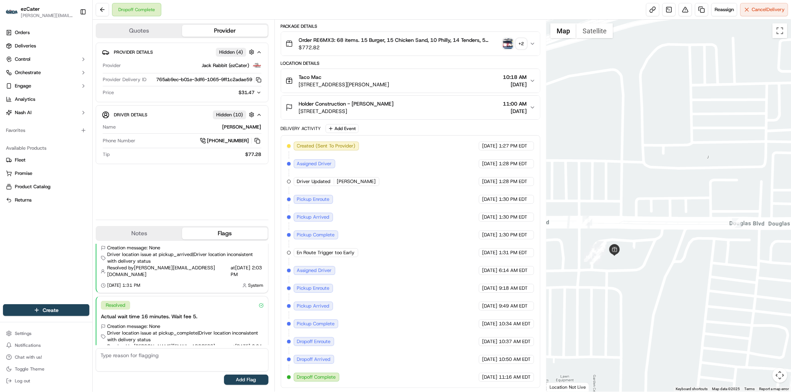
scroll to position [0, 0]
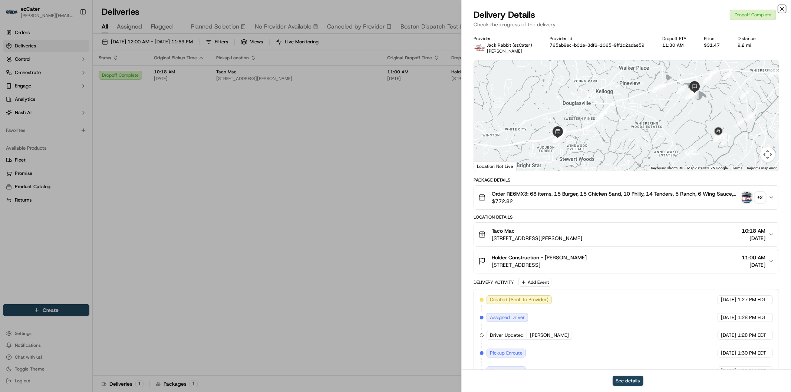
click at [782, 7] on icon "button" at bounding box center [782, 9] width 6 height 6
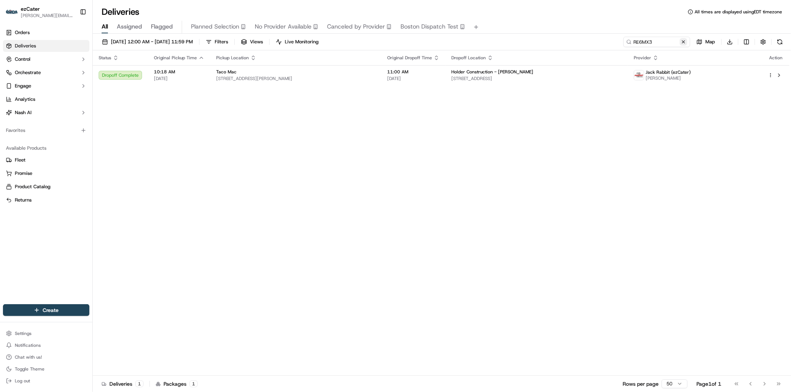
click at [684, 41] on button at bounding box center [683, 41] width 7 height 7
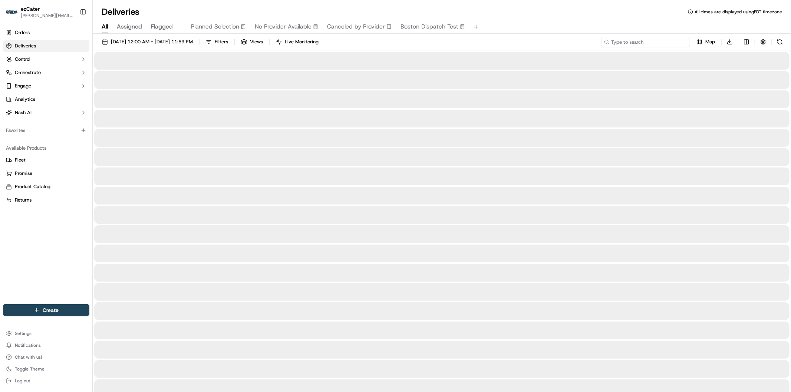
click at [670, 42] on input at bounding box center [645, 42] width 89 height 10
paste input "1PX0K2"
type input "1PX0K2"
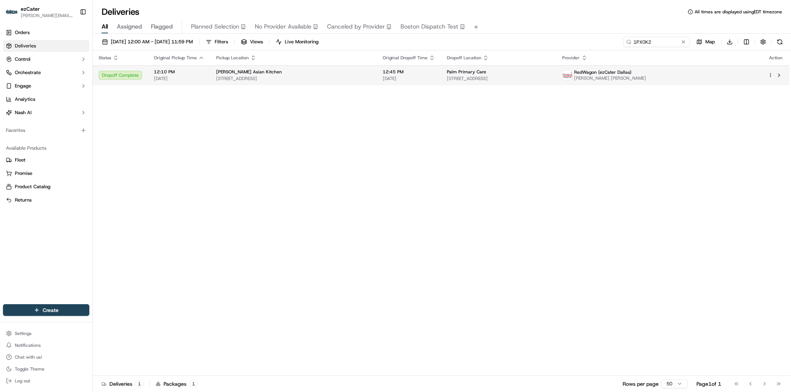
click at [510, 79] on span "[STREET_ADDRESS]" at bounding box center [499, 79] width 104 height 6
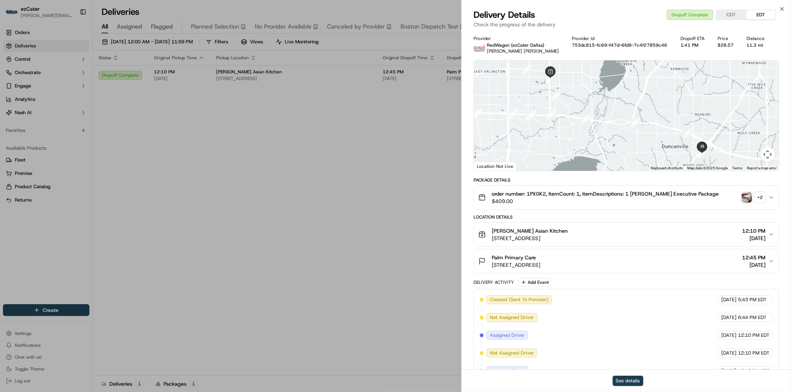
click at [630, 379] on button "See details" at bounding box center [628, 381] width 31 height 10
click at [783, 9] on icon "button" at bounding box center [782, 8] width 3 height 3
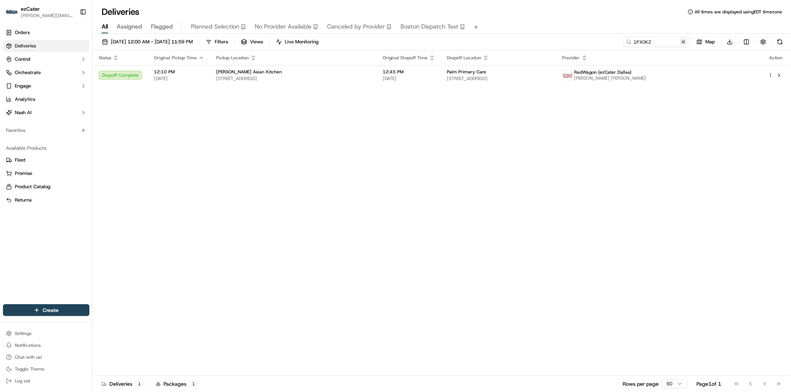
click at [683, 42] on button at bounding box center [683, 41] width 7 height 7
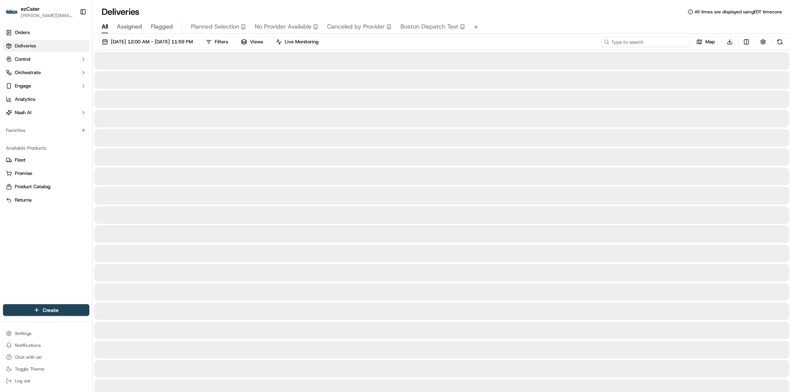
click at [658, 42] on input at bounding box center [645, 42] width 89 height 10
paste input "9KQ0P0"
type input "9KQ0P0"
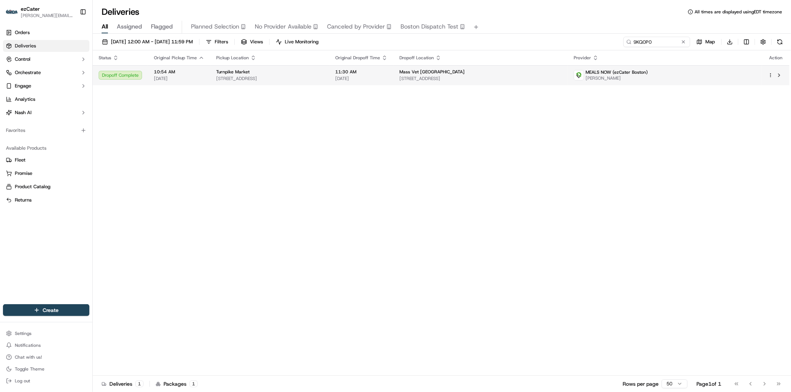
click at [562, 78] on span "[STREET_ADDRESS]" at bounding box center [481, 79] width 162 height 6
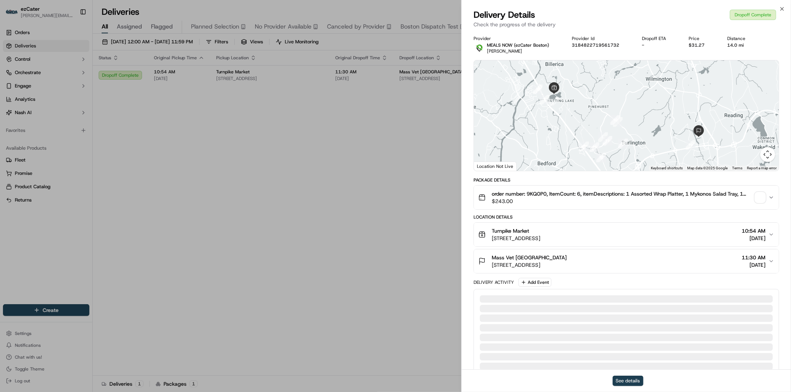
click at [622, 380] on button "See details" at bounding box center [628, 381] width 31 height 10
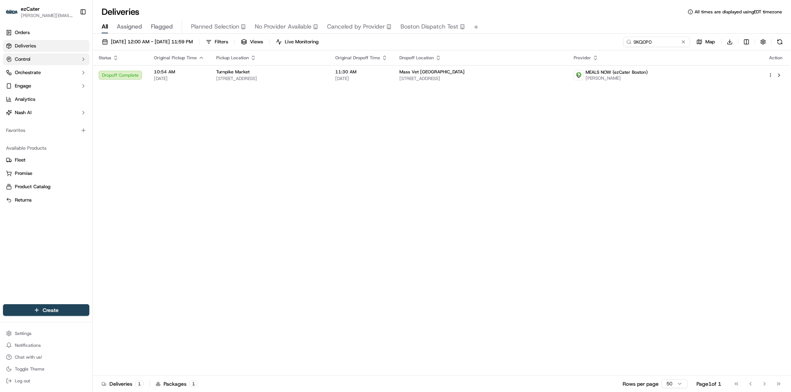
click at [77, 64] on button "Control" at bounding box center [46, 59] width 86 height 12
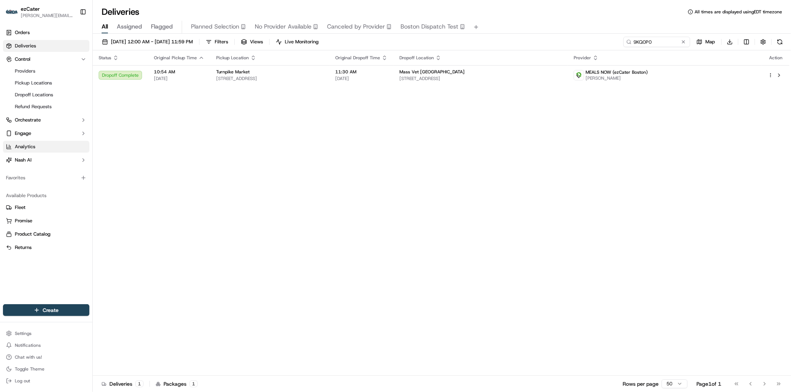
click at [31, 149] on span "Analytics" at bounding box center [25, 147] width 20 height 7
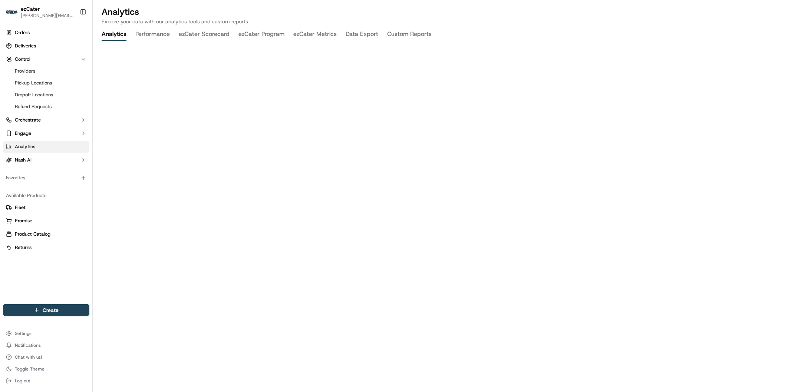
click at [260, 35] on button "ezCater Program" at bounding box center [262, 34] width 46 height 13
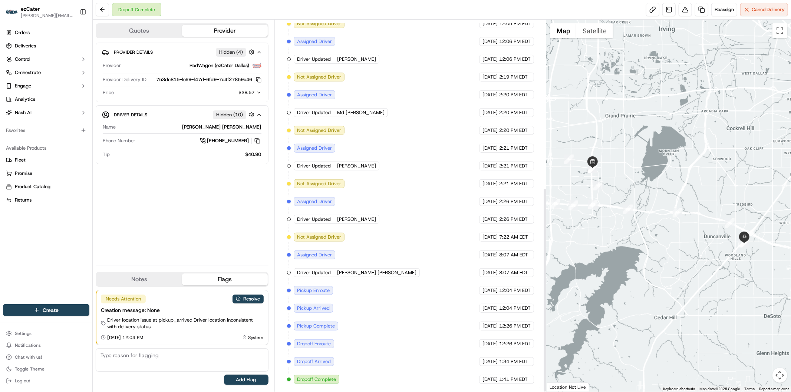
scroll to position [306, 0]
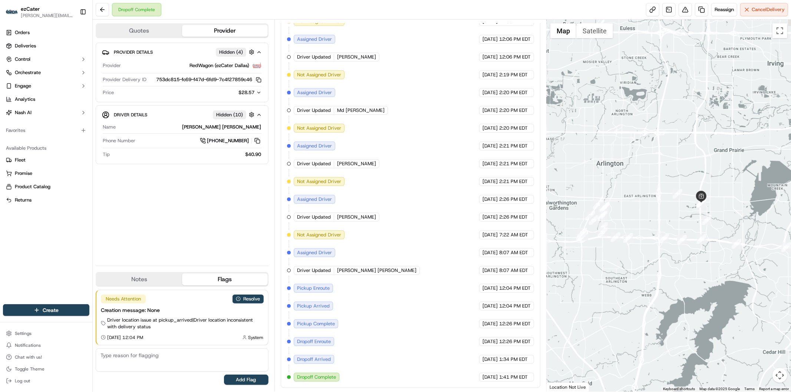
drag, startPoint x: 597, startPoint y: 234, endPoint x: 703, endPoint y: 269, distance: 111.6
click at [703, 269] on div at bounding box center [669, 206] width 244 height 372
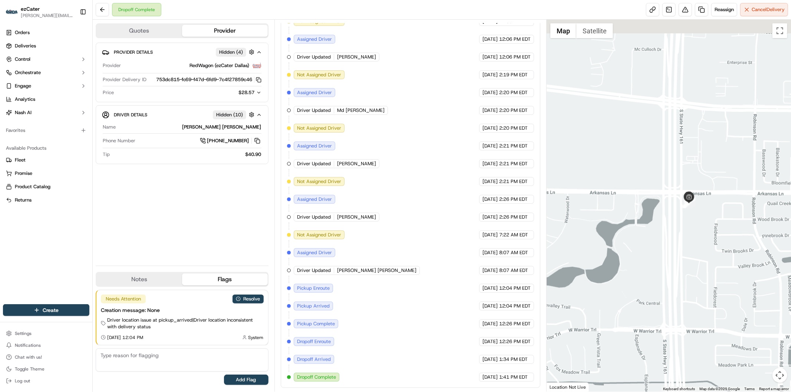
drag, startPoint x: 689, startPoint y: 134, endPoint x: 674, endPoint y: 281, distance: 148.0
click at [684, 339] on div at bounding box center [669, 206] width 244 height 372
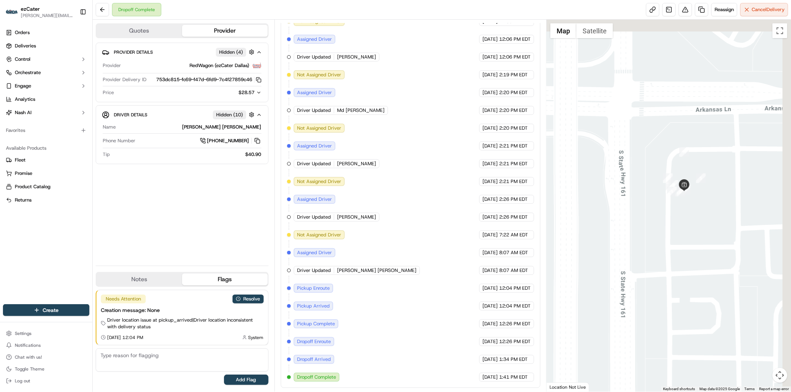
drag, startPoint x: 691, startPoint y: 106, endPoint x: 653, endPoint y: 272, distance: 170.0
click at [654, 272] on div at bounding box center [669, 206] width 244 height 372
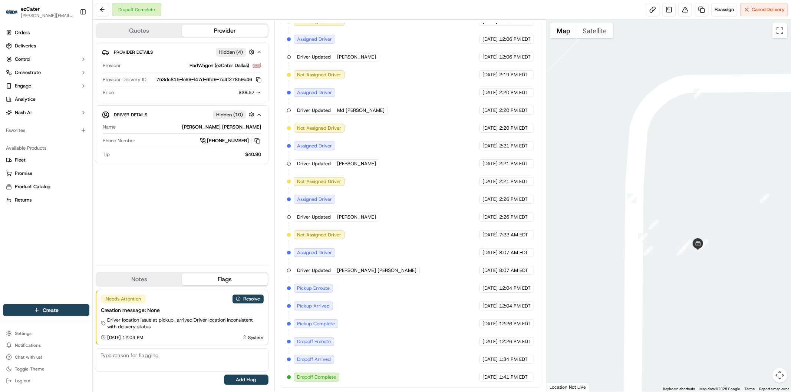
drag, startPoint x: 633, startPoint y: 199, endPoint x: 658, endPoint y: 292, distance: 96.6
click at [658, 292] on div at bounding box center [669, 206] width 244 height 372
click at [246, 299] on button "Resolve" at bounding box center [248, 299] width 31 height 9
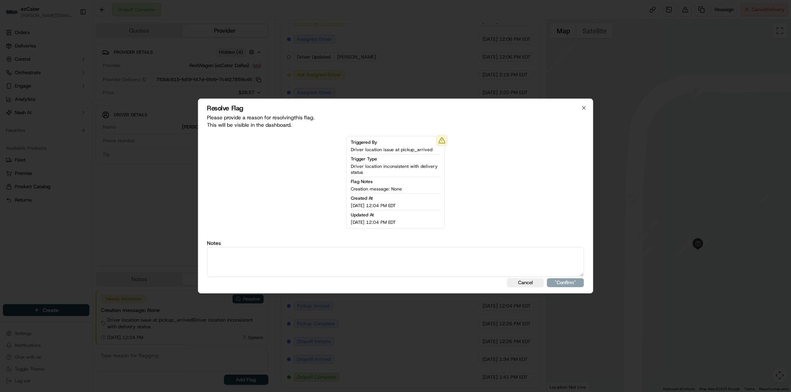
click at [281, 262] on textarea at bounding box center [395, 262] width 377 height 30
type textarea "Actual wait time 16 minutes. Wait fee 5."
drag, startPoint x: 563, startPoint y: 280, endPoint x: 569, endPoint y: 287, distance: 9.2
click at [564, 280] on button ""Confirm"" at bounding box center [565, 283] width 37 height 9
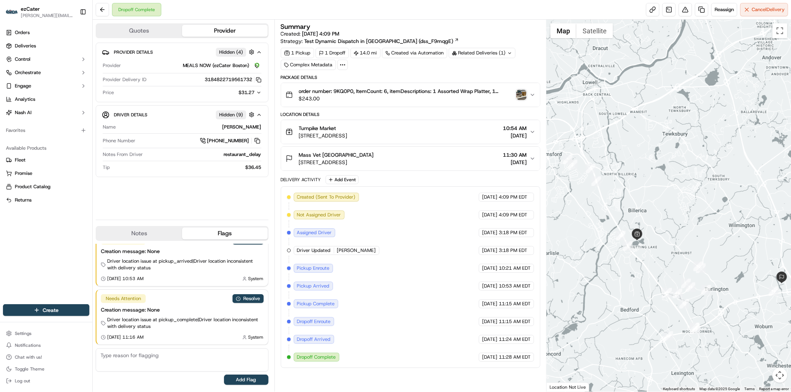
drag, startPoint x: 595, startPoint y: 223, endPoint x: 637, endPoint y: 280, distance: 70.3
click at [637, 280] on div at bounding box center [669, 206] width 244 height 372
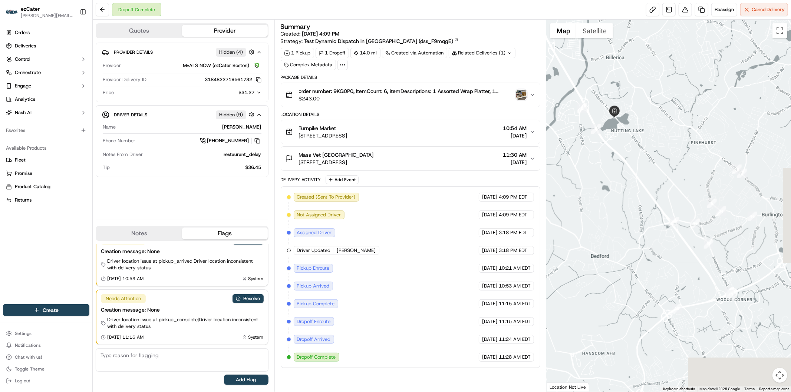
drag, startPoint x: 655, startPoint y: 301, endPoint x: 632, endPoint y: 239, distance: 66.1
click at [632, 239] on div at bounding box center [669, 206] width 244 height 372
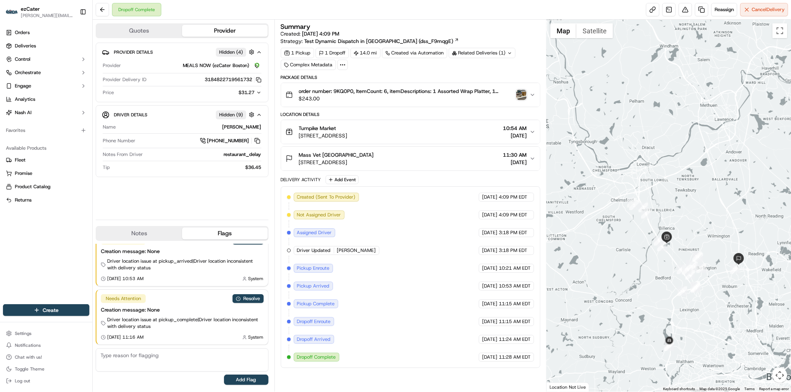
drag, startPoint x: 726, startPoint y: 344, endPoint x: 702, endPoint y: 324, distance: 31.1
click at [702, 324] on div at bounding box center [669, 206] width 244 height 372
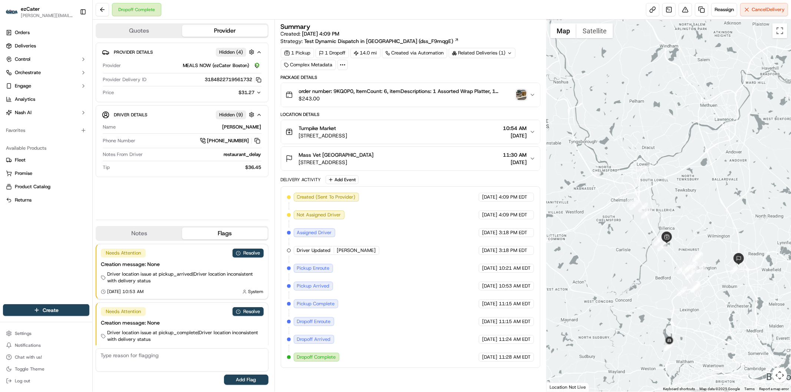
click at [260, 93] on icon "button" at bounding box center [258, 92] width 5 height 5
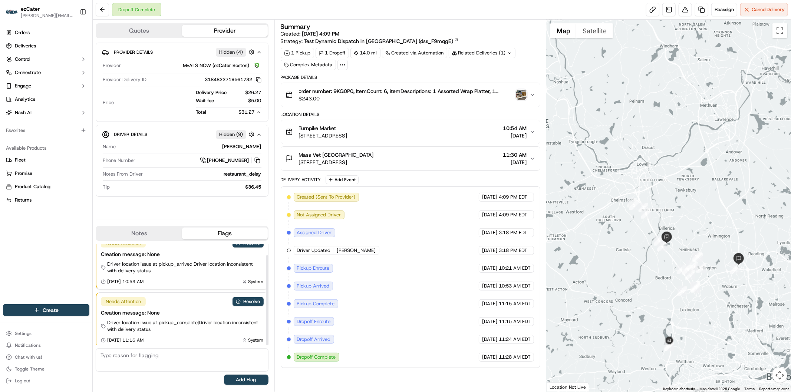
scroll to position [13, 0]
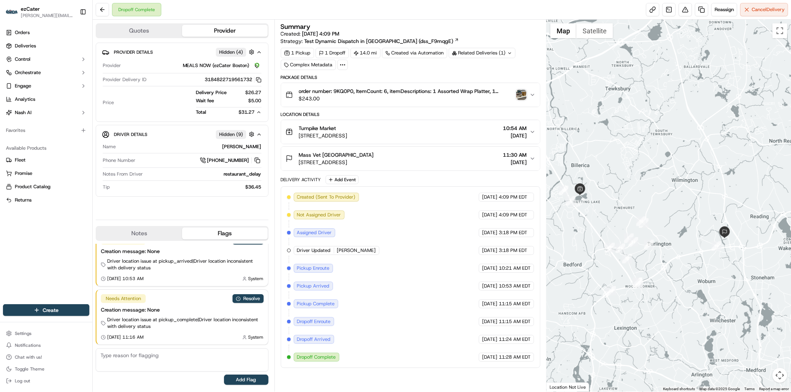
drag, startPoint x: 747, startPoint y: 334, endPoint x: 659, endPoint y: 313, distance: 89.9
click at [659, 313] on div at bounding box center [669, 206] width 244 height 372
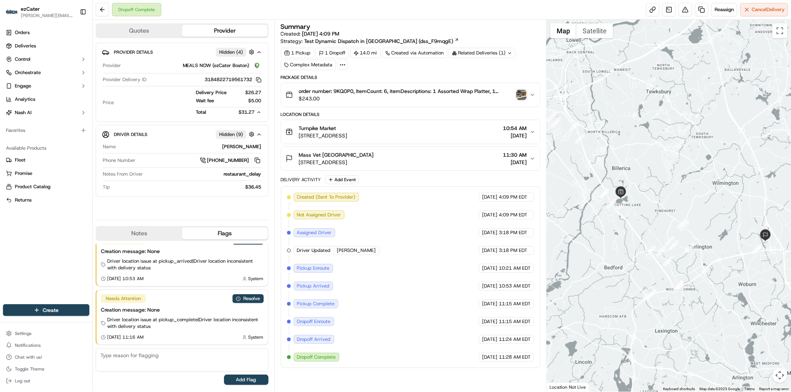
drag, startPoint x: 646, startPoint y: 315, endPoint x: 689, endPoint y: 318, distance: 43.2
click at [689, 318] on div at bounding box center [669, 206] width 244 height 372
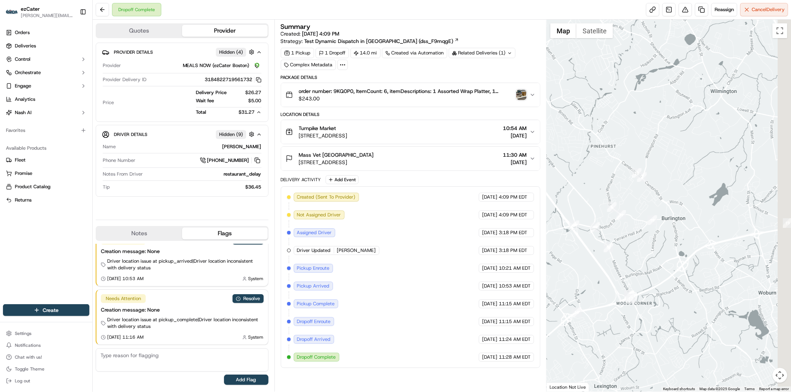
drag, startPoint x: 674, startPoint y: 273, endPoint x: 634, endPoint y: 270, distance: 40.1
click at [634, 270] on div at bounding box center [669, 206] width 244 height 372
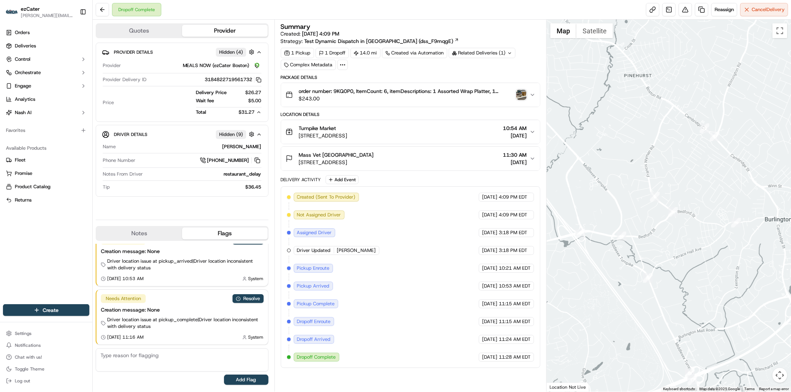
drag, startPoint x: 601, startPoint y: 227, endPoint x: 693, endPoint y: 261, distance: 97.6
click at [693, 261] on div at bounding box center [669, 206] width 244 height 372
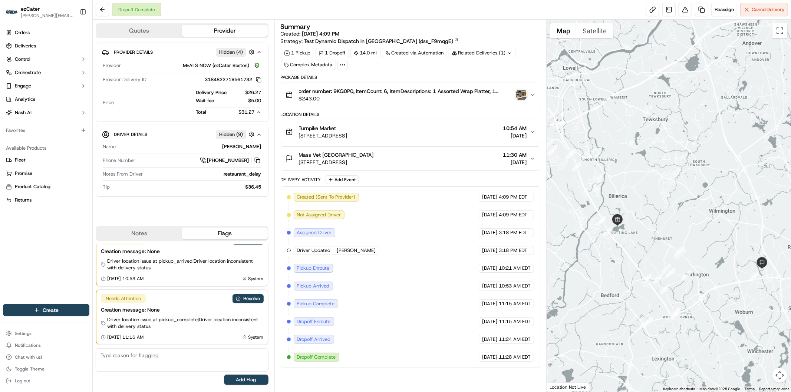
drag, startPoint x: 711, startPoint y: 371, endPoint x: 687, endPoint y: 325, distance: 51.8
click at [688, 326] on div at bounding box center [669, 206] width 244 height 372
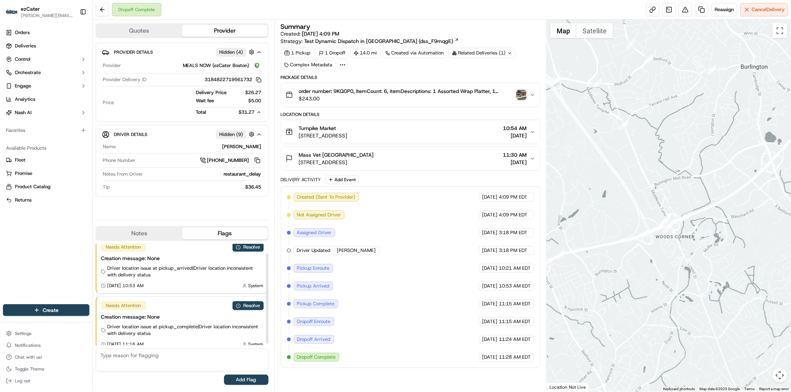
scroll to position [0, 0]
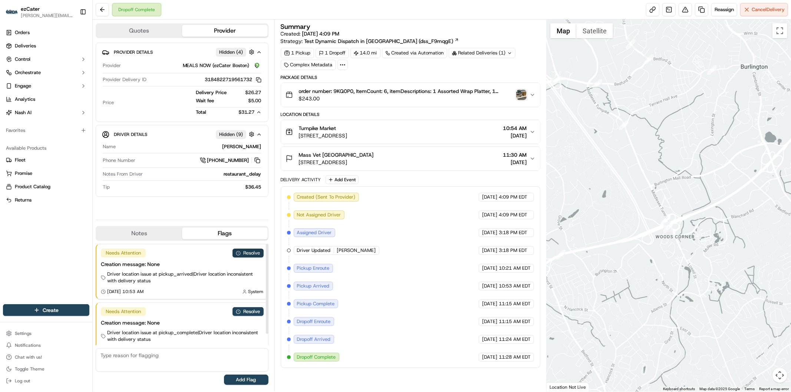
click at [251, 254] on button "Resolve" at bounding box center [248, 253] width 31 height 9
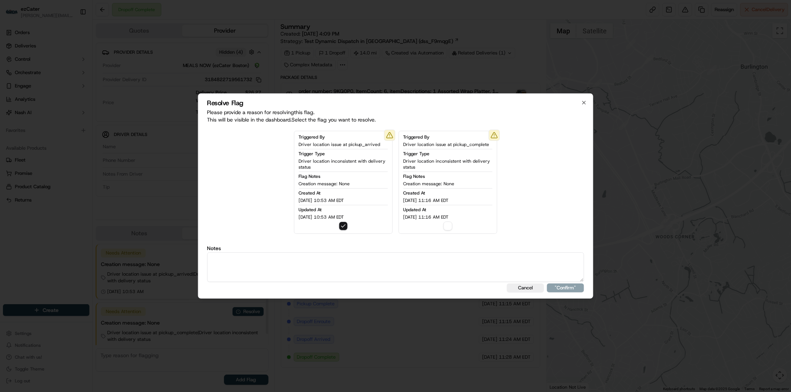
click at [303, 274] on textarea at bounding box center [395, 268] width 377 height 30
paste textarea "Actual wait time 21 minutes. Wait fee 5."
type textarea "Actual wait time 21 minutes. Wait fee 5."
click at [562, 291] on button ""Confirm"" at bounding box center [565, 288] width 37 height 9
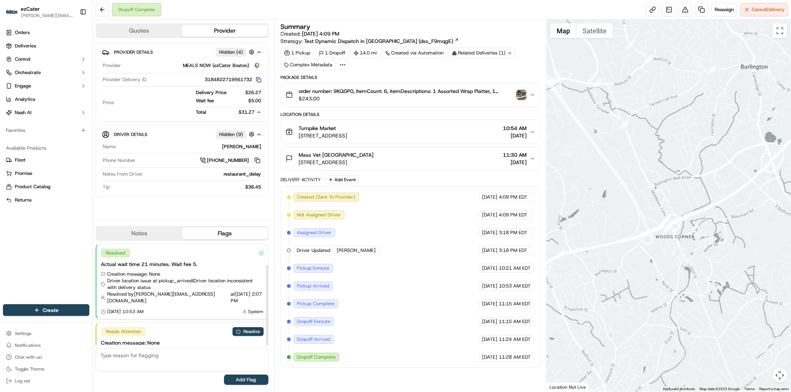
scroll to position [26, 0]
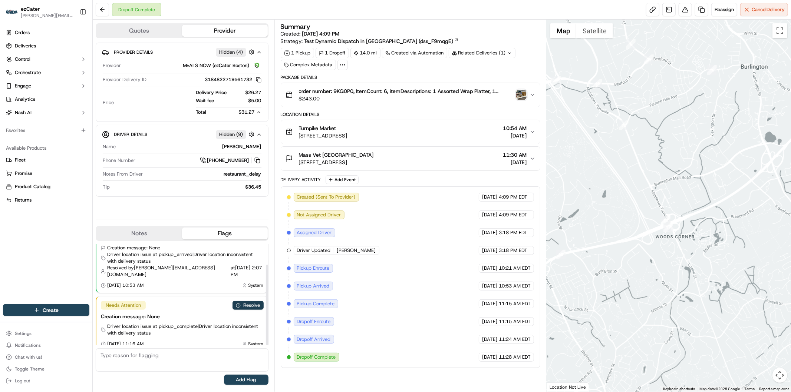
click at [255, 301] on button "Resolve" at bounding box center [248, 305] width 31 height 9
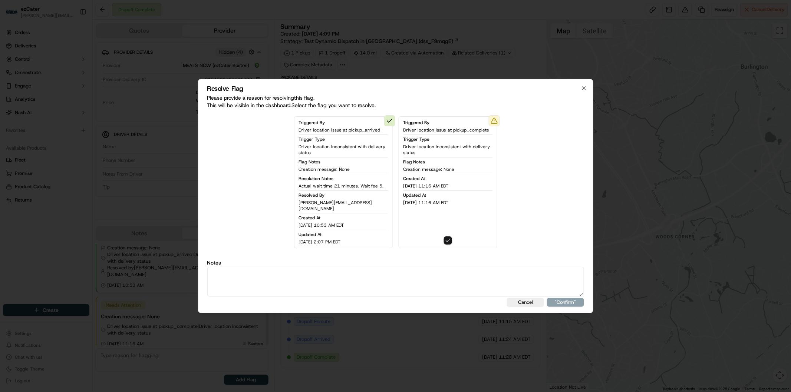
click at [286, 279] on textarea at bounding box center [395, 282] width 377 height 30
paste textarea "Actual wait time 21 minutes. Wait fee 5."
type textarea "Actual wait time 21 minutes. Wait fee 5."
click at [572, 298] on button ""Confirm"" at bounding box center [565, 302] width 37 height 9
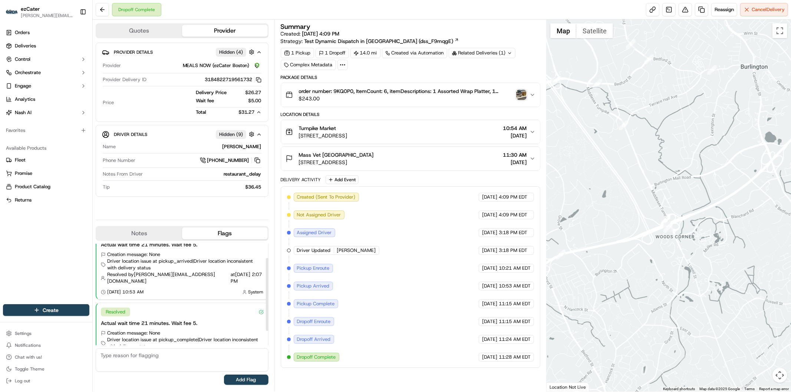
scroll to position [0, 0]
